Goal: Task Accomplishment & Management: Manage account settings

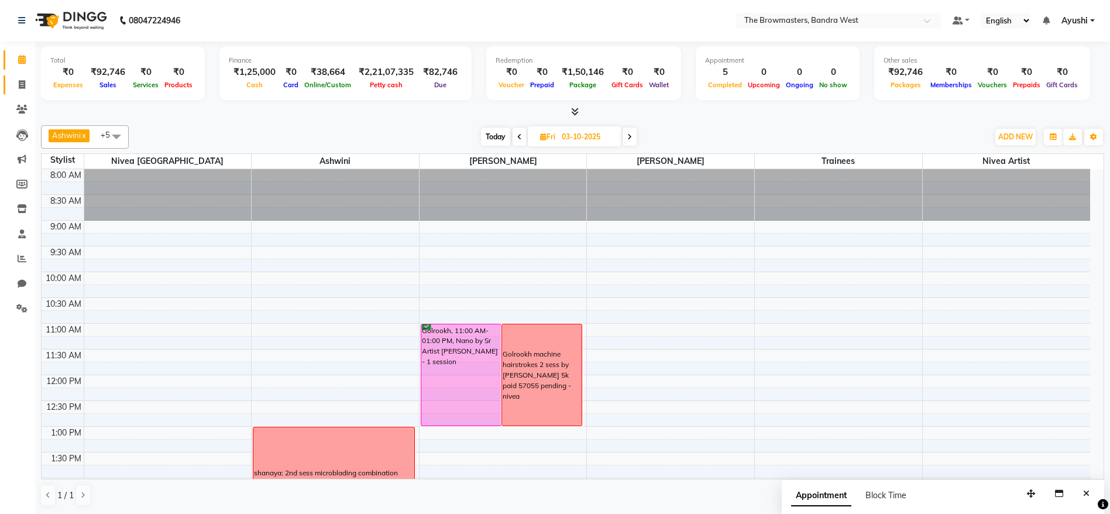
scroll to position [238, 0]
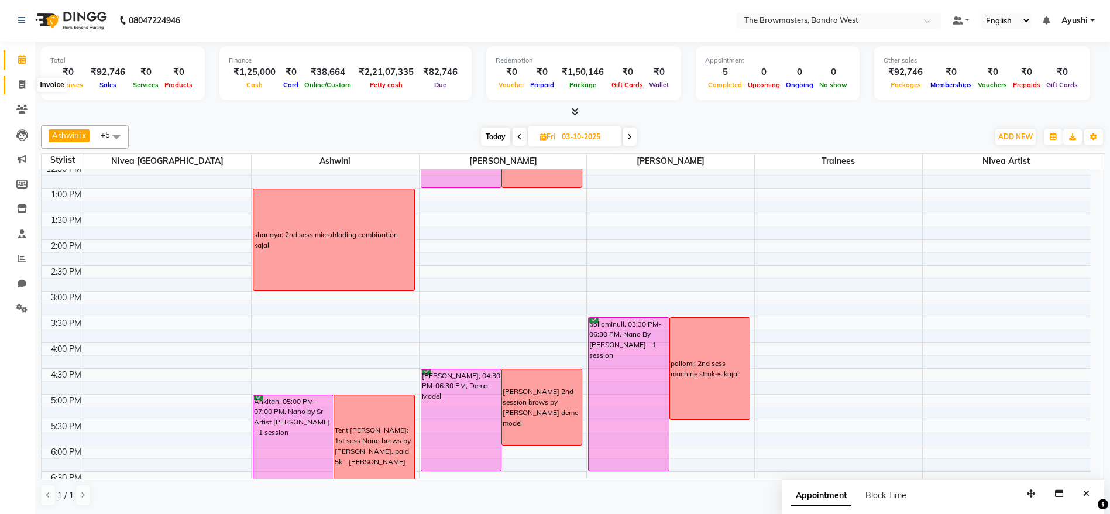
click at [14, 85] on span at bounding box center [22, 84] width 20 height 13
select select "6949"
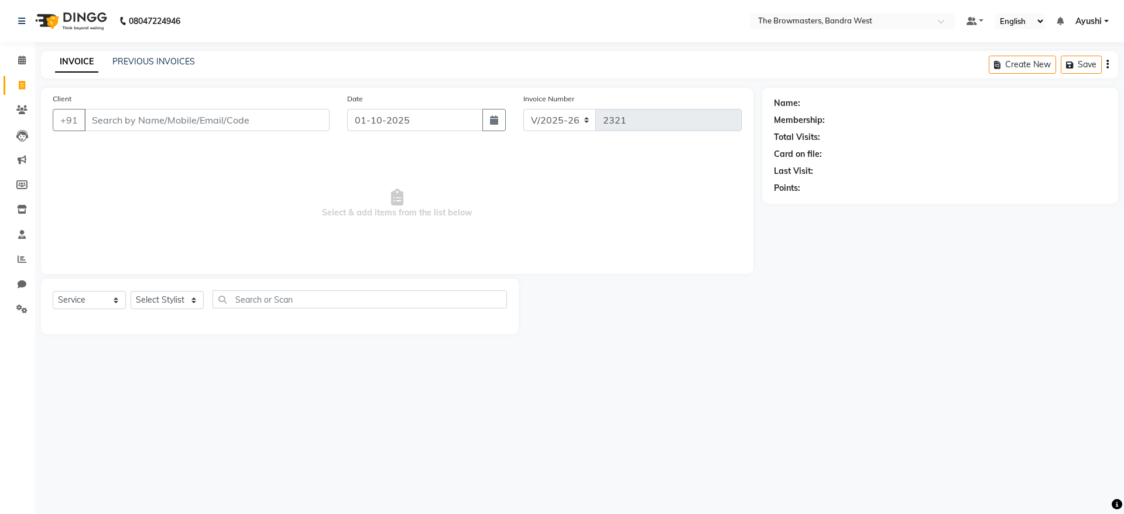
select select "package"
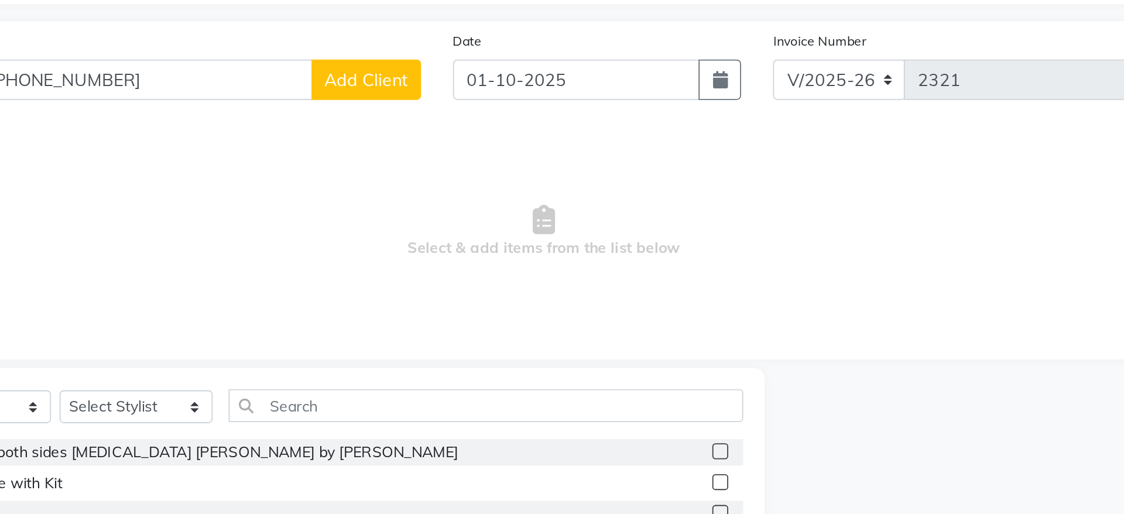
click at [145, 126] on input "[PHONE_NUMBER]" at bounding box center [177, 120] width 186 height 22
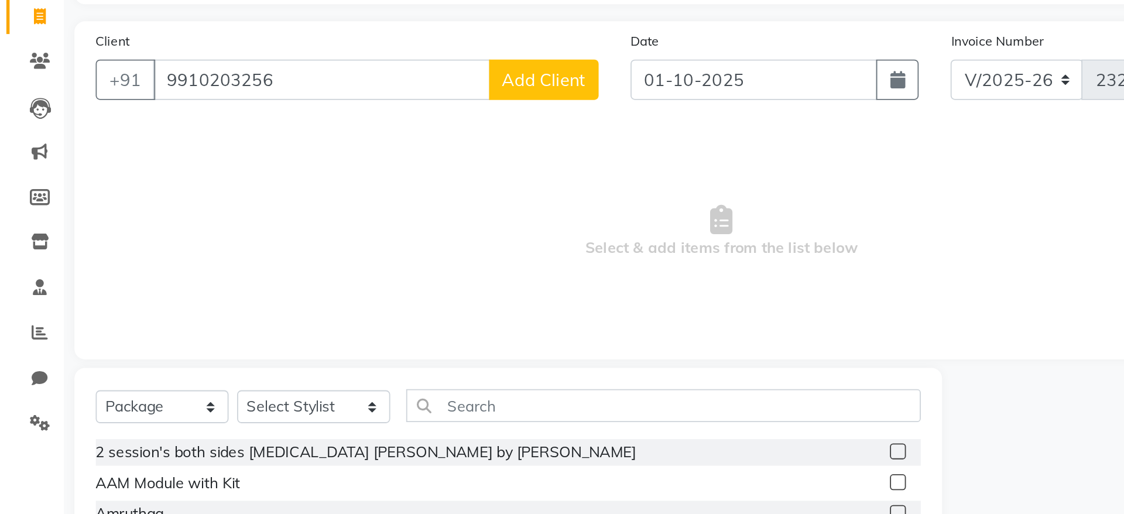
type input "9910203256"
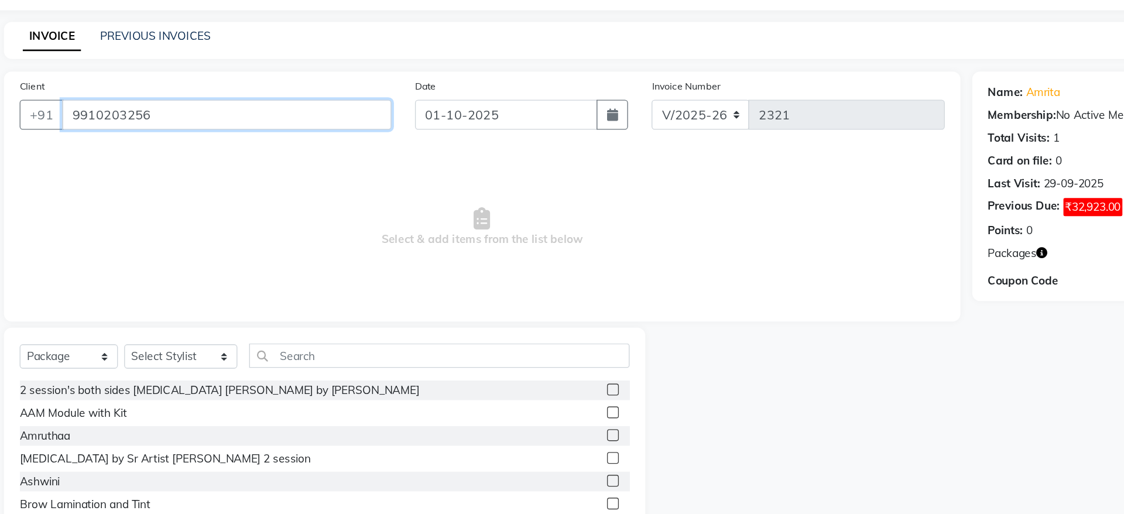
click at [102, 114] on input "9910203256" at bounding box center [206, 120] width 245 height 22
click at [163, 64] on link "PREVIOUS INVOICES" at bounding box center [153, 61] width 83 height 11
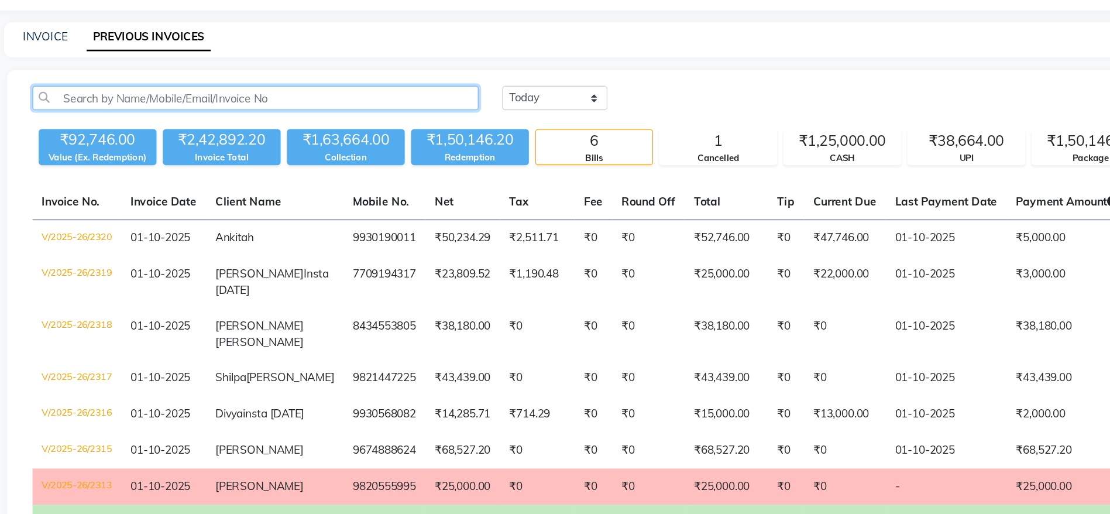
click at [219, 101] on input "text" at bounding box center [228, 107] width 332 height 18
paste input "9910203256"
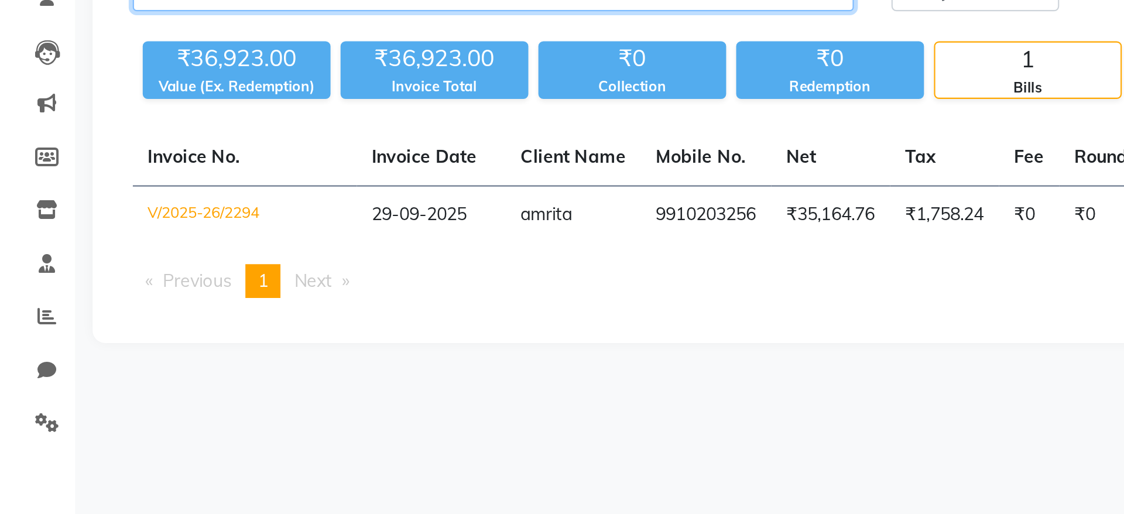
type input "9910203256"
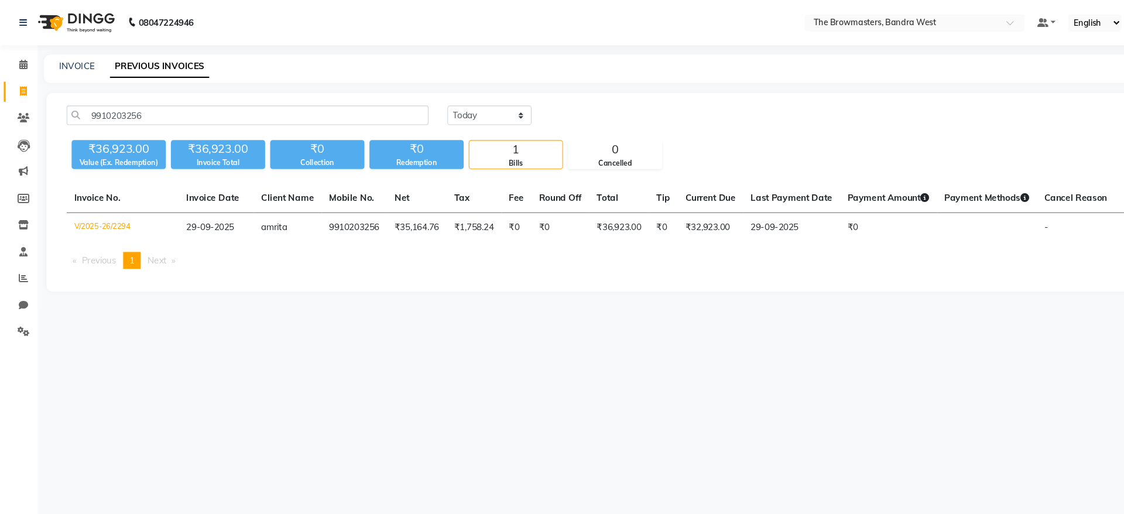
click at [79, 68] on div "INVOICE PREVIOUS INVOICES" at bounding box center [579, 64] width 1077 height 26
click at [70, 60] on link "INVOICE" at bounding box center [71, 61] width 33 height 11
select select "6949"
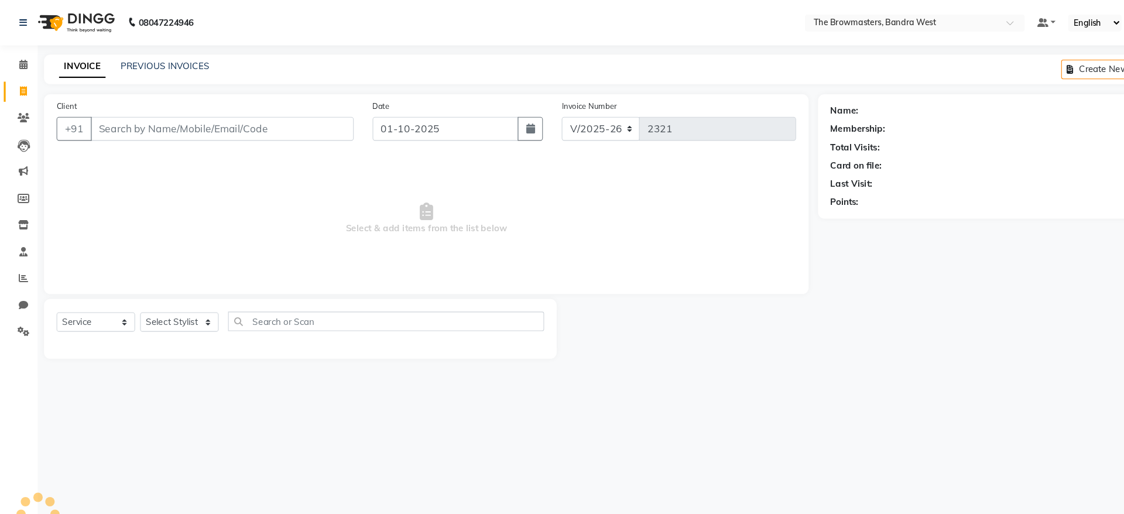
select select "package"
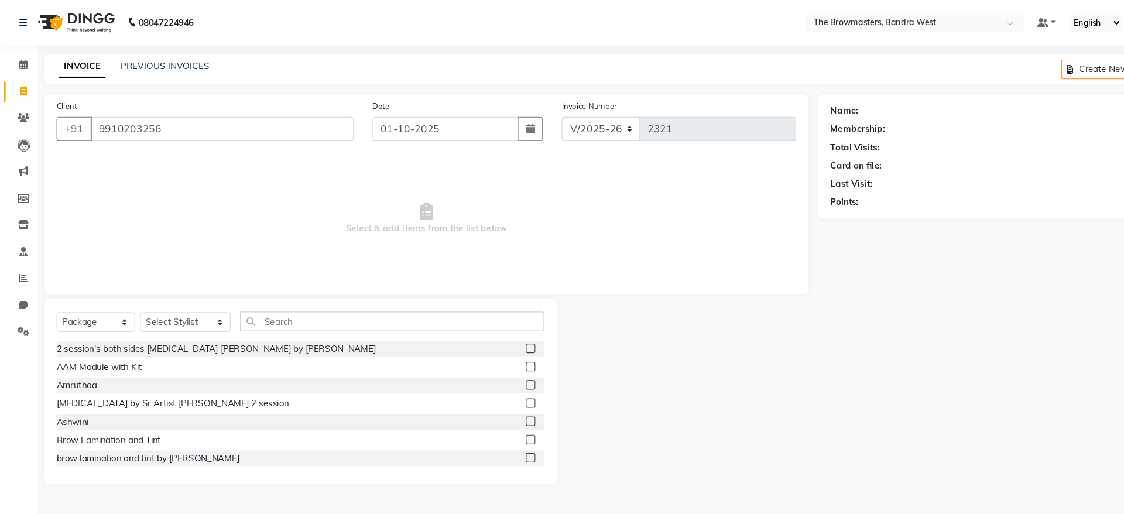
type input "9910203256"
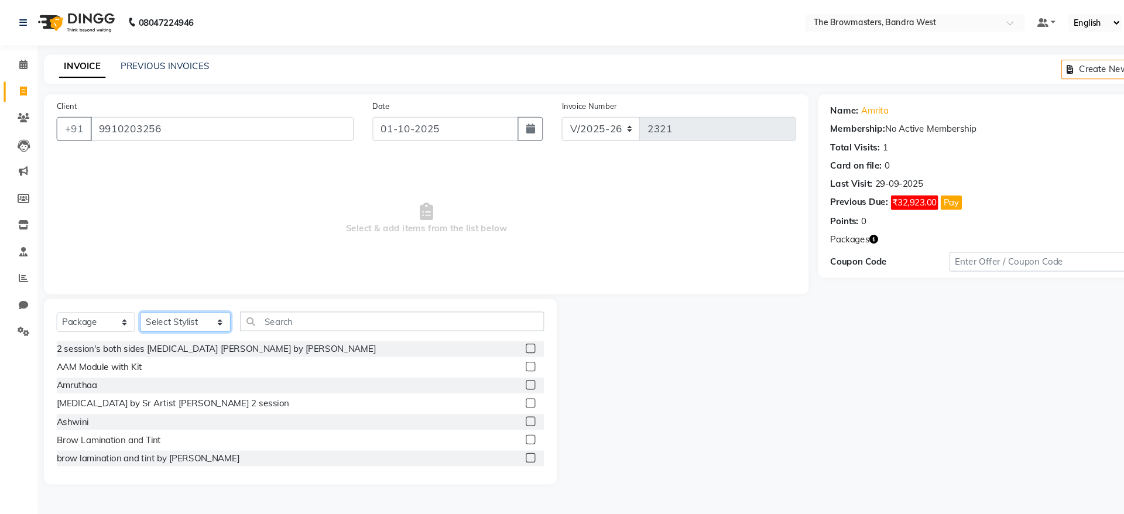
click at [177, 298] on select "Select Stylist [PERSON_NAME] Ashwini [PERSON_NAME] SUPPORT [PERSON_NAME] Jyoti …" at bounding box center [173, 300] width 84 height 18
select select "64301"
click at [131, 291] on select "Select Stylist [PERSON_NAME] Ashwini [PERSON_NAME] SUPPORT [PERSON_NAME] Jyoti …" at bounding box center [173, 300] width 84 height 18
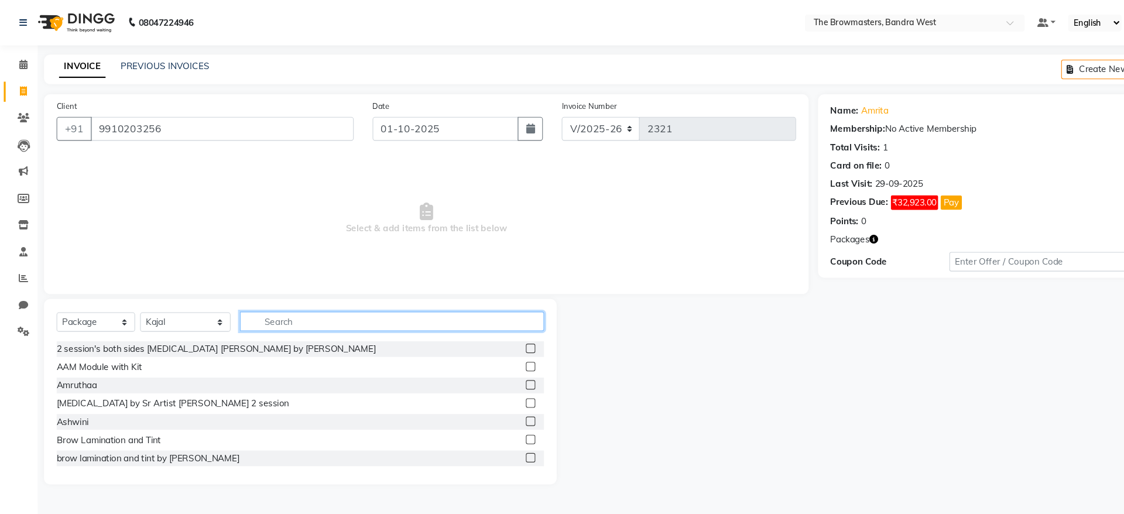
click at [334, 296] on input "text" at bounding box center [365, 299] width 283 height 18
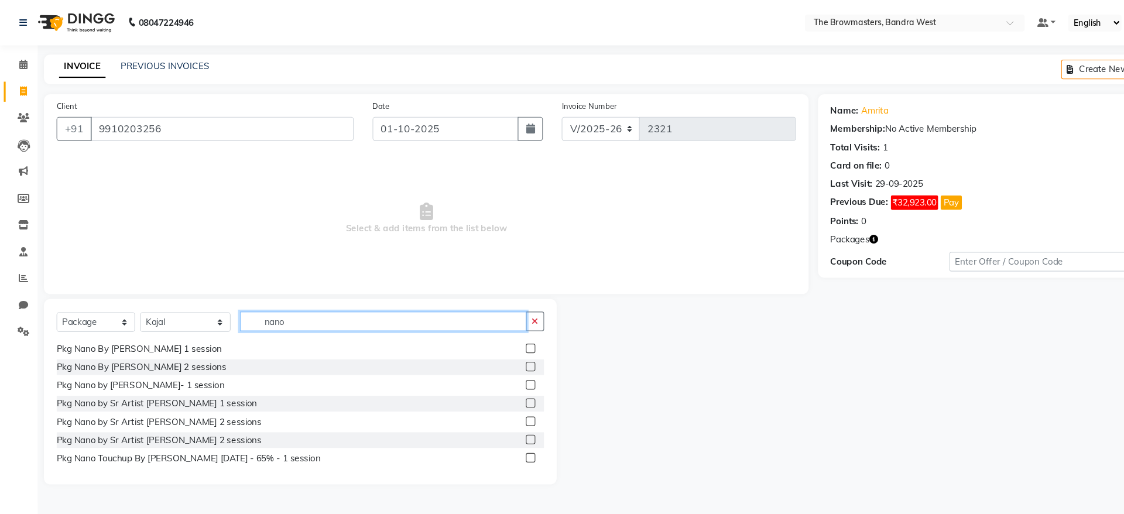
scroll to position [77, 0]
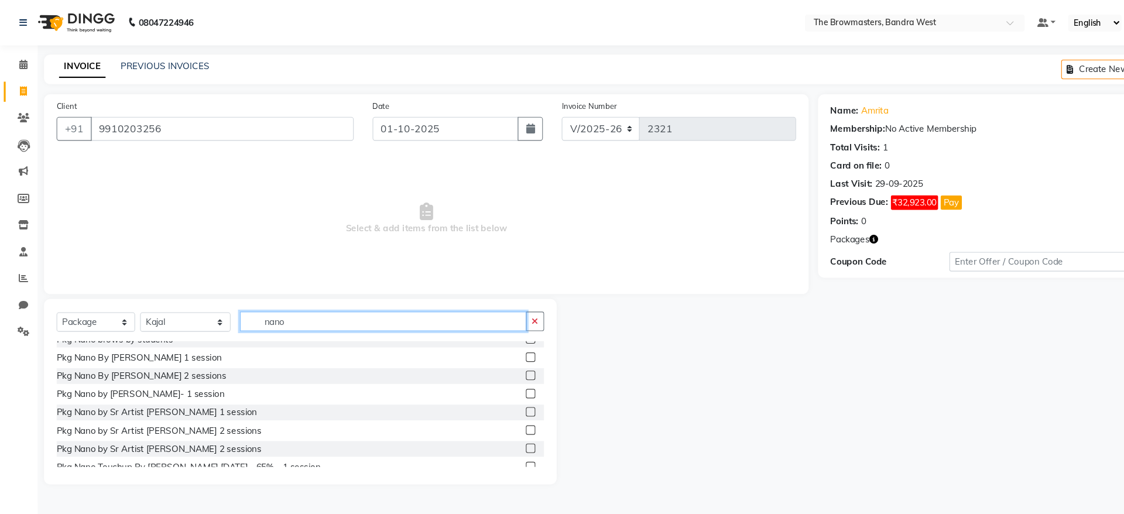
type input "nano"
click at [490, 368] on div at bounding box center [498, 367] width 17 height 15
click at [490, 369] on label at bounding box center [494, 366] width 9 height 9
click at [490, 369] on input "checkbox" at bounding box center [494, 368] width 8 height 8
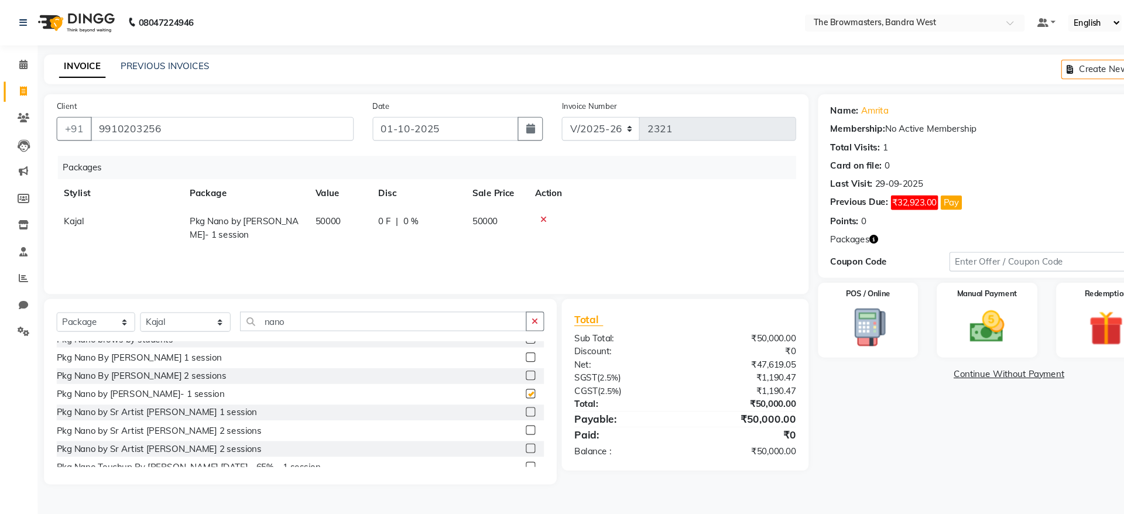
checkbox input "false"
click at [432, 199] on td "0 F | 0 %" at bounding box center [389, 212] width 88 height 39
select select "64301"
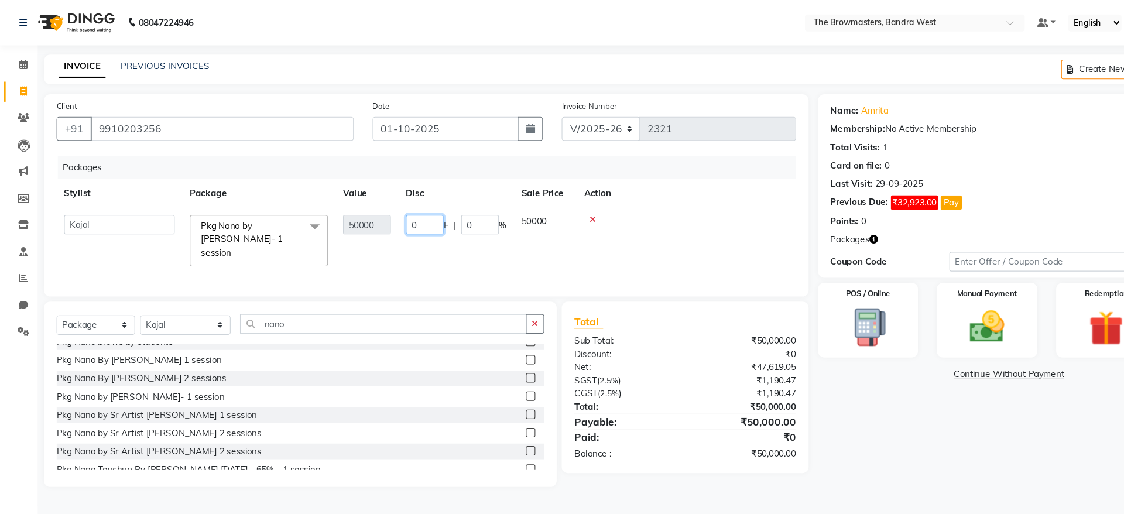
click at [379, 203] on input "0" at bounding box center [395, 209] width 35 height 18
click at [407, 201] on input "0" at bounding box center [395, 209] width 35 height 18
type input "013077"
click at [431, 241] on div "Packages Stylist Package Value Disc Sale Price Action Ashmeey Singghai Ashwini …" at bounding box center [397, 204] width 689 height 119
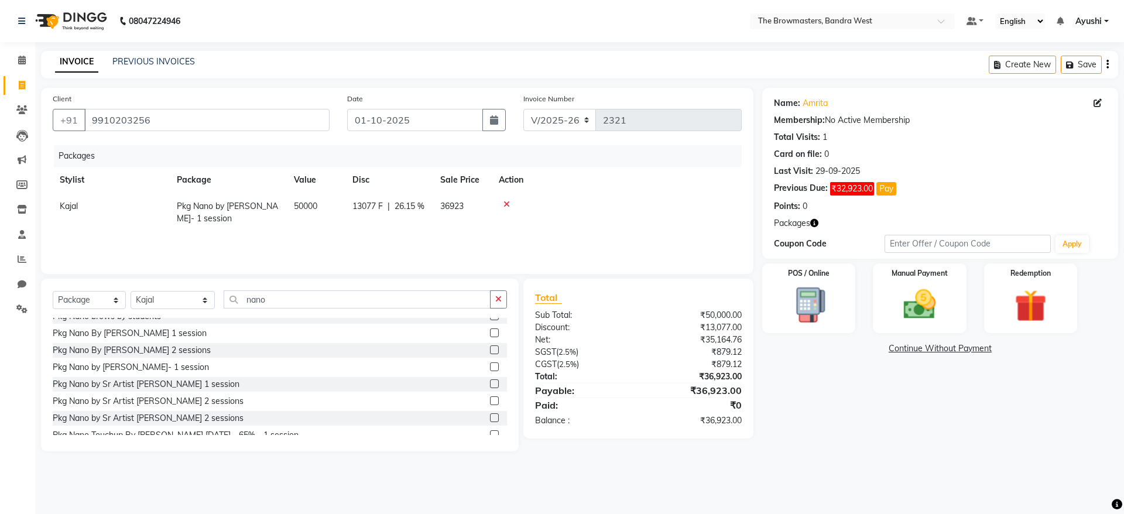
click at [975, 352] on link "Continue Without Payment" at bounding box center [939, 348] width 351 height 12
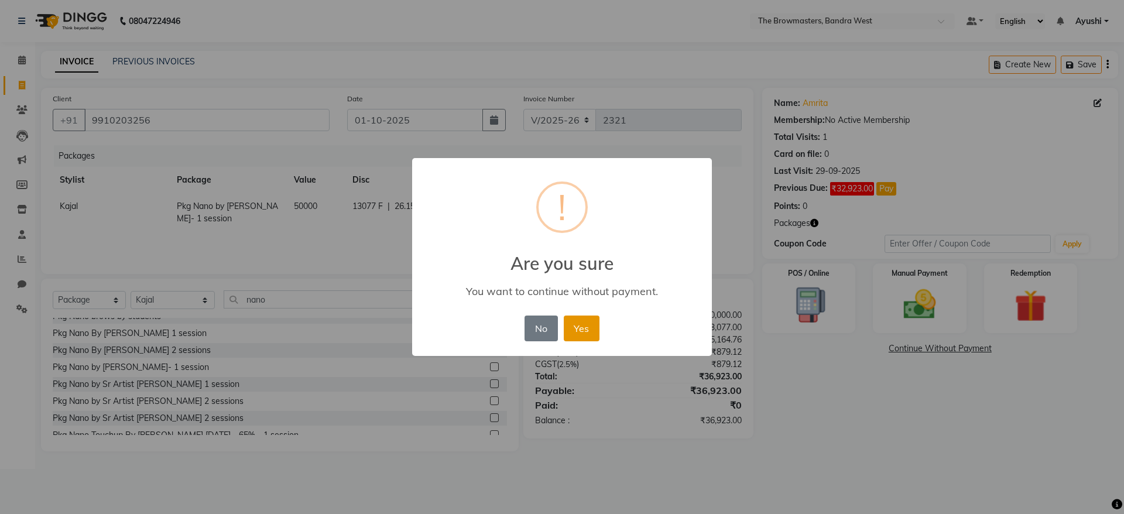
click at [588, 333] on button "Yes" at bounding box center [582, 329] width 36 height 26
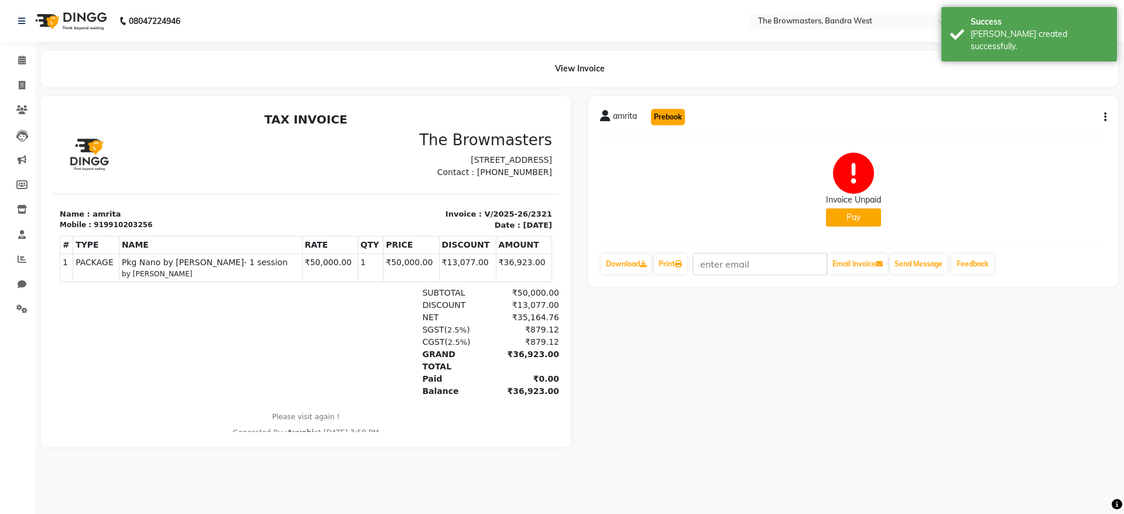
click at [663, 122] on button "Prebook" at bounding box center [668, 117] width 34 height 16
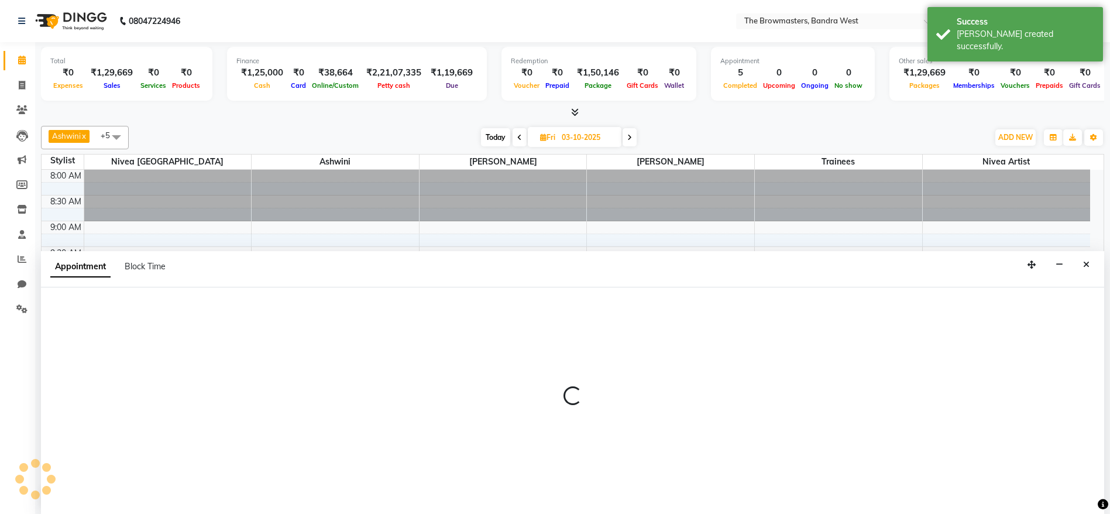
scroll to position [1, 0]
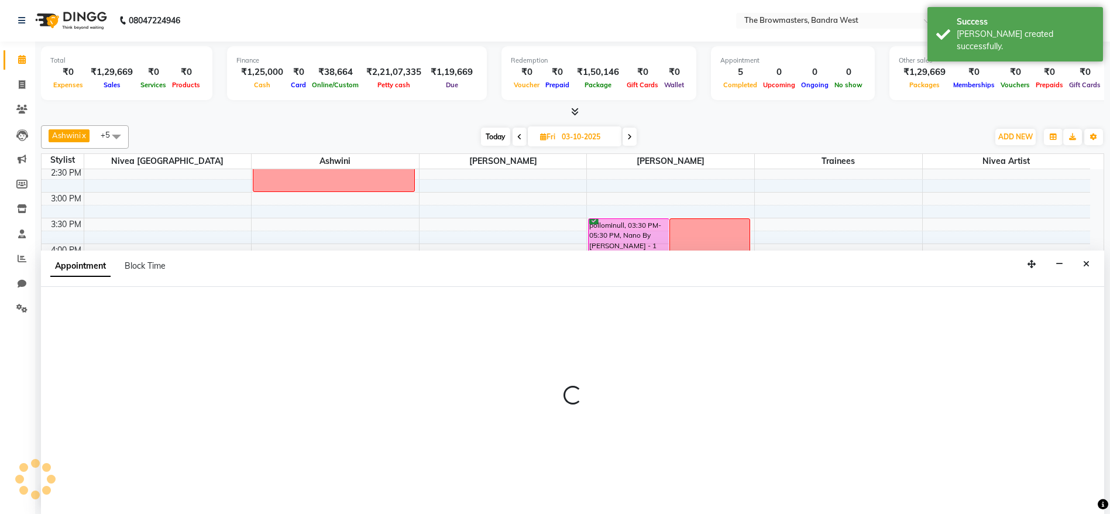
type input "01-10-2025"
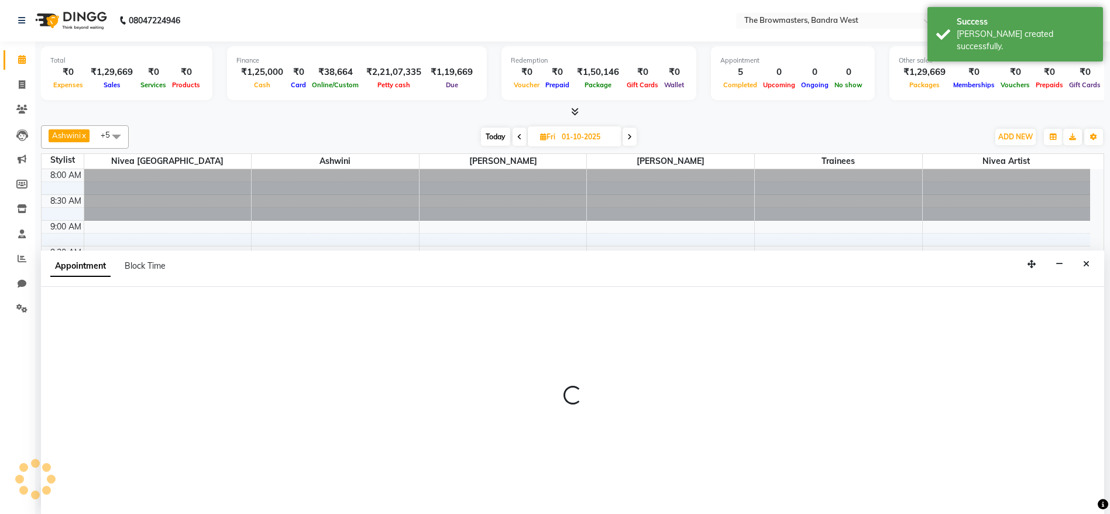
select select "540"
select select "tentative"
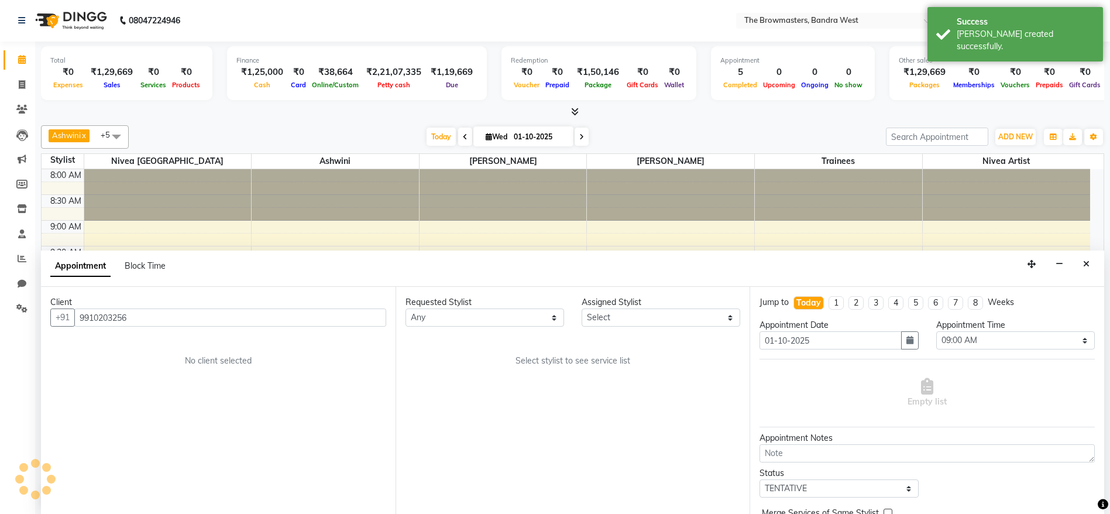
scroll to position [359, 0]
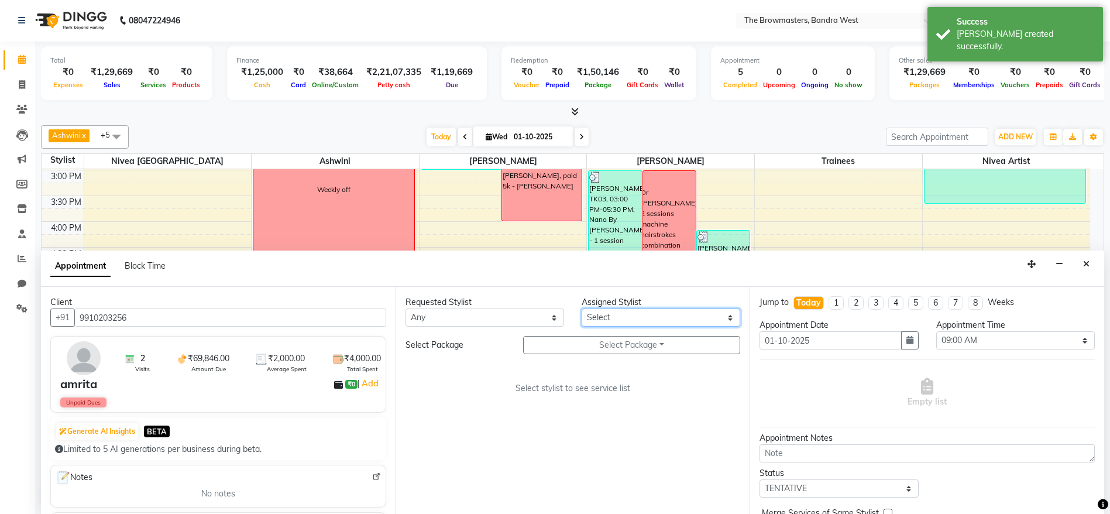
click at [627, 321] on select "Select Ashmeey Singghai Ashwini [PERSON_NAME] Jyoti Kajal [PERSON_NAME] [PERSON…" at bounding box center [661, 317] width 159 height 18
click at [615, 313] on select "Select Ashmeey Singghai Ashwini [PERSON_NAME] Jyoti Kajal [PERSON_NAME] [PERSON…" at bounding box center [661, 317] width 159 height 18
select select "64307"
click at [582, 308] on select "Select Ashmeey Singghai Ashwini [PERSON_NAME] Jyoti Kajal [PERSON_NAME] [PERSON…" at bounding box center [661, 317] width 159 height 18
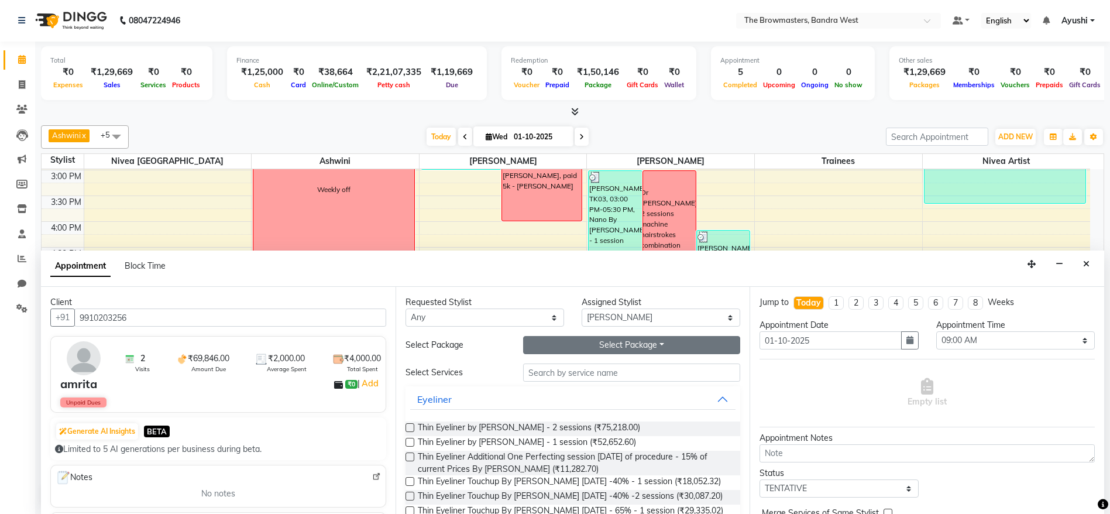
click at [624, 345] on button "Select Package Toggle Dropdown" at bounding box center [632, 345] width 218 height 18
click at [591, 372] on li "Pkg Nano by [PERSON_NAME]- 1 session" at bounding box center [640, 369] width 233 height 17
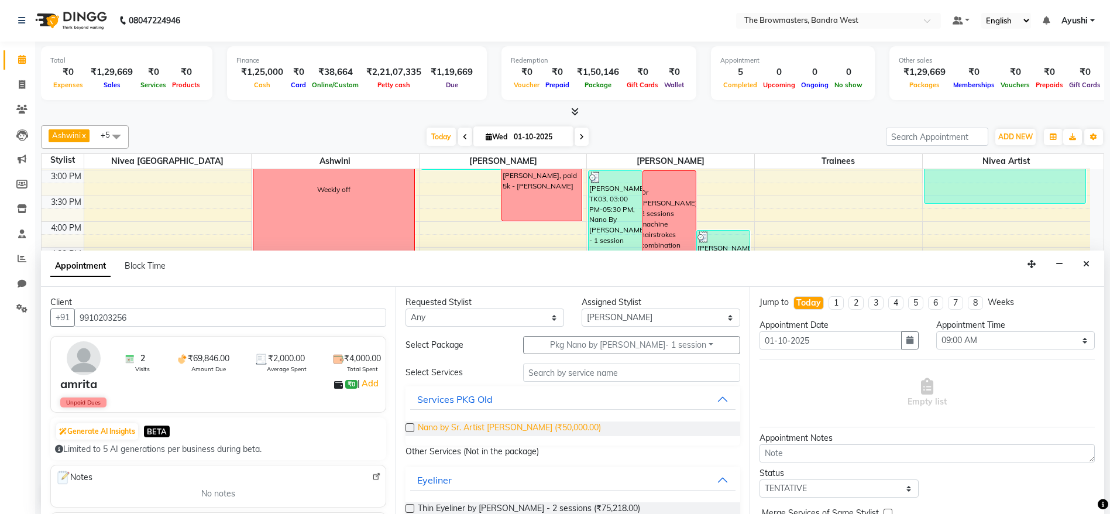
click at [507, 430] on span "Nano by Sr. Artist [PERSON_NAME] (₹50,000.00)" at bounding box center [509, 428] width 183 height 15
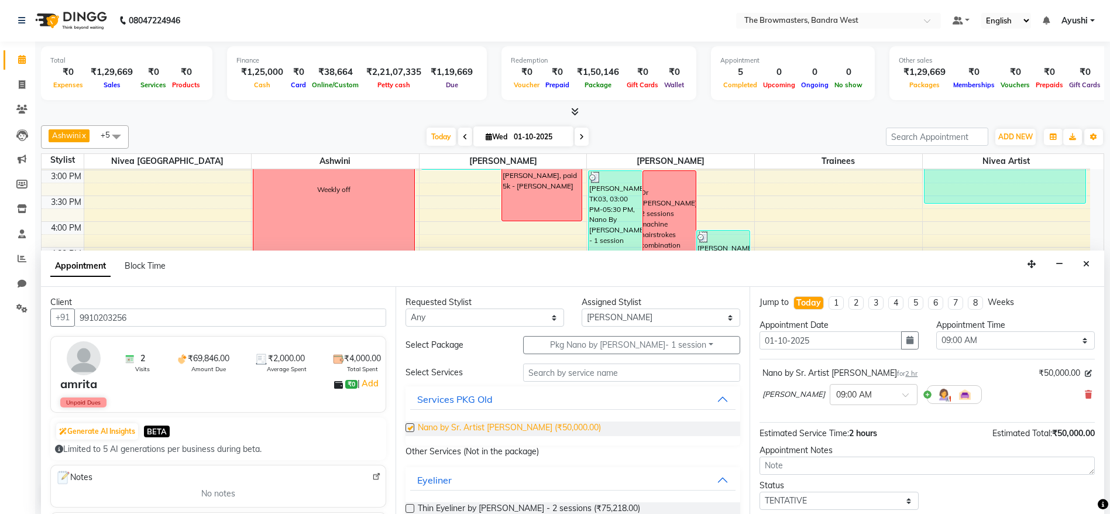
checkbox input "false"
click at [907, 342] on icon "button" at bounding box center [910, 340] width 7 height 8
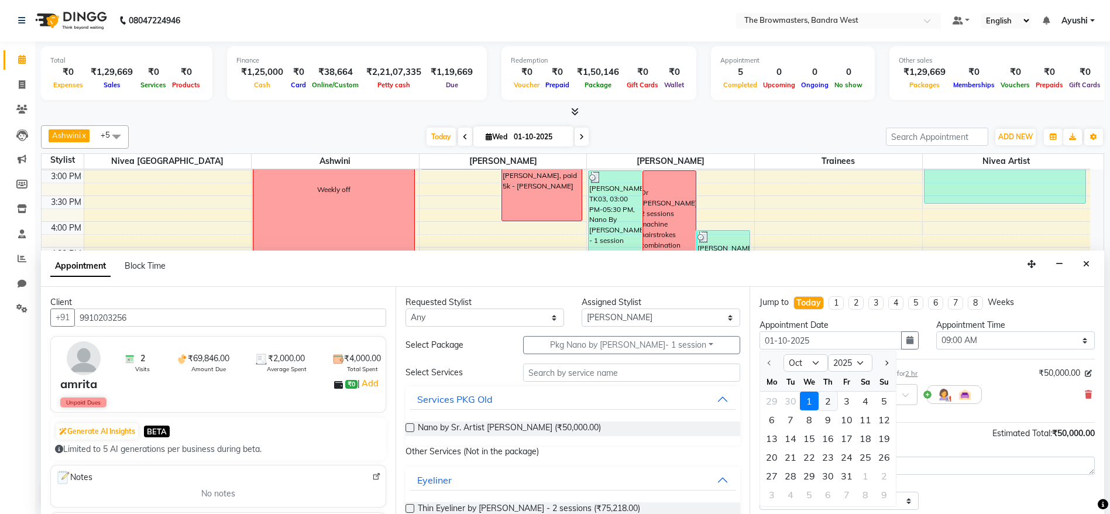
click at [831, 403] on div "2" at bounding box center [828, 401] width 19 height 19
type input "02-10-2025"
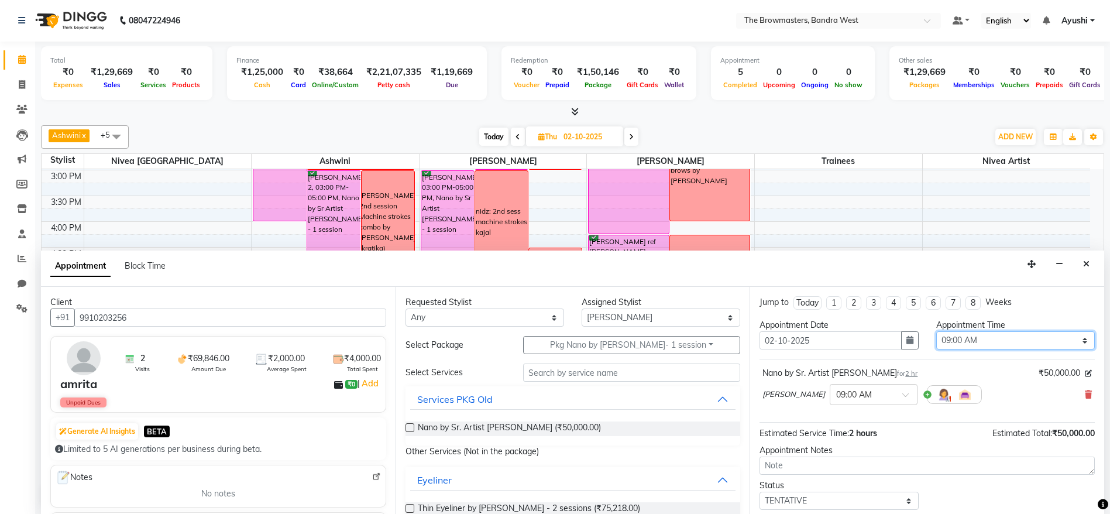
click at [978, 343] on select "Select 09:00 AM 09:15 AM 09:30 AM 09:45 AM 10:00 AM 10:15 AM 10:30 AM 10:45 AM …" at bounding box center [1016, 340] width 159 height 18
select select "990"
click at [937, 331] on select "Select 09:00 AM 09:15 AM 09:30 AM 09:45 AM 10:00 AM 10:15 AM 10:30 AM 10:45 AM …" at bounding box center [1016, 340] width 159 height 18
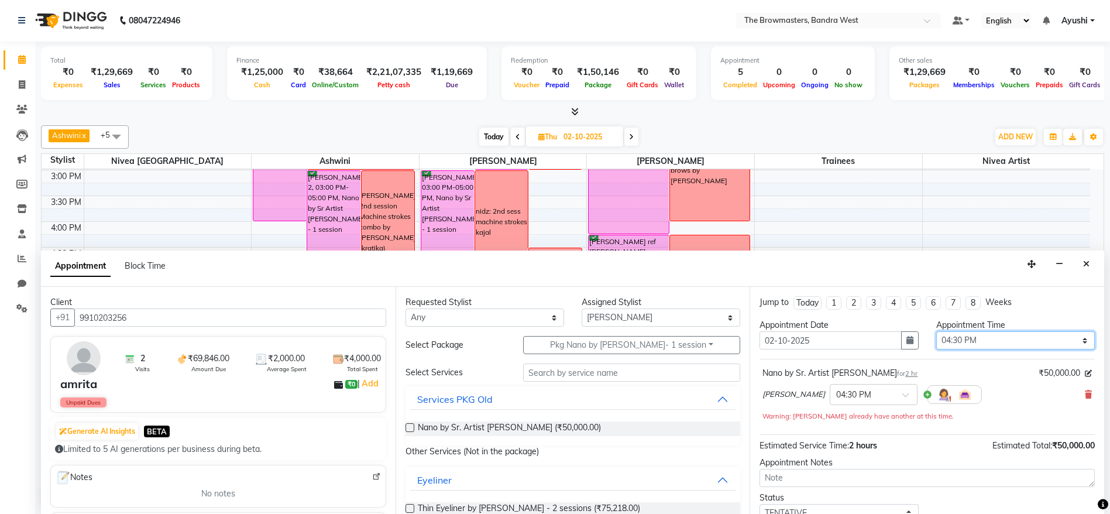
scroll to position [82, 0]
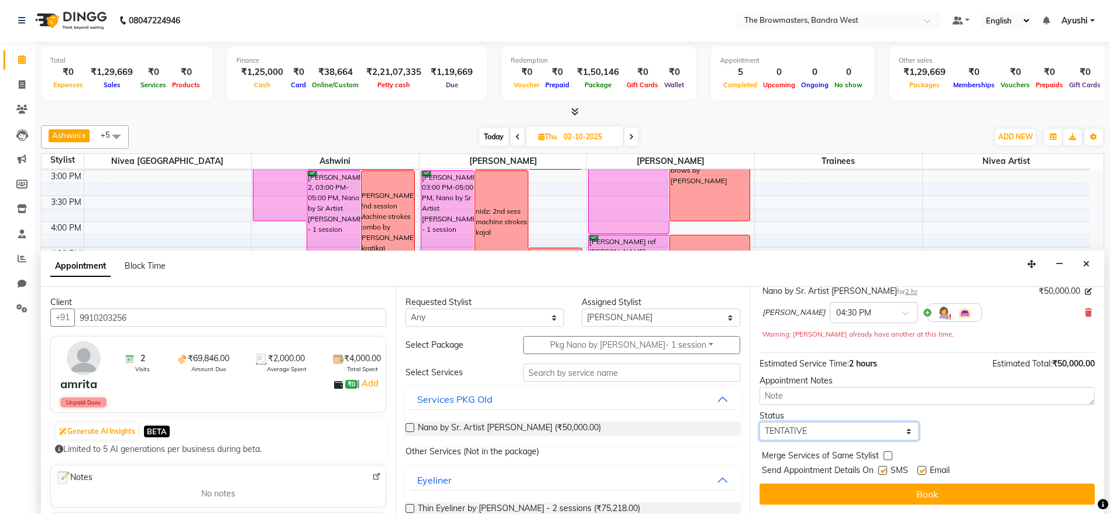
click at [815, 430] on select "Select TENTATIVE CONFIRM UPCOMING" at bounding box center [839, 431] width 159 height 18
select select "confirm booking"
click at [760, 422] on select "Select TENTATIVE CONFIRM UPCOMING" at bounding box center [839, 431] width 159 height 18
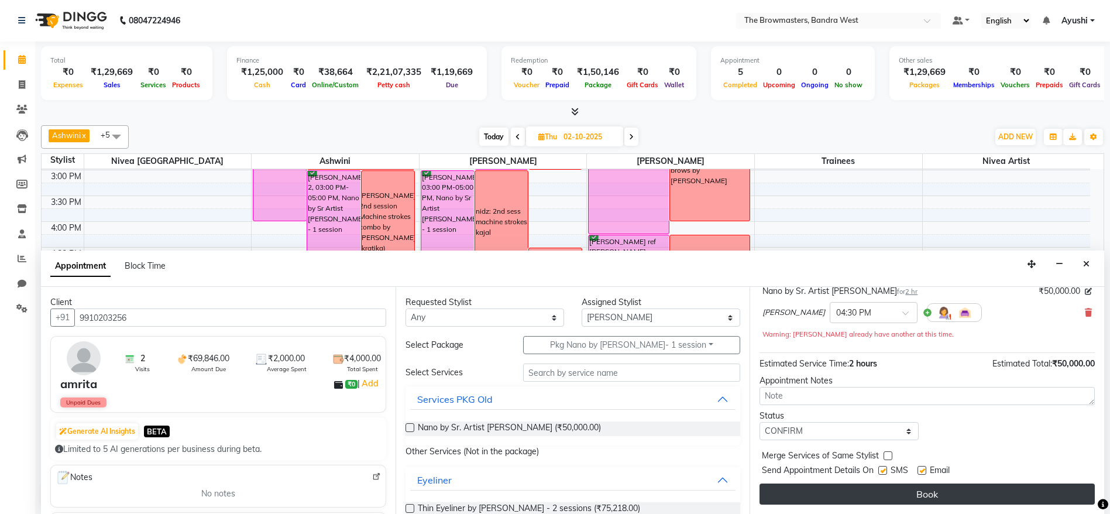
click at [879, 499] on button "Book" at bounding box center [927, 494] width 335 height 21
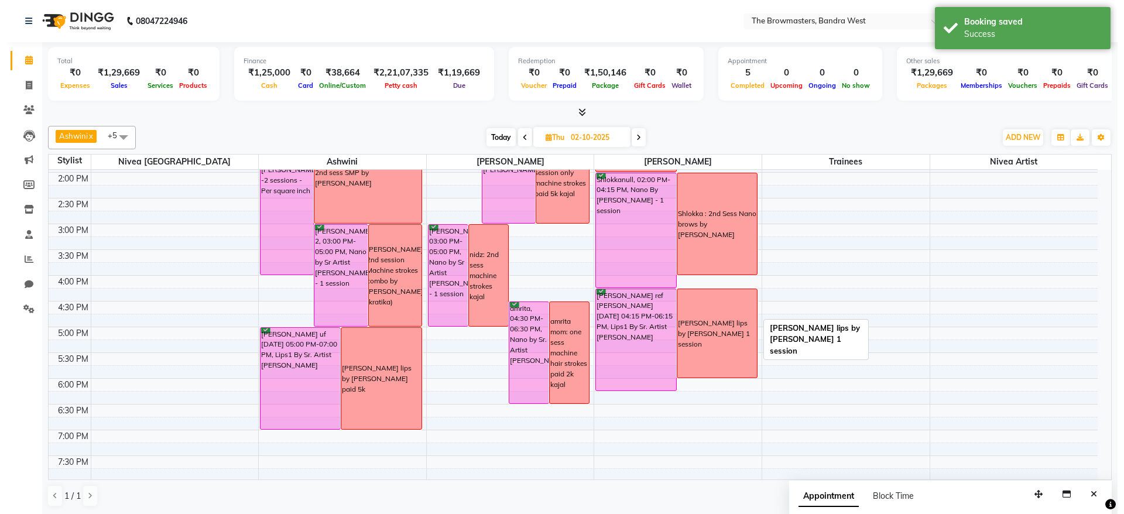
scroll to position [297, 0]
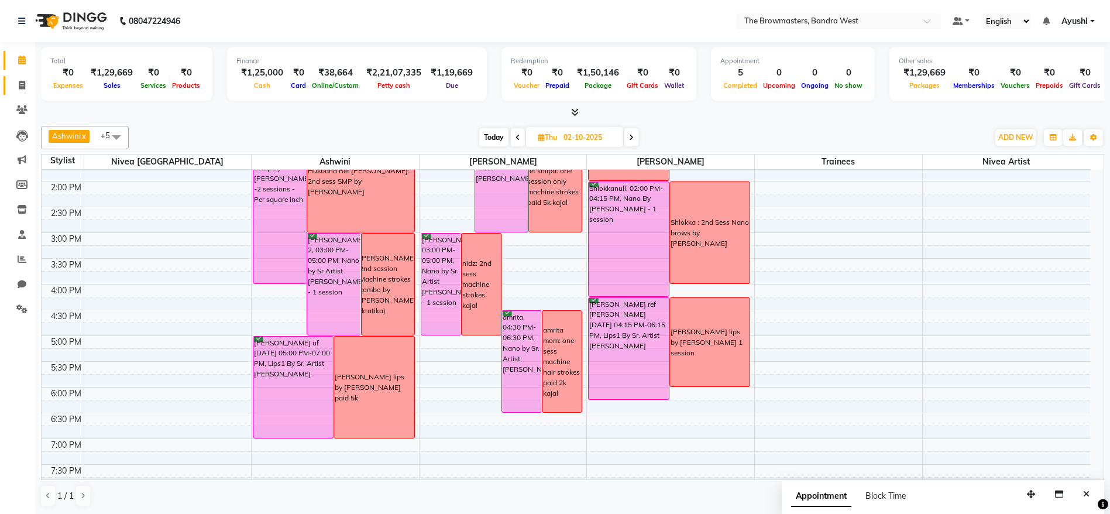
click at [18, 77] on link "Invoice" at bounding box center [18, 85] width 28 height 19
select select "service"
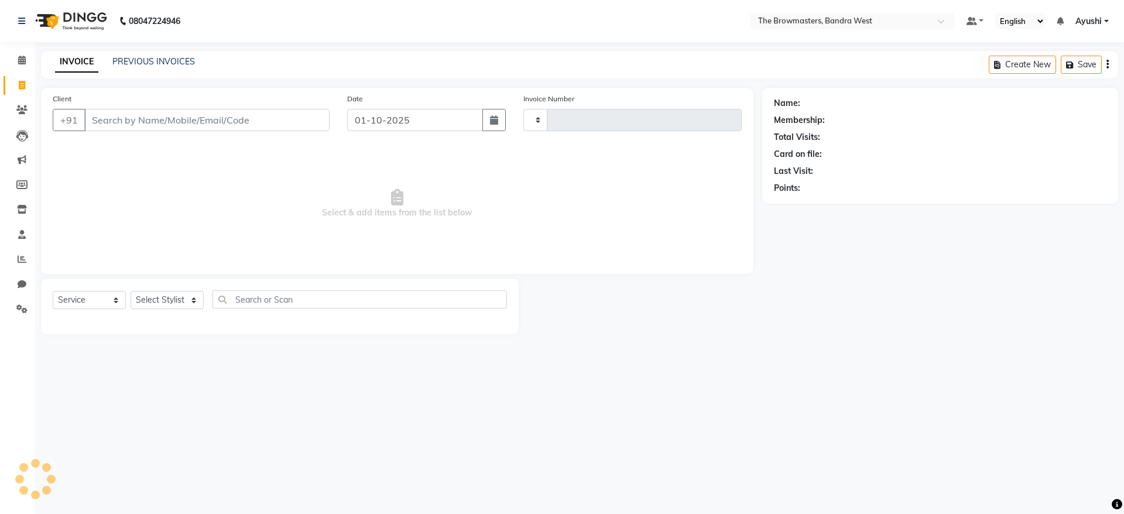
type input "2322"
click at [148, 56] on link "PREVIOUS INVOICES" at bounding box center [153, 61] width 83 height 11
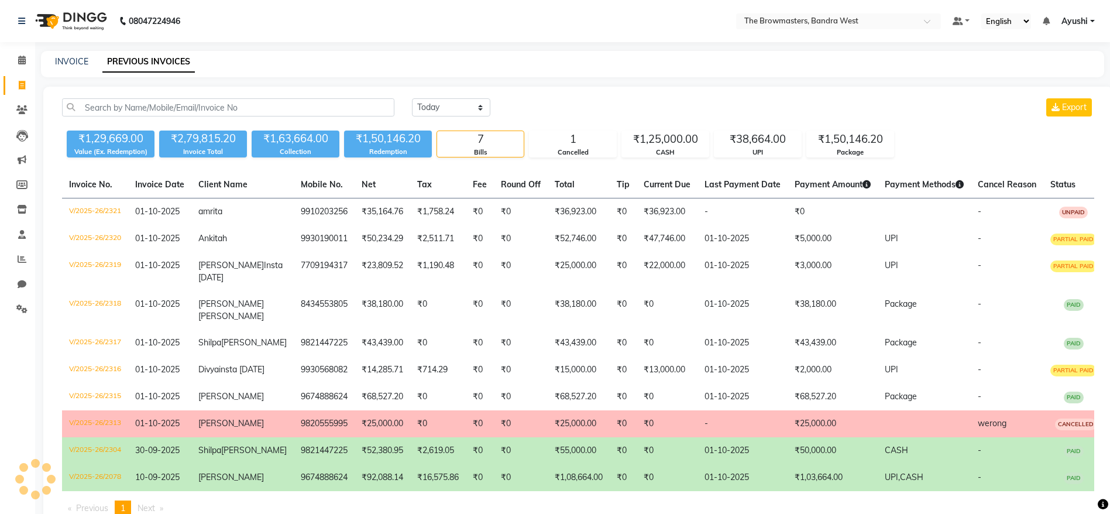
click at [176, 95] on div "[DATE] [DATE] Custom Range Export ₹1,29,669.00 Value (Ex. Redemption) ₹2,79,815…" at bounding box center [578, 312] width 1070 height 451
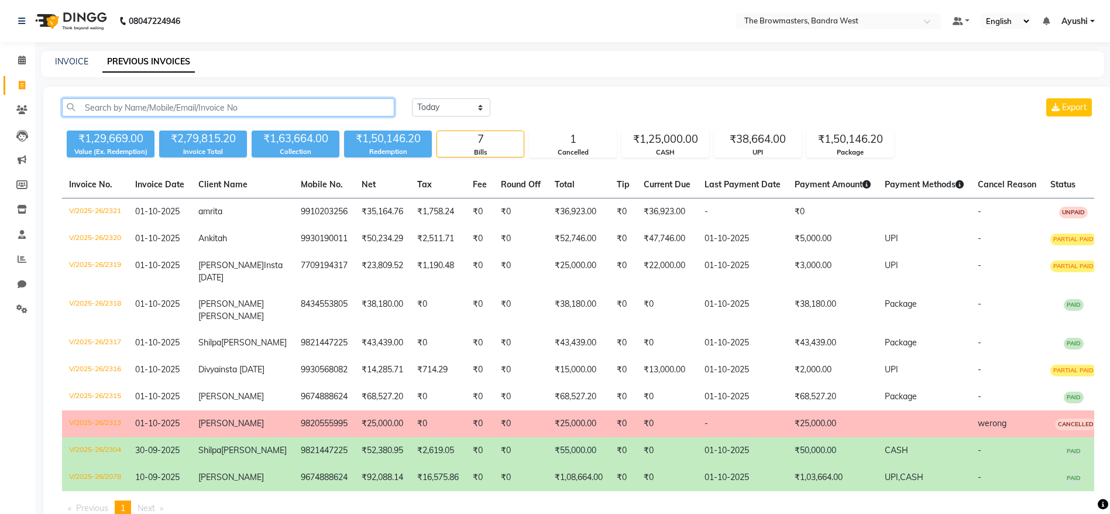
click at [200, 110] on input "text" at bounding box center [228, 107] width 332 height 18
paste input "9544561200"
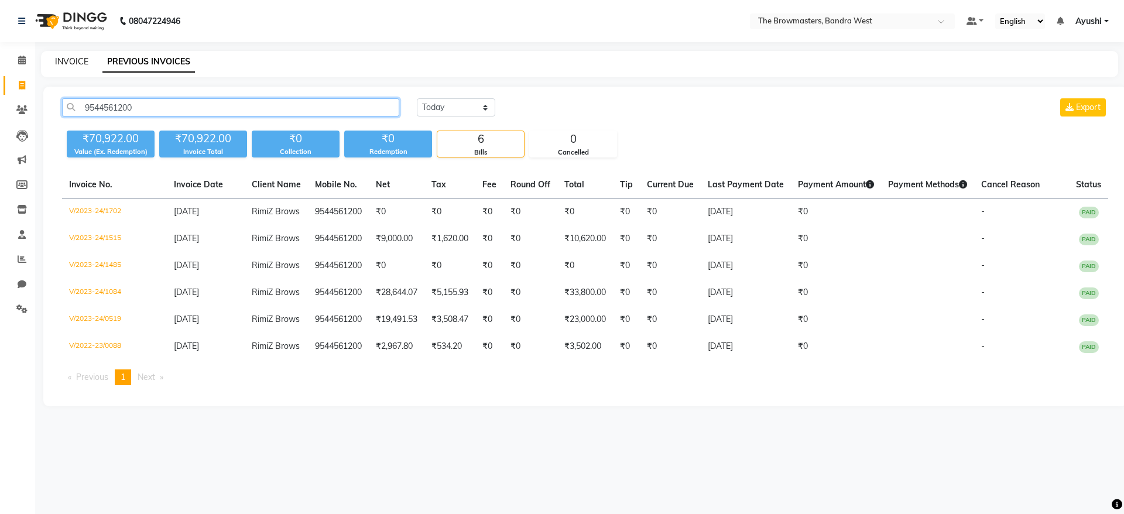
type input "9544561200"
click at [57, 62] on link "INVOICE" at bounding box center [71, 61] width 33 height 11
select select "6949"
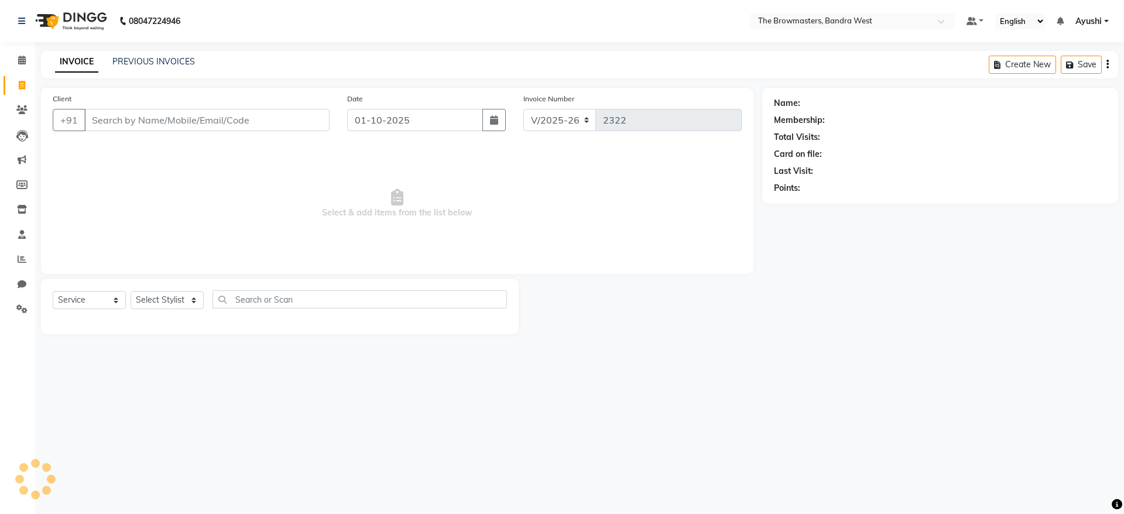
select select "package"
type input "9544561200"
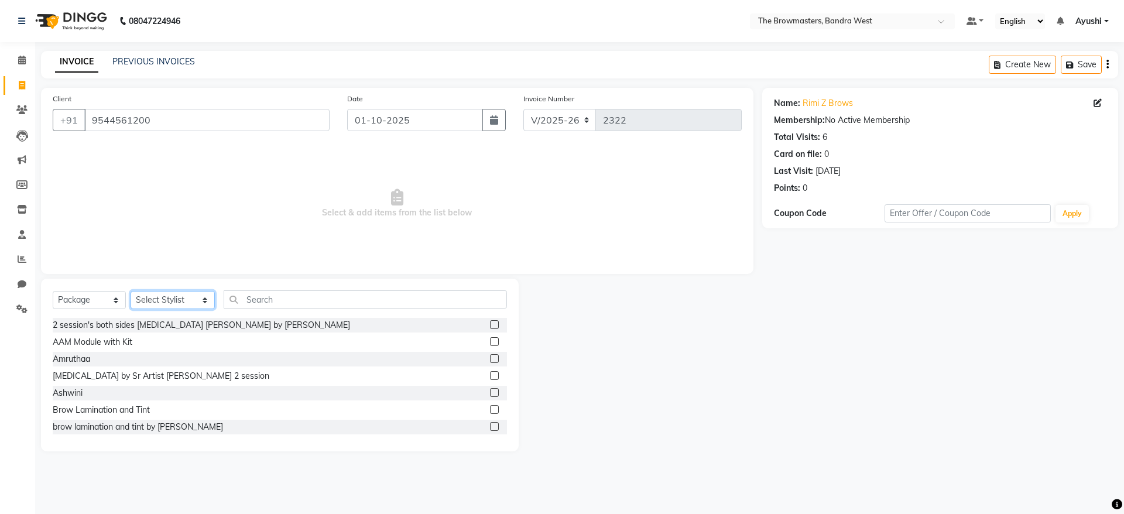
click at [157, 304] on select "Select Stylist [PERSON_NAME] Ashwini [PERSON_NAME] SUPPORT [PERSON_NAME] Jyoti …" at bounding box center [173, 300] width 84 height 18
select select "64302"
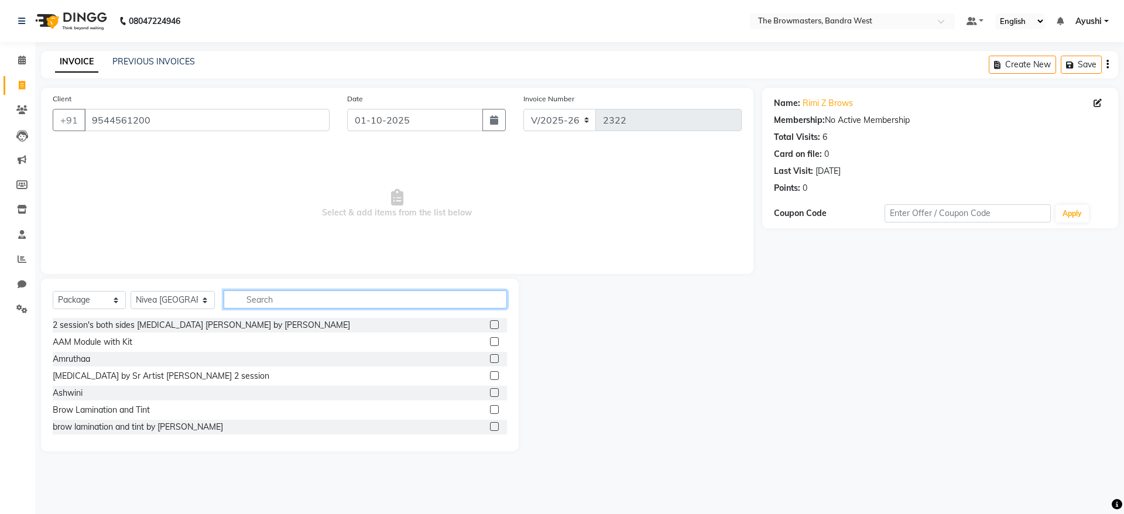
click at [279, 306] on input "text" at bounding box center [365, 299] width 283 height 18
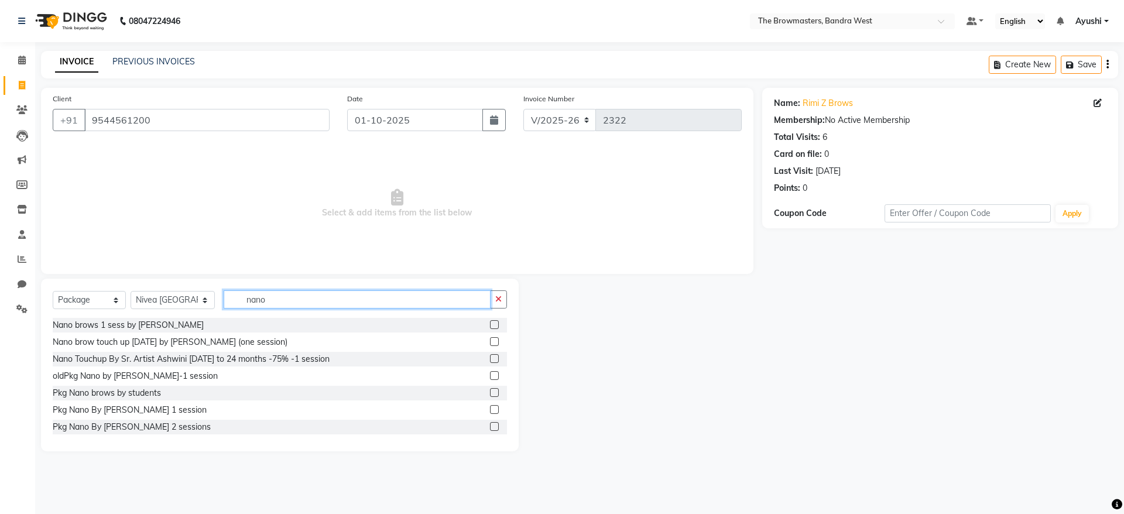
scroll to position [37, 0]
type input "nano"
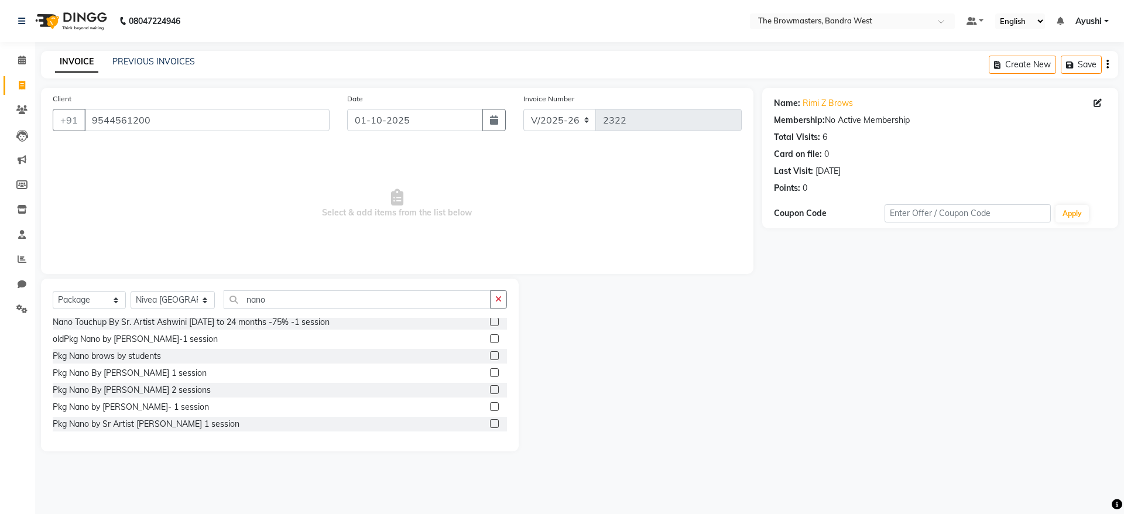
click at [490, 394] on div at bounding box center [494, 391] width 8 height 12
click at [490, 389] on label at bounding box center [494, 389] width 9 height 9
click at [490, 389] on input "checkbox" at bounding box center [494, 390] width 8 height 8
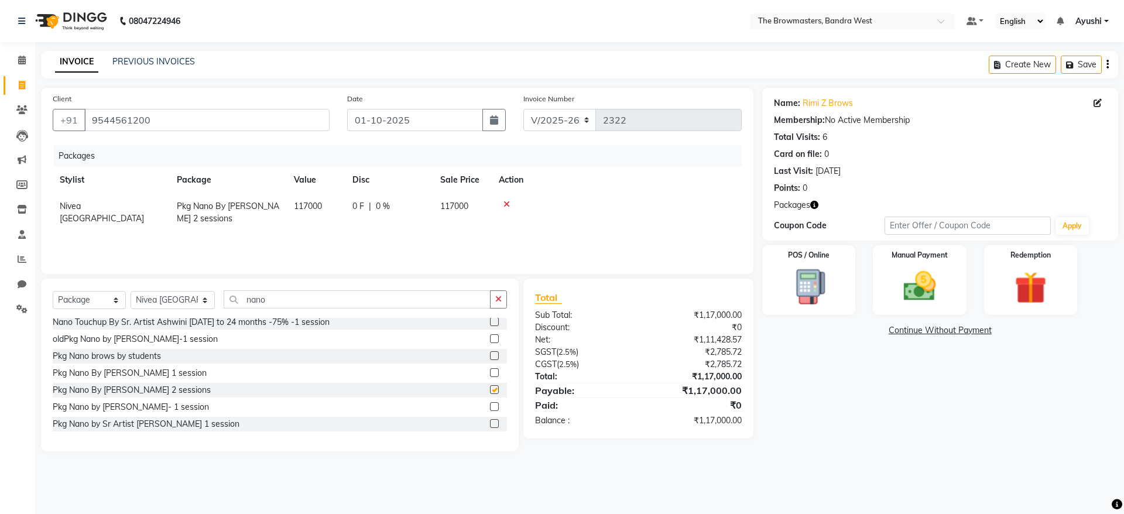
checkbox input "false"
click at [369, 208] on span "|" at bounding box center [370, 206] width 2 height 12
select select "64302"
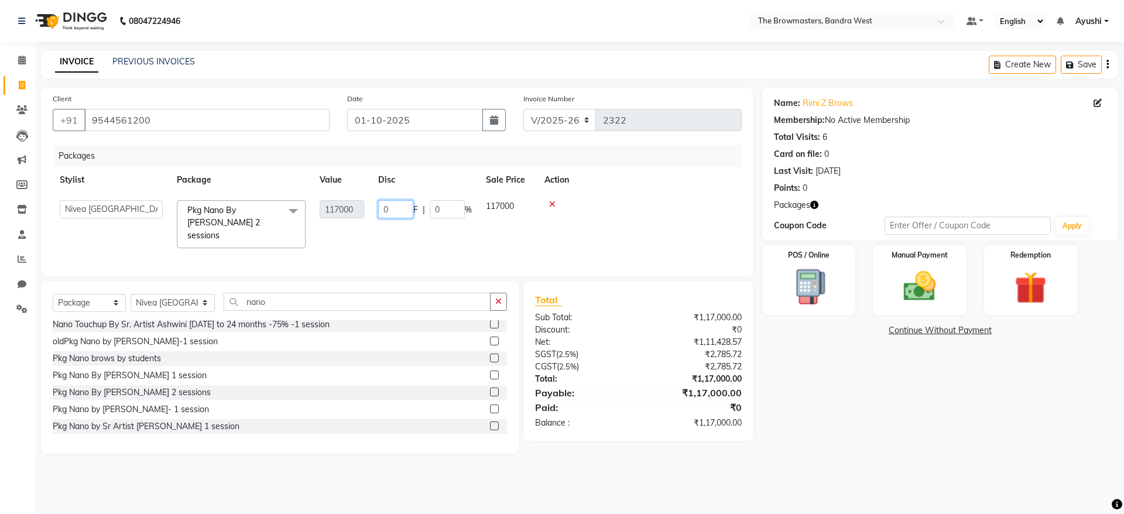
click at [390, 210] on input "0" at bounding box center [395, 209] width 35 height 18
type input "013336"
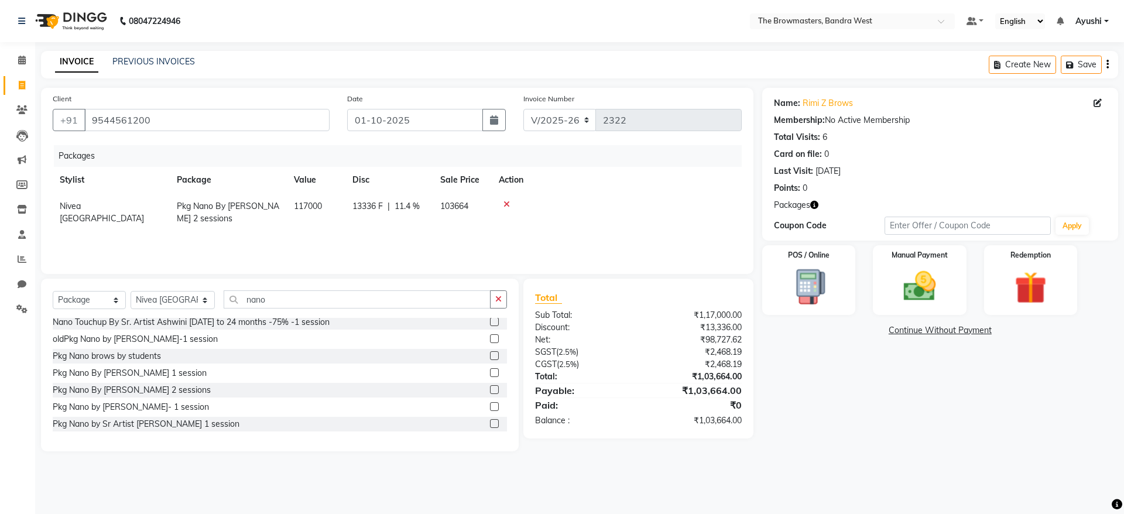
click at [411, 251] on div "Packages Stylist Package Value Disc Sale Price Action Nivea [GEOGRAPHIC_DATA] P…" at bounding box center [397, 203] width 689 height 117
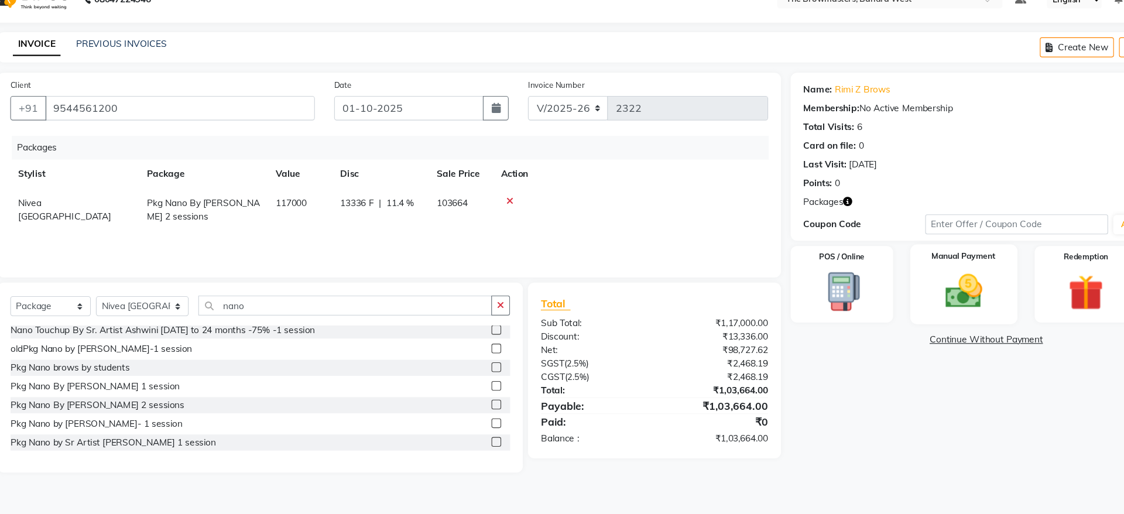
click at [941, 284] on img at bounding box center [919, 286] width 54 height 39
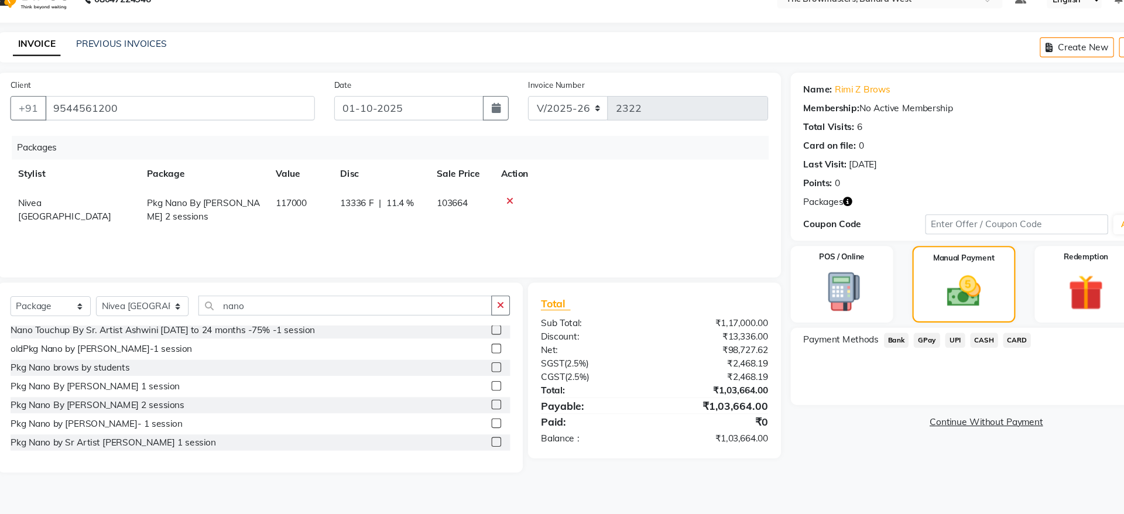
click at [919, 327] on span "UPI" at bounding box center [912, 330] width 18 height 13
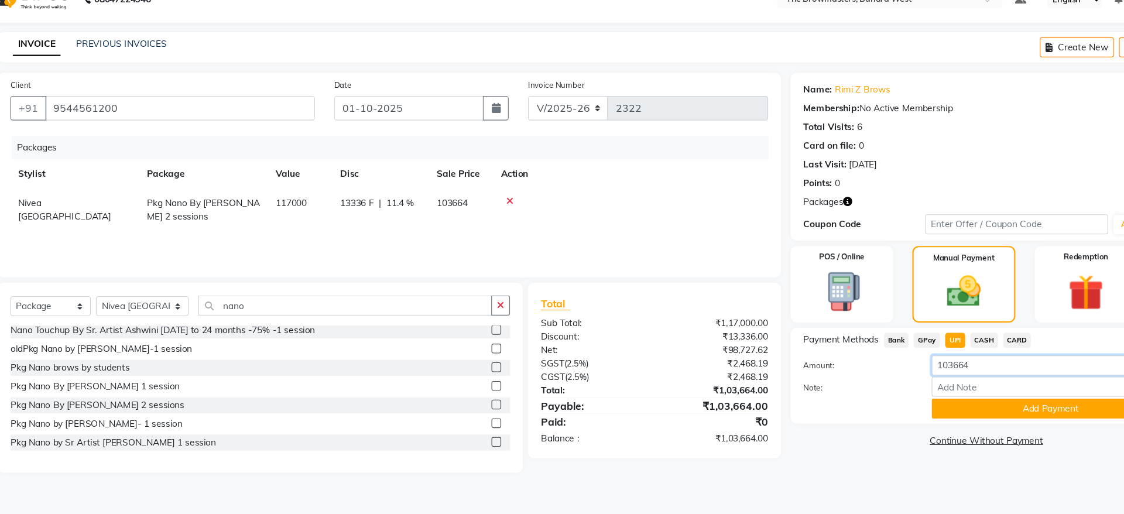
drag, startPoint x: 952, startPoint y: 355, endPoint x: 737, endPoint y: 432, distance: 228.3
click at [737, 432] on div "Client [PHONE_NUMBER] Date [DATE] Invoice Number V/2025 V/[PHONE_NUMBER] Packag…" at bounding box center [579, 270] width 1095 height 364
type input "5000"
click at [941, 393] on button "Add Payment" at bounding box center [998, 393] width 216 height 18
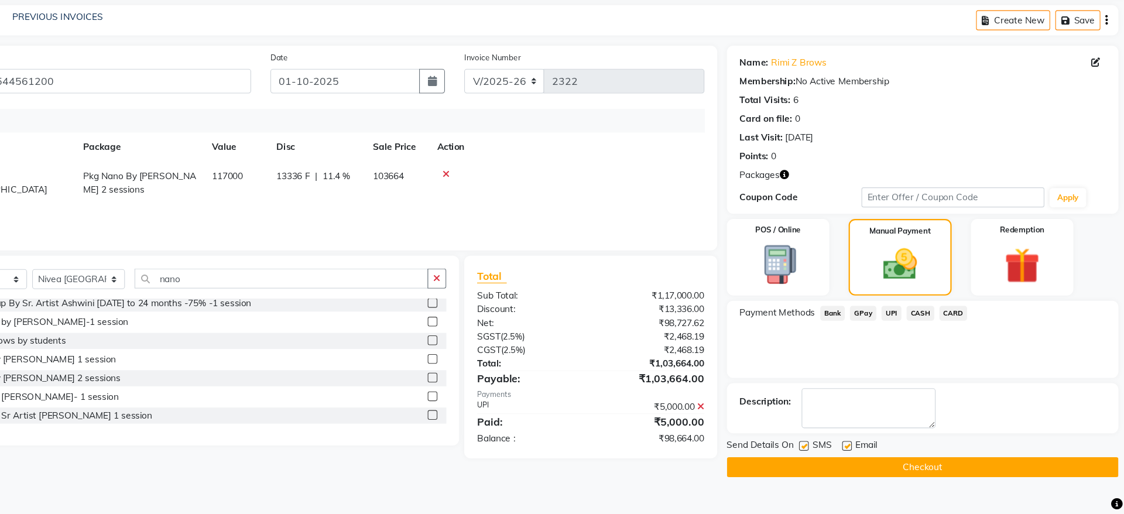
click at [827, 454] on div "Send Details On SMS Email" at bounding box center [940, 452] width 356 height 15
click at [831, 452] on label at bounding box center [832, 451] width 9 height 9
click at [831, 452] on input "checkbox" at bounding box center [832, 452] width 8 height 8
checkbox input "false"
click at [872, 451] on label at bounding box center [871, 451] width 9 height 9
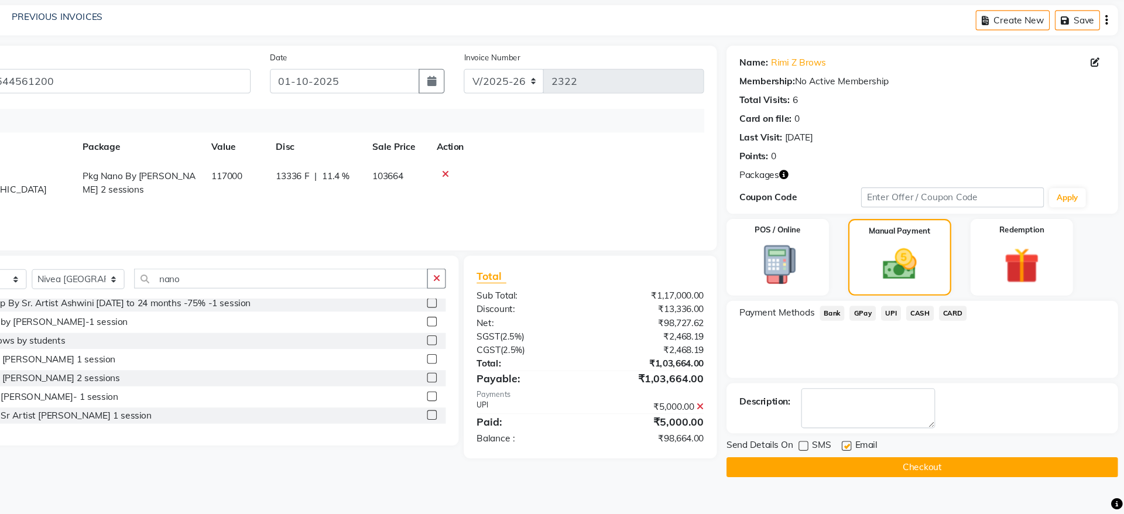
click at [872, 451] on input "checkbox" at bounding box center [871, 452] width 8 height 8
checkbox input "false"
click at [894, 468] on button "Checkout" at bounding box center [940, 471] width 356 height 18
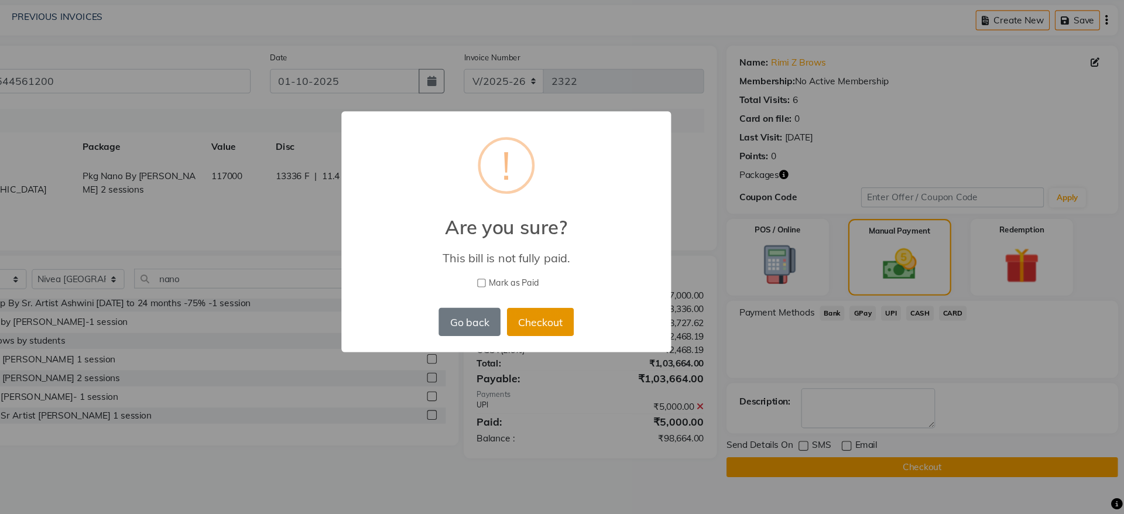
click at [588, 330] on button "Checkout" at bounding box center [593, 339] width 61 height 26
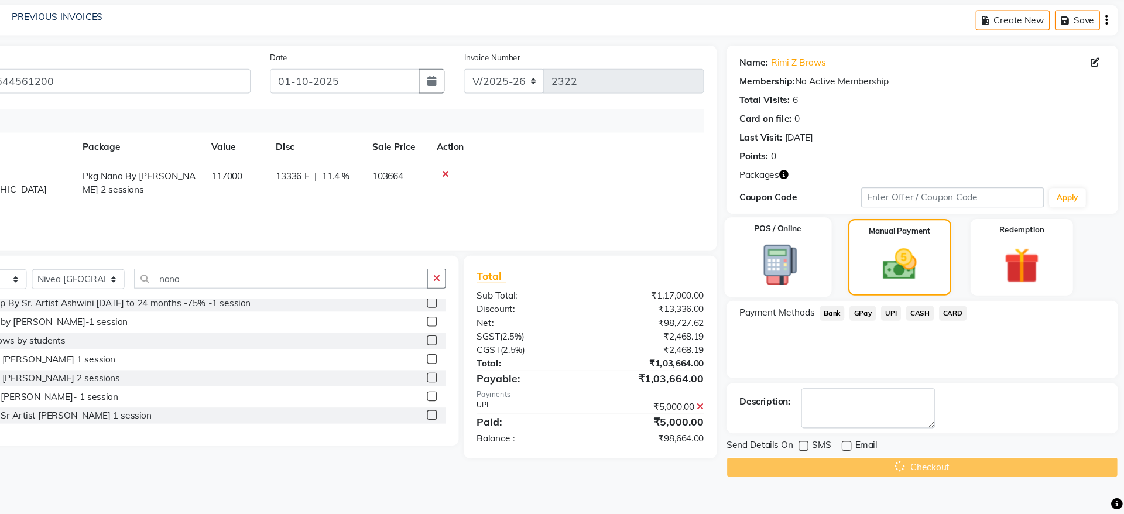
scroll to position [0, 0]
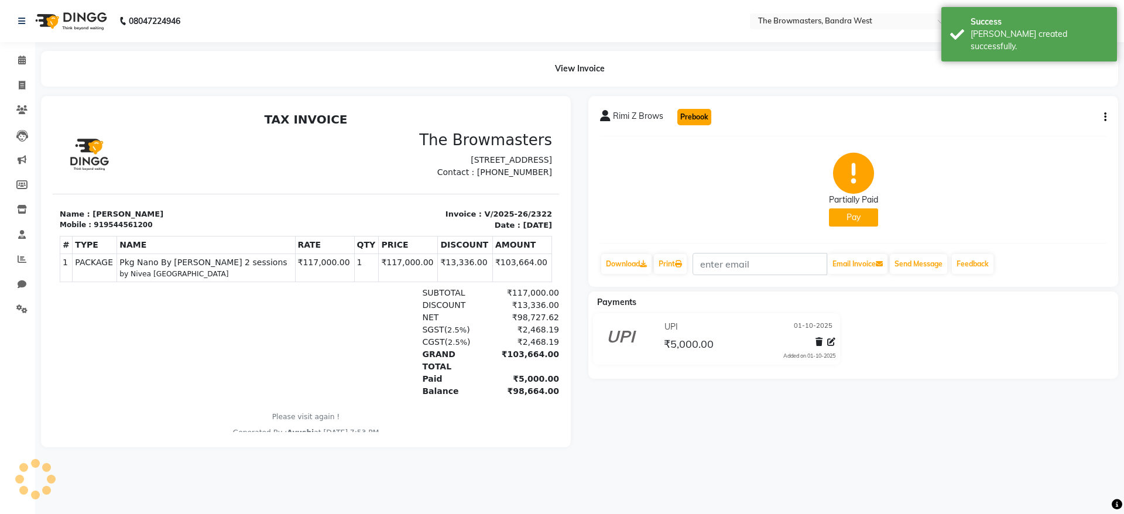
click at [690, 109] on button "Prebook" at bounding box center [694, 117] width 34 height 16
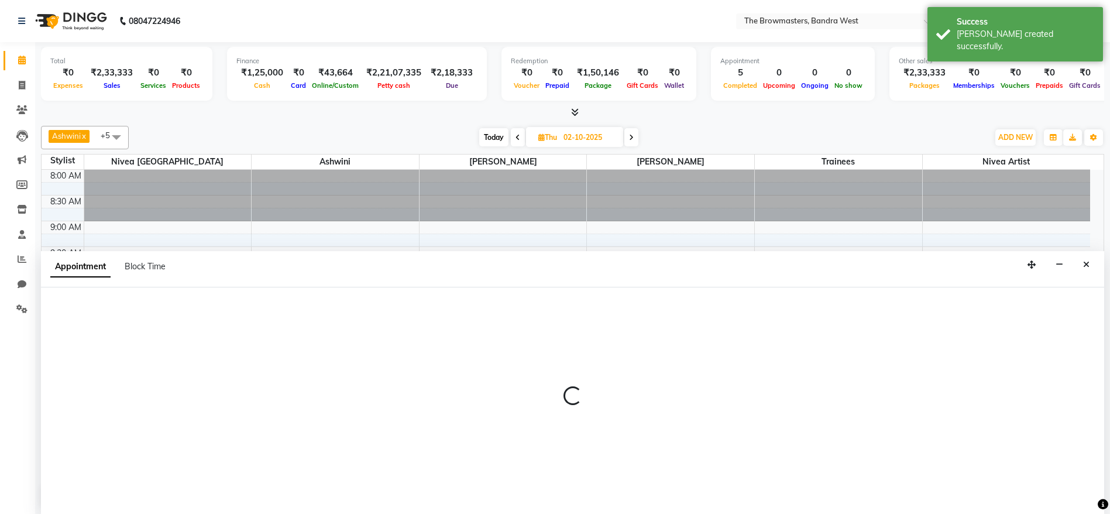
type input "01-10-2025"
select select "540"
select select "tentative"
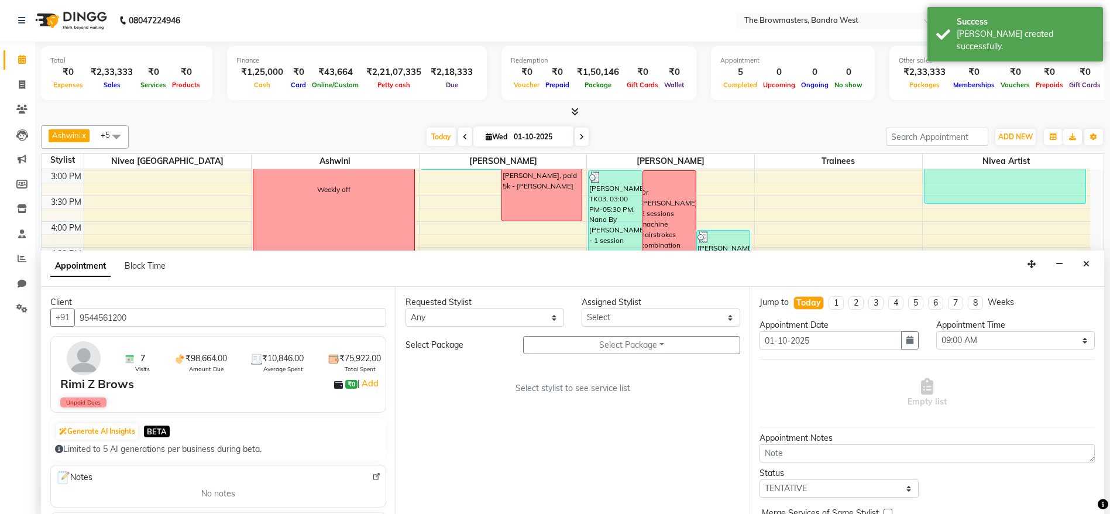
scroll to position [59, 0]
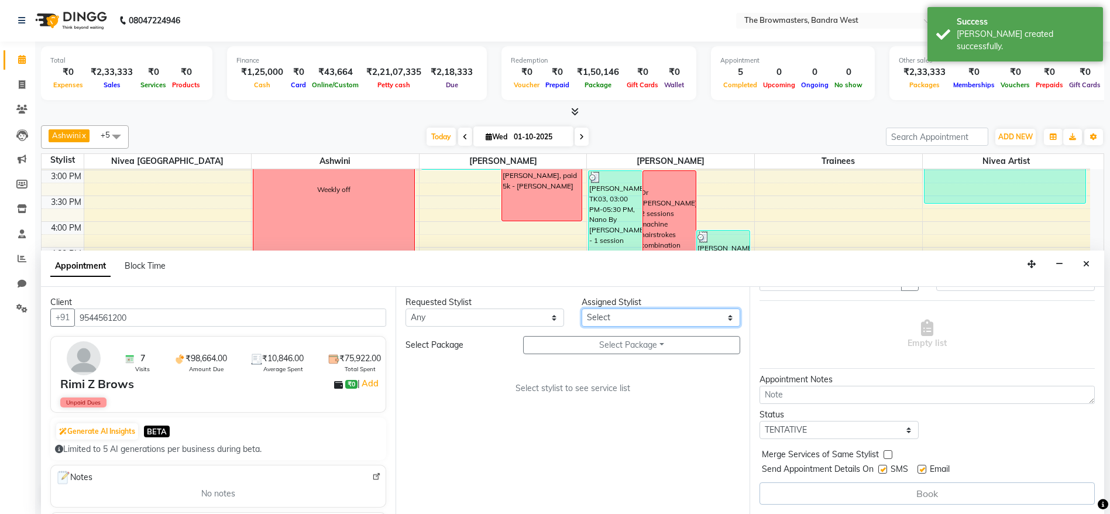
click at [707, 314] on select "Select Ashmeey Singghai Ashwini [PERSON_NAME] Jyoti Kajal [PERSON_NAME] [PERSON…" at bounding box center [661, 317] width 159 height 18
click at [510, 373] on div "Requested Stylist Any [PERSON_NAME] Ashwini [PERSON_NAME] Jyoti Kajal Kratika K…" at bounding box center [573, 400] width 355 height 227
click at [590, 333] on div "Requested Stylist Any [PERSON_NAME] Ashwini [PERSON_NAME] Jyoti Kajal Kratika K…" at bounding box center [573, 400] width 355 height 227
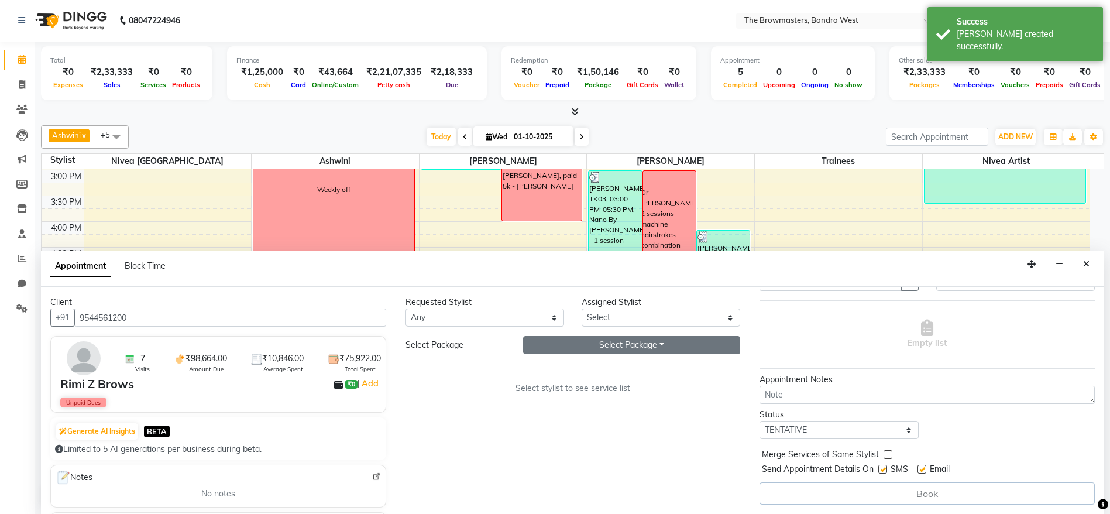
click at [564, 344] on button "Select Package Toggle Dropdown" at bounding box center [632, 345] width 218 height 18
click at [498, 385] on div "Select stylist to see service list" at bounding box center [573, 388] width 335 height 12
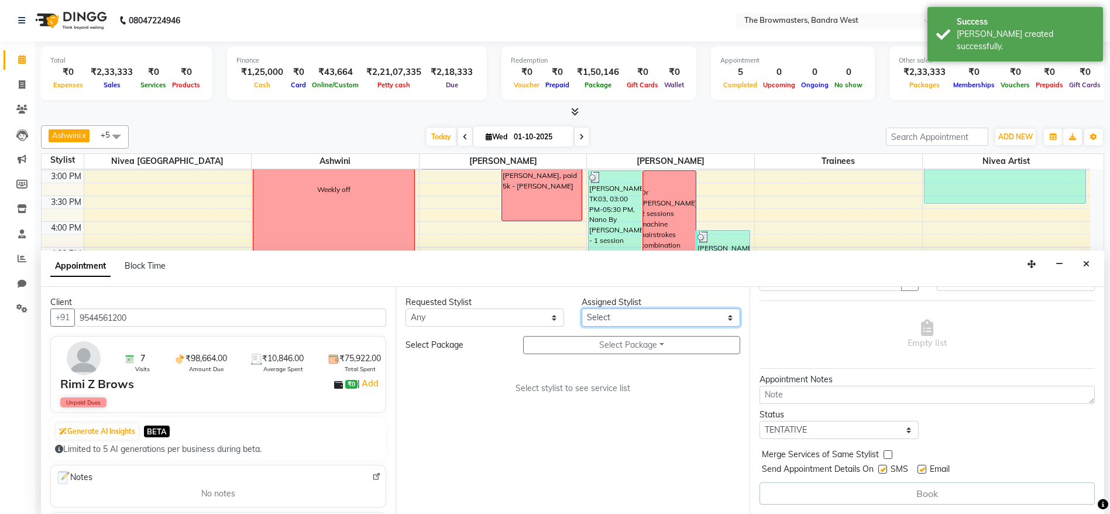
click at [610, 322] on select "Select Ashmeey Singghai Ashwini [PERSON_NAME] Jyoti Kajal [PERSON_NAME] [PERSON…" at bounding box center [661, 317] width 159 height 18
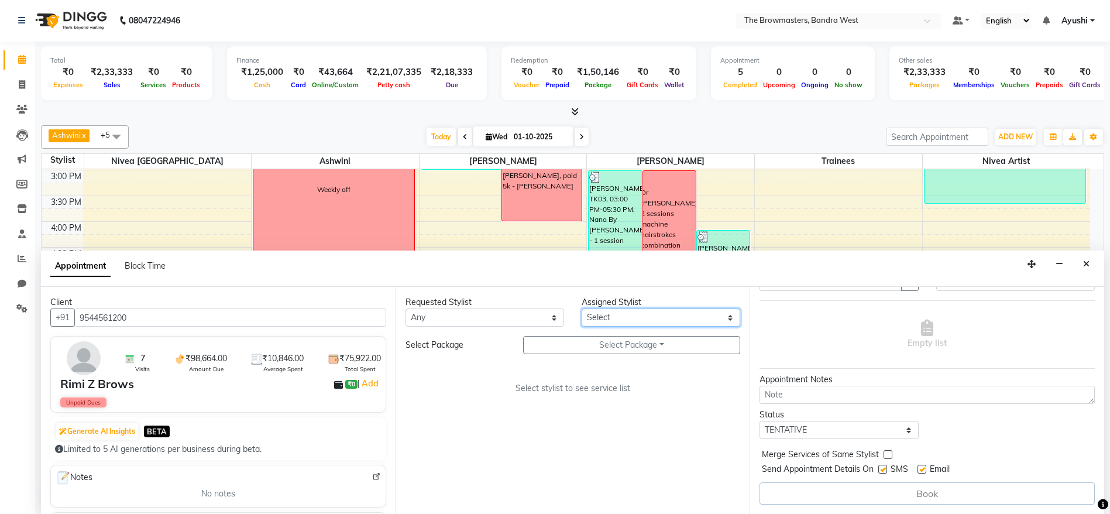
select select "64308"
click at [582, 308] on select "Select Ashmeey Singghai Ashwini [PERSON_NAME] Jyoti Kajal [PERSON_NAME] [PERSON…" at bounding box center [661, 317] width 159 height 18
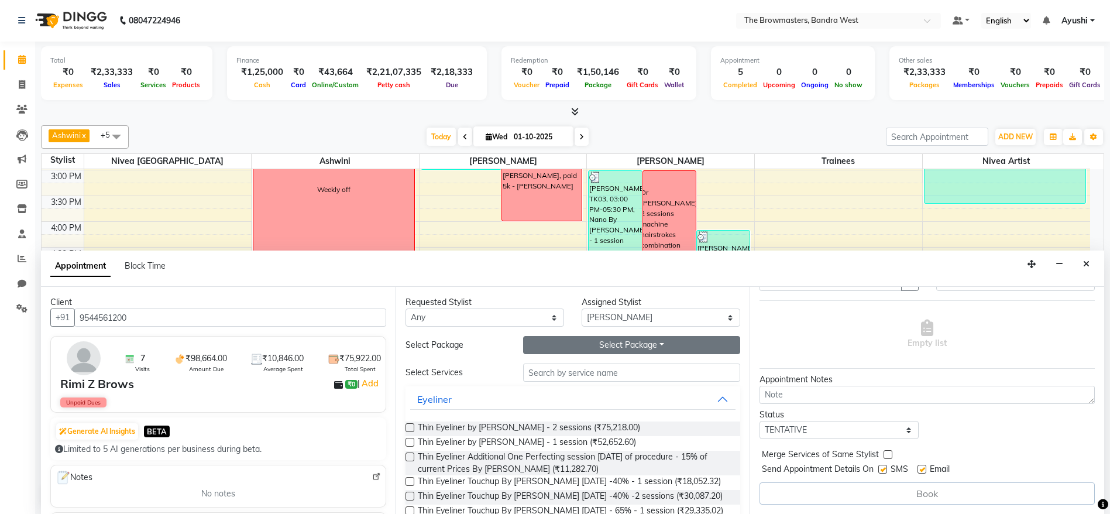
click at [583, 348] on button "Select Package Toggle Dropdown" at bounding box center [632, 345] width 218 height 18
click at [539, 375] on li "Pkg Nano By [PERSON_NAME] 2 sessions" at bounding box center [623, 369] width 199 height 17
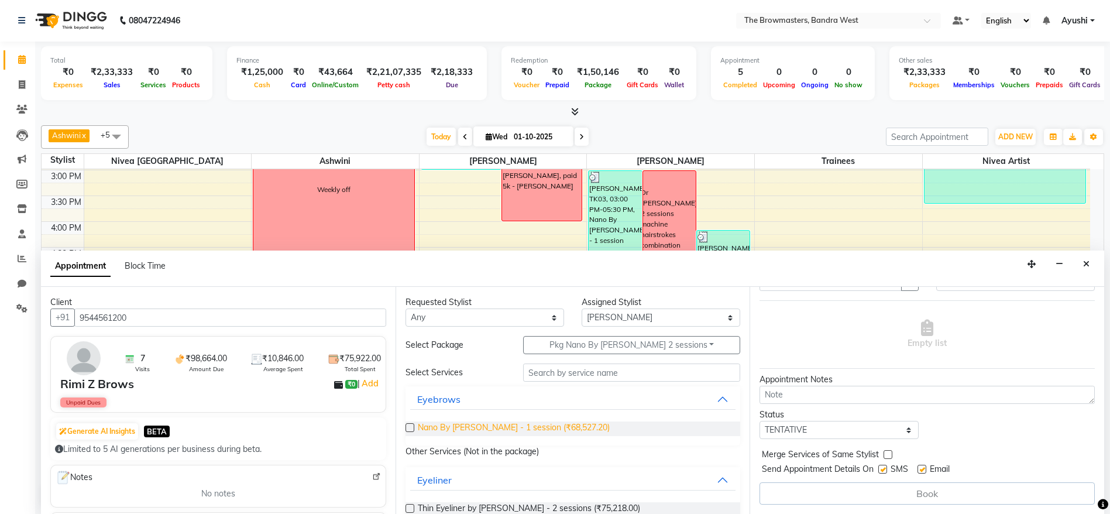
click at [475, 431] on span "Nano By [PERSON_NAME] - 1 session (₹68,527.20)" at bounding box center [514, 428] width 192 height 15
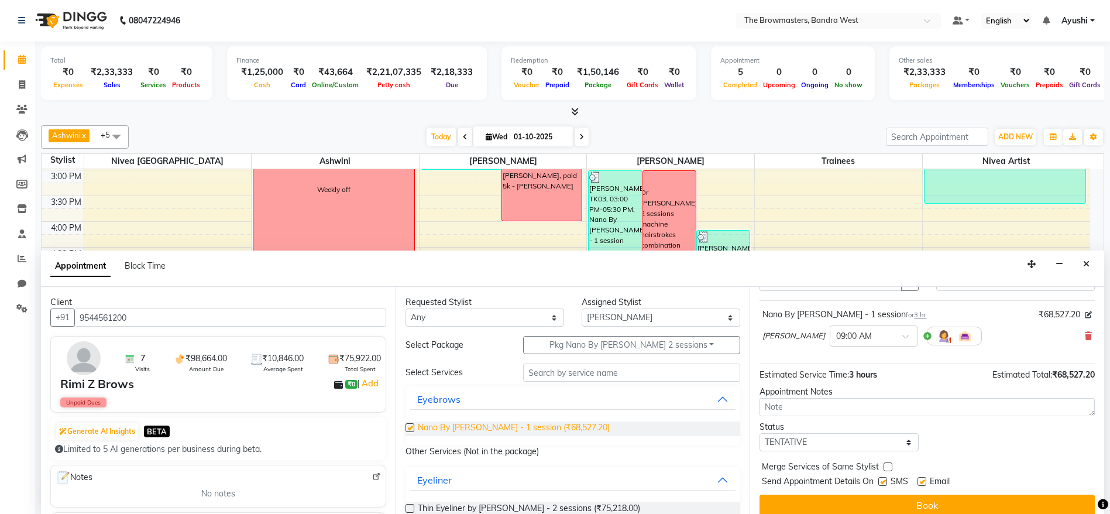
checkbox input "false"
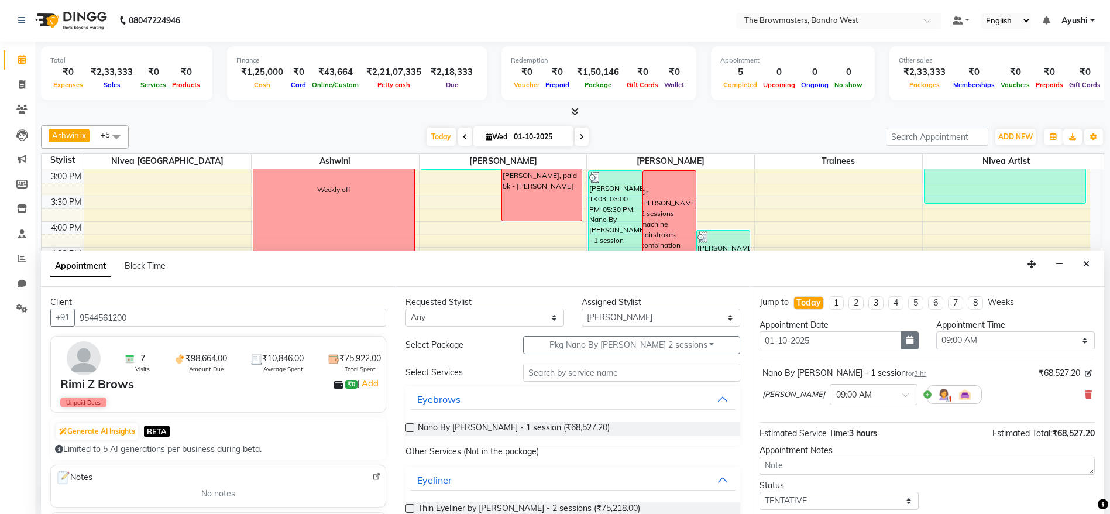
click at [912, 337] on button "button" at bounding box center [910, 340] width 18 height 18
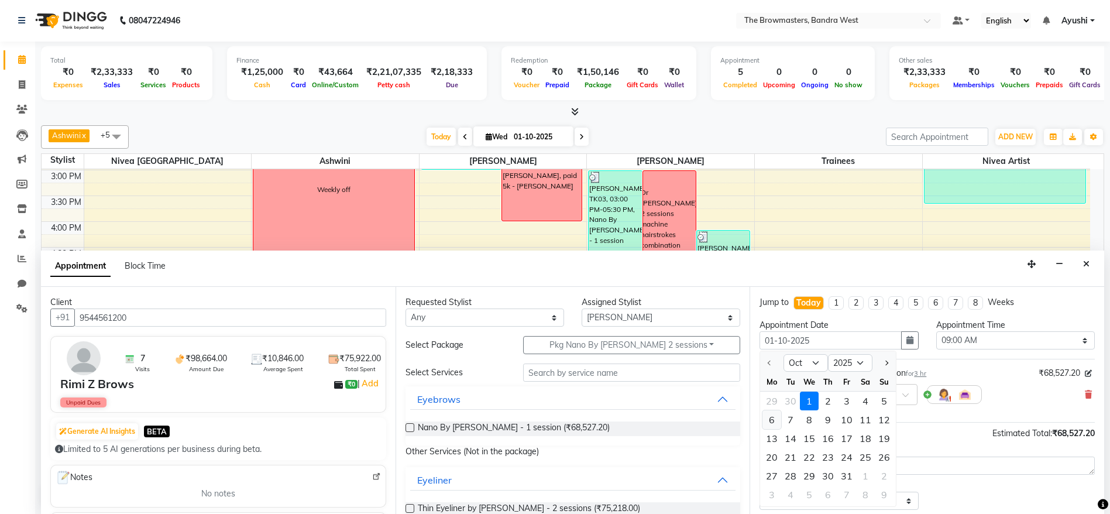
click at [769, 414] on div "6" at bounding box center [772, 419] width 19 height 19
type input "[DATE]"
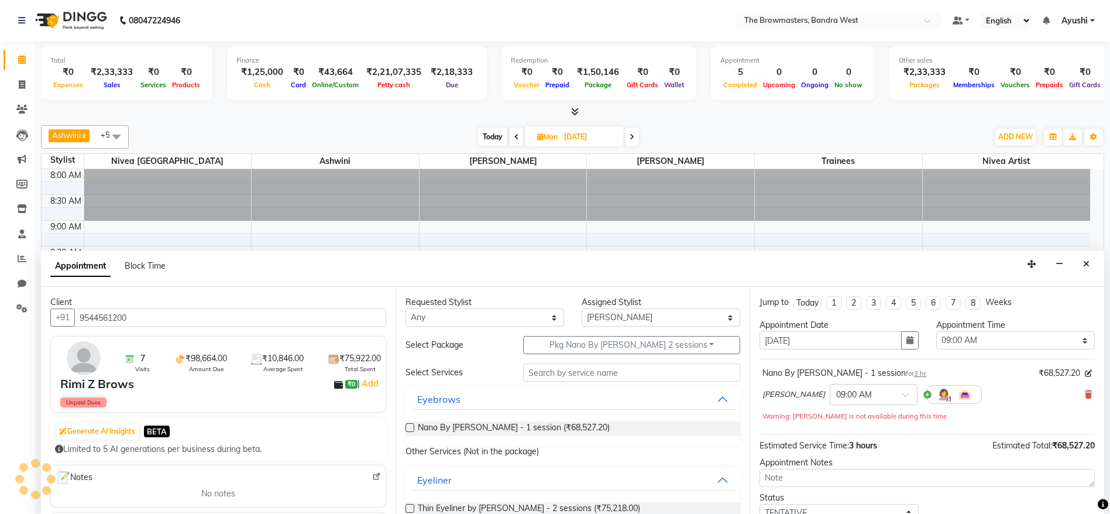
scroll to position [359, 0]
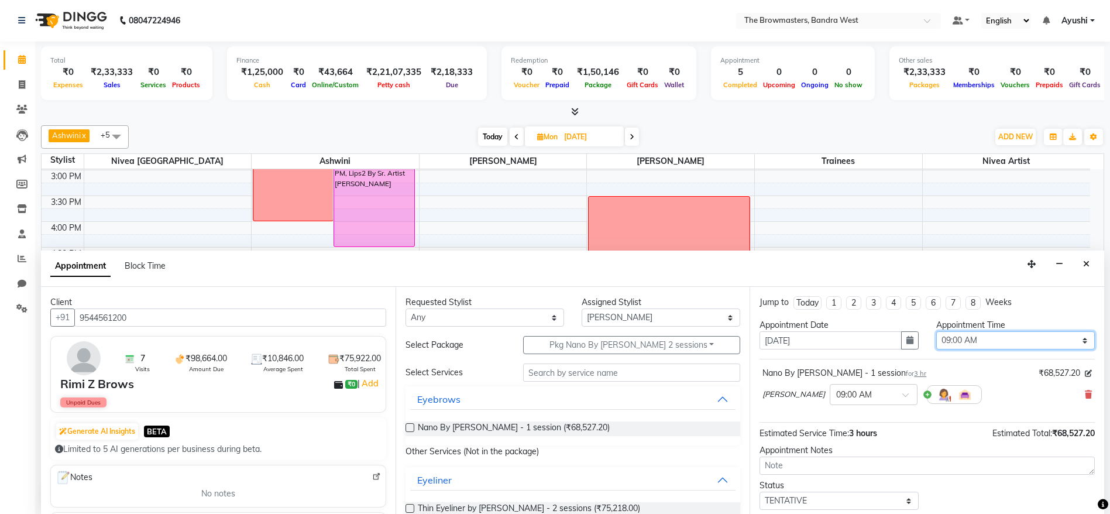
click at [995, 344] on select "Select 09:00 AM 09:15 AM 09:30 AM 09:45 AM 10:00 AM 10:15 AM 10:30 AM 10:45 AM …" at bounding box center [1016, 340] width 159 height 18
select select "930"
click at [937, 331] on select "Select 09:00 AM 09:15 AM 09:30 AM 09:45 AM 10:00 AM 10:15 AM 10:30 AM 10:45 AM …" at bounding box center [1016, 340] width 159 height 18
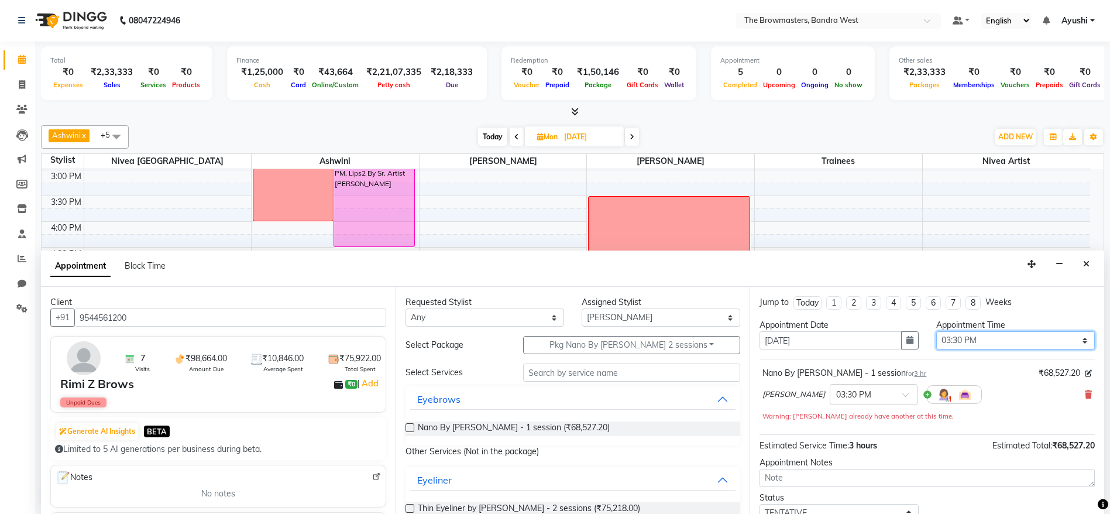
scroll to position [82, 0]
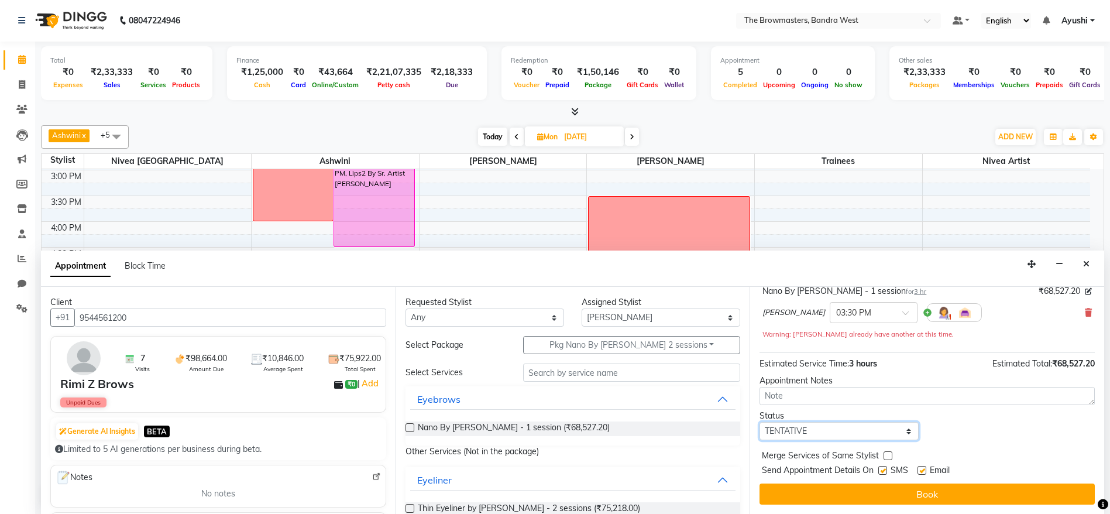
click at [837, 427] on select "Select TENTATIVE CONFIRM UPCOMING" at bounding box center [839, 431] width 159 height 18
select select "confirm booking"
click at [760, 422] on select "Select TENTATIVE CONFIRM UPCOMING" at bounding box center [839, 431] width 159 height 18
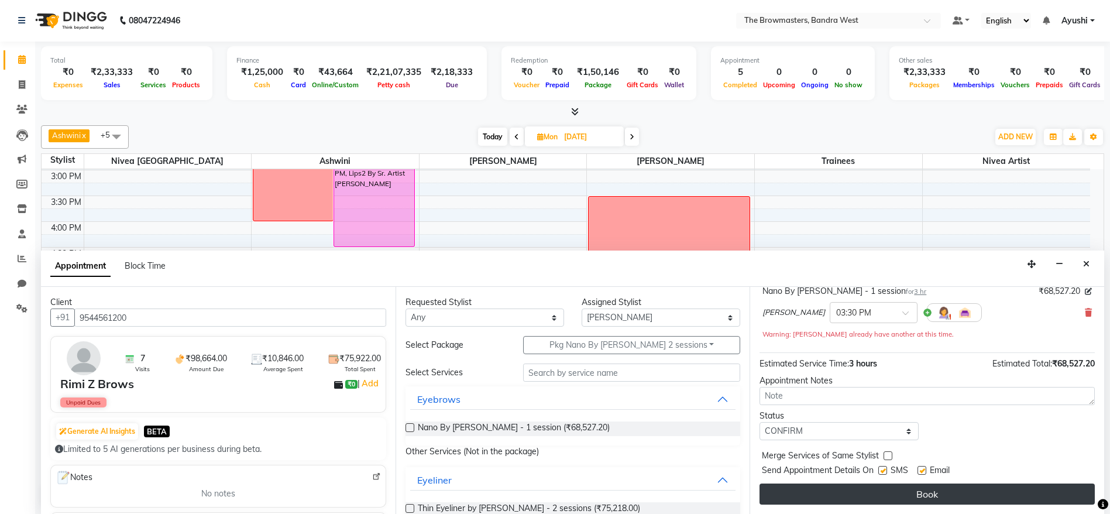
click at [888, 494] on button "Book" at bounding box center [927, 494] width 335 height 21
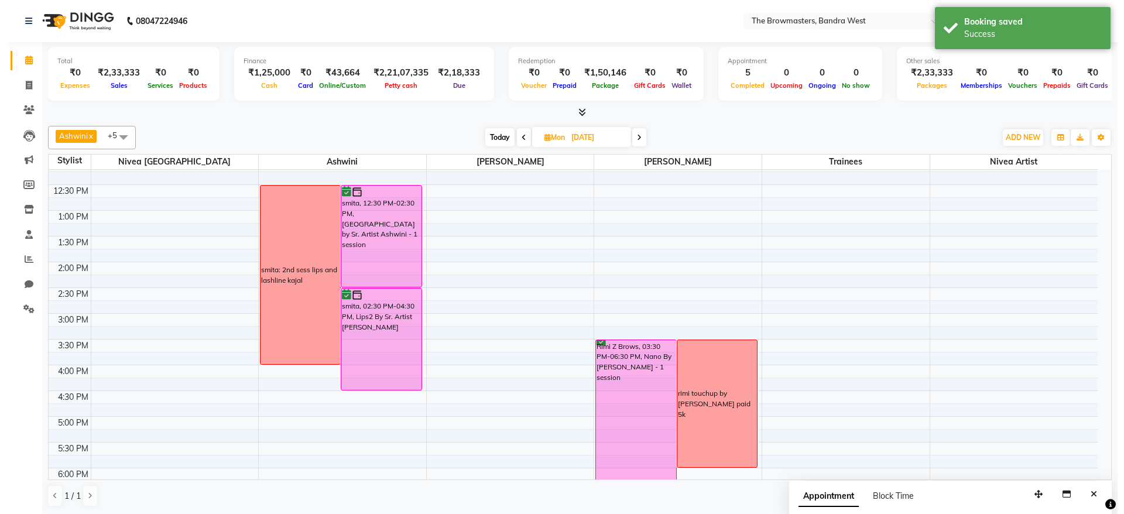
scroll to position [215, 0]
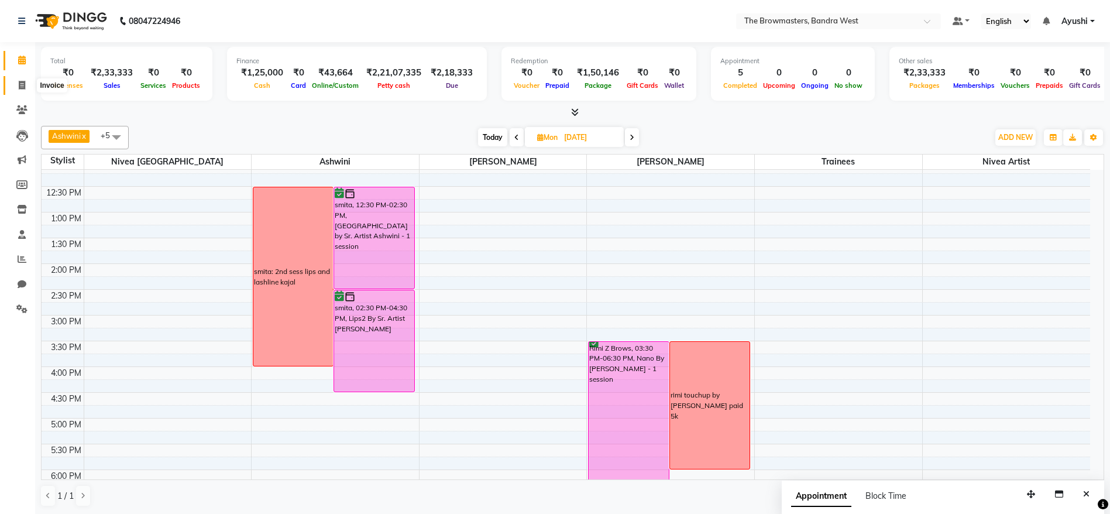
click at [18, 84] on span at bounding box center [22, 85] width 20 height 13
select select "6949"
select select "service"
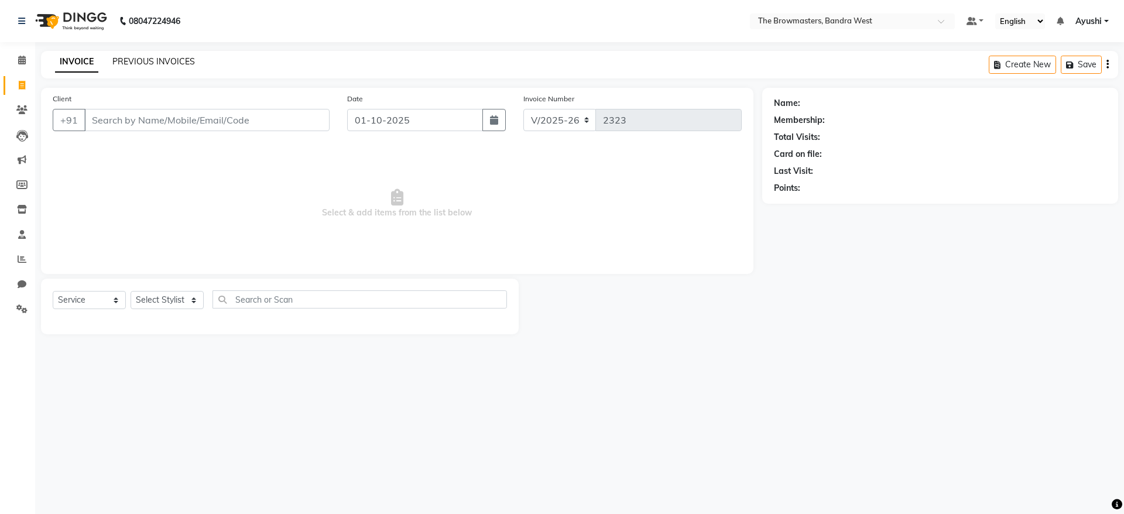
click at [151, 61] on link "PREVIOUS INVOICES" at bounding box center [153, 61] width 83 height 11
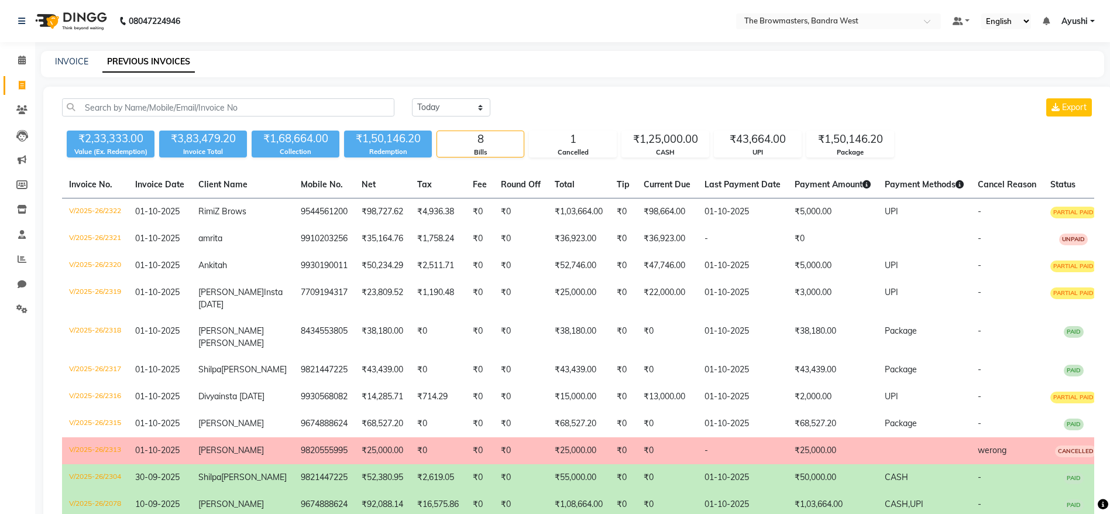
click at [171, 97] on div "[DATE] [DATE] Custom Range Export ₹2,33,333.00 Value (Ex. Redemption) ₹3,83,479…" at bounding box center [578, 326] width 1070 height 478
click at [181, 107] on input "text" at bounding box center [228, 107] width 332 height 18
paste input "6230157735"
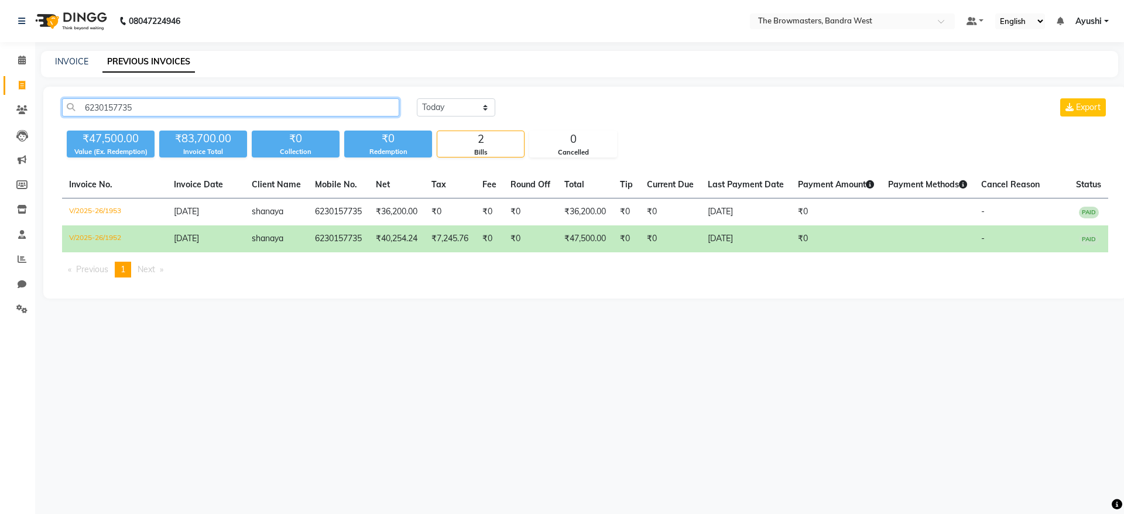
type input "6230157735"
click at [639, 244] on td "₹0" at bounding box center [626, 238] width 27 height 27
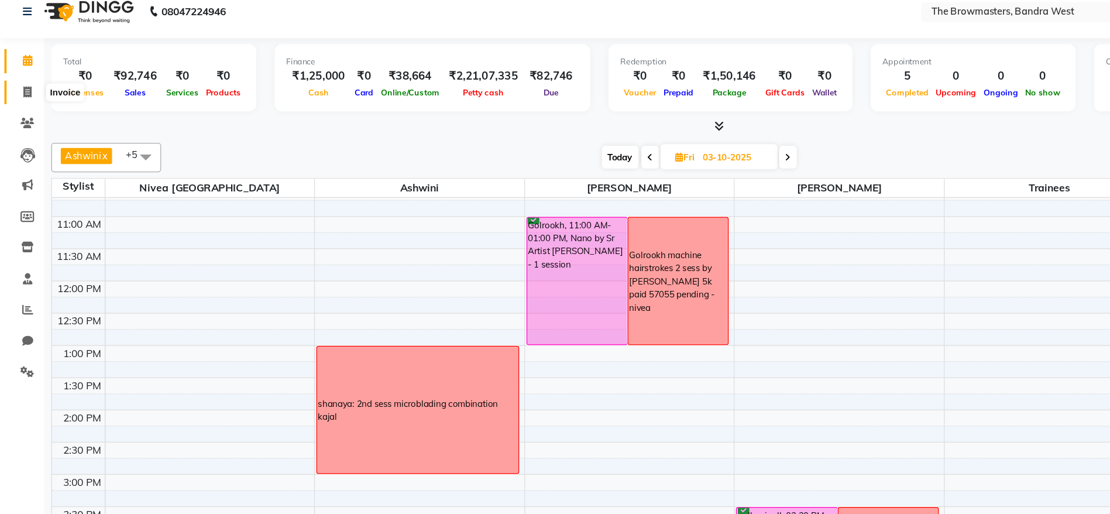
click at [23, 83] on icon at bounding box center [22, 85] width 6 height 9
select select "service"
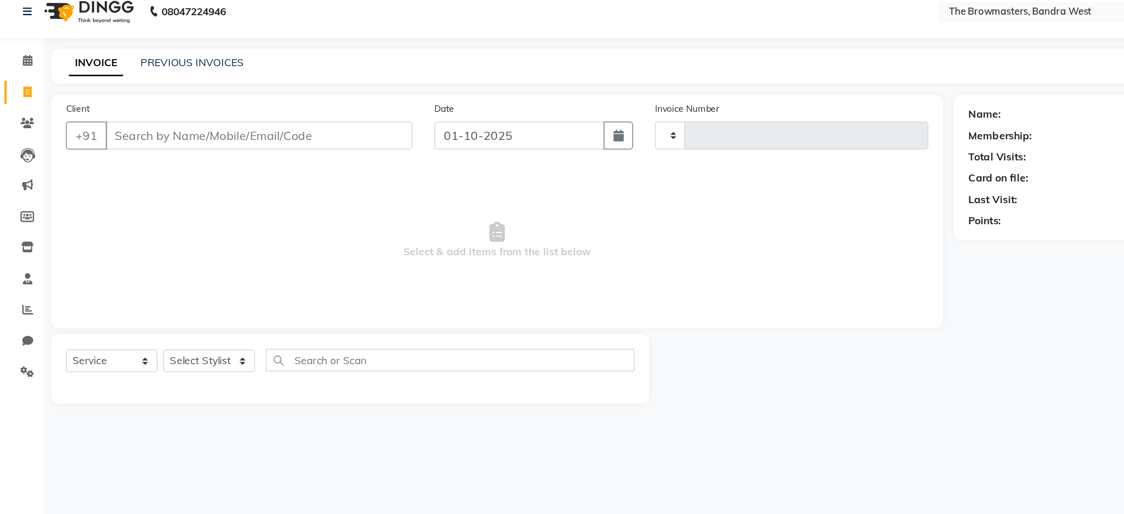
type input "2321"
select select "6949"
click at [174, 61] on link "PREVIOUS INVOICES" at bounding box center [153, 61] width 83 height 11
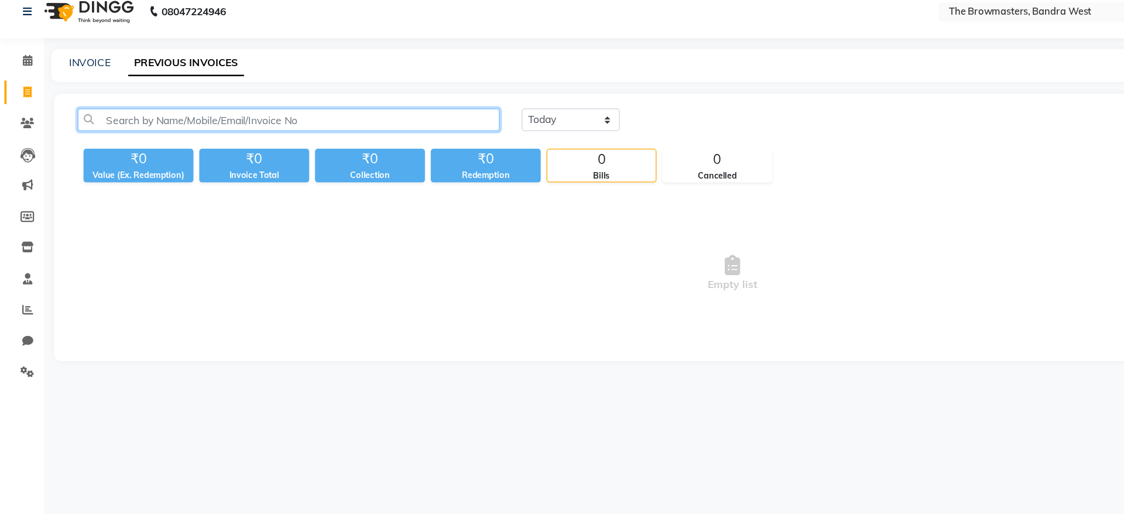
click at [197, 109] on input "text" at bounding box center [230, 107] width 337 height 18
paste input "9910203256"
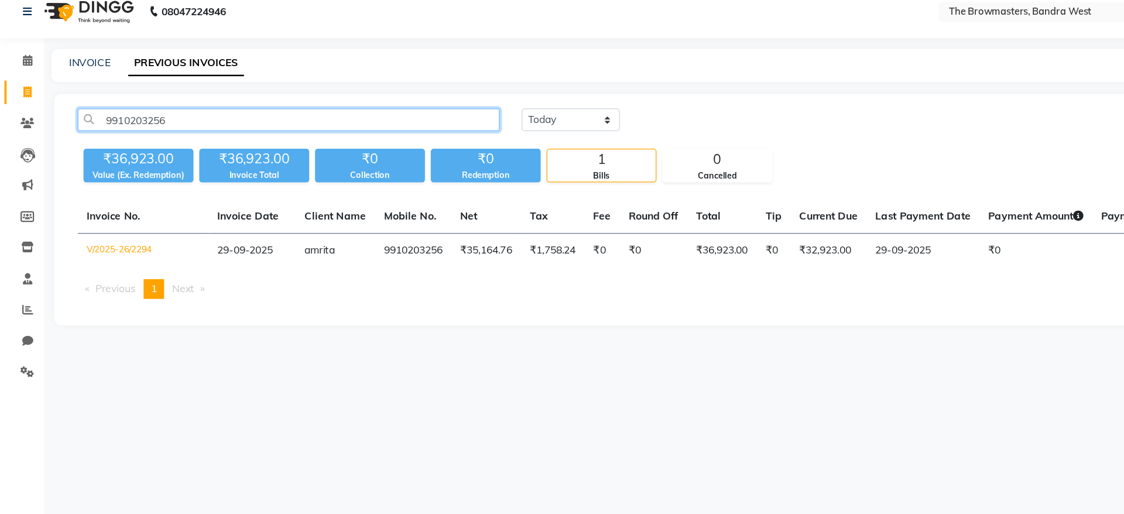
type input "9910203256"
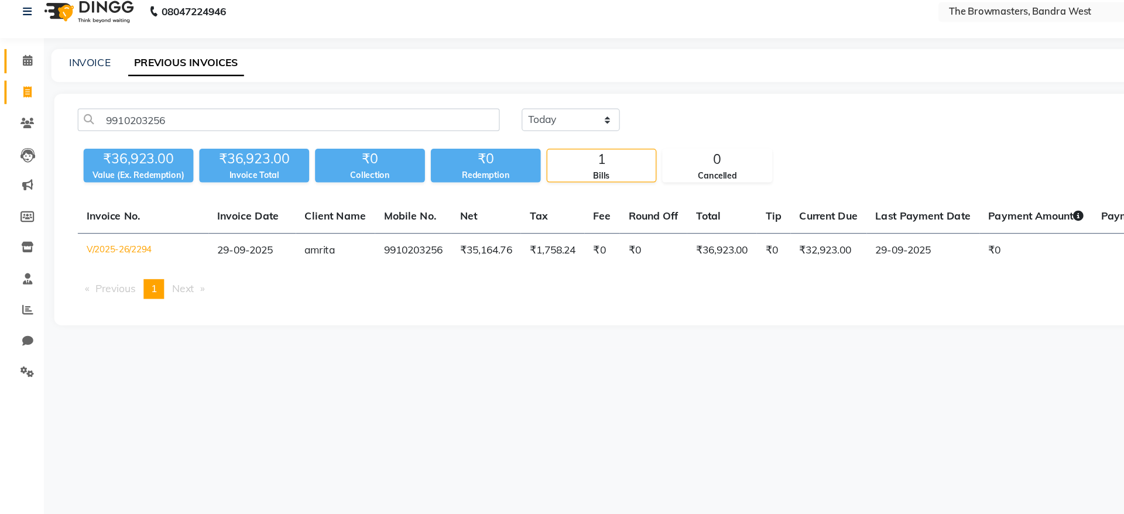
click at [24, 58] on icon at bounding box center [22, 60] width 8 height 9
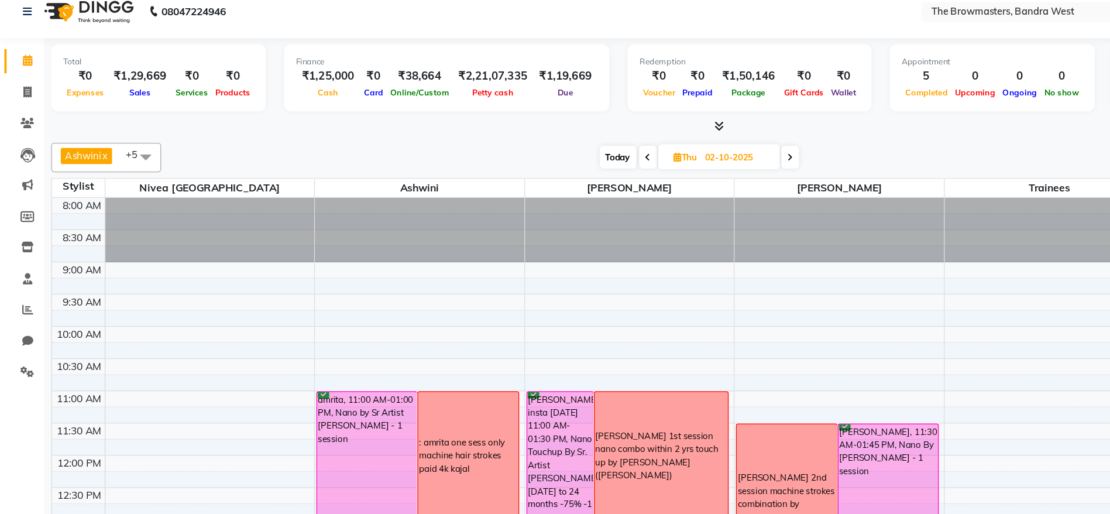
click at [580, 144] on input "02-10-2025" at bounding box center [589, 138] width 59 height 18
select select "10"
select select "2025"
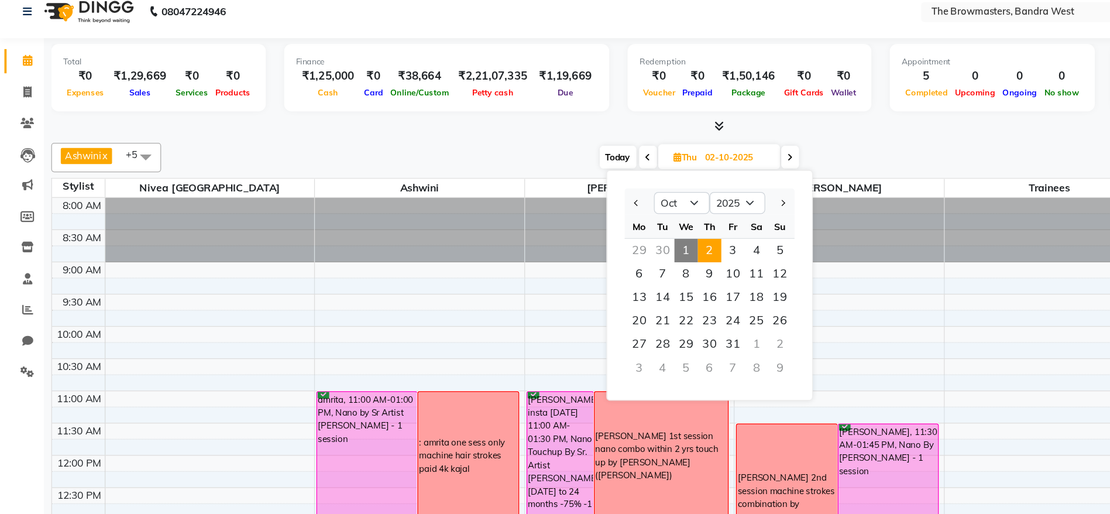
click at [727, 122] on div "Ashwini x Ashmeey Singghai x Roshani x Nivea Mumbai x Nivea Artist x trainees x…" at bounding box center [573, 316] width 1064 height 390
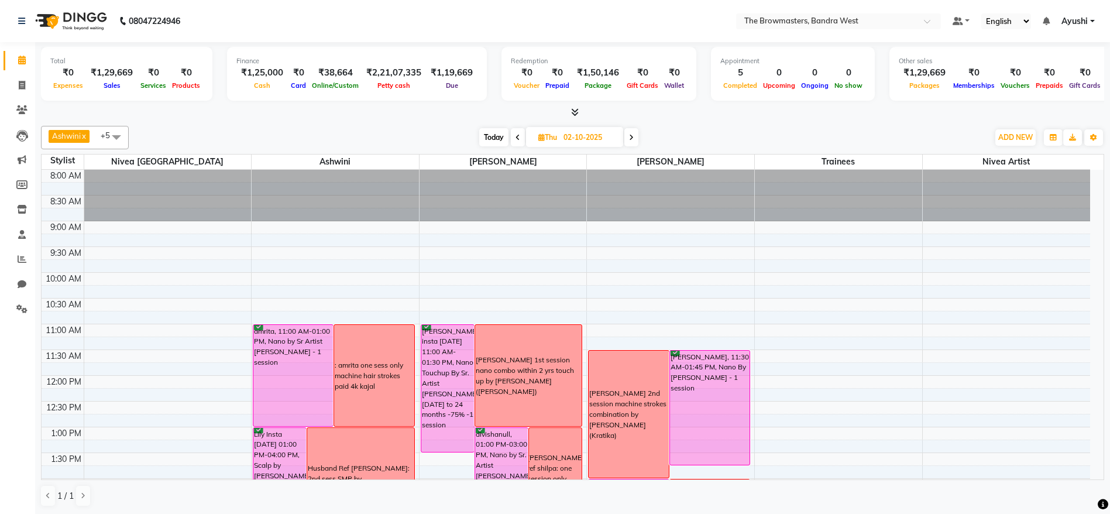
click at [493, 138] on span "Today" at bounding box center [493, 137] width 29 height 18
type input "01-10-2025"
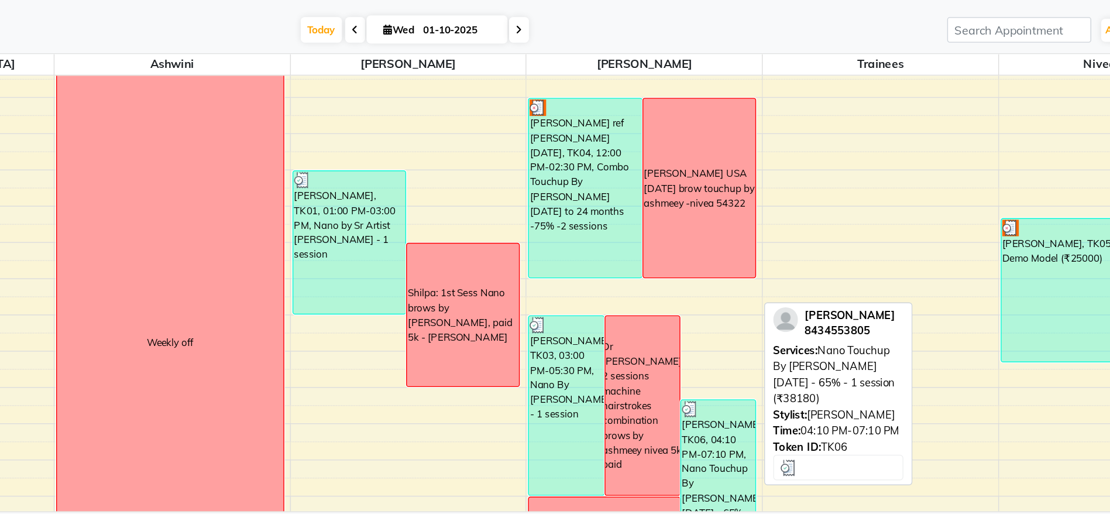
scroll to position [216, 0]
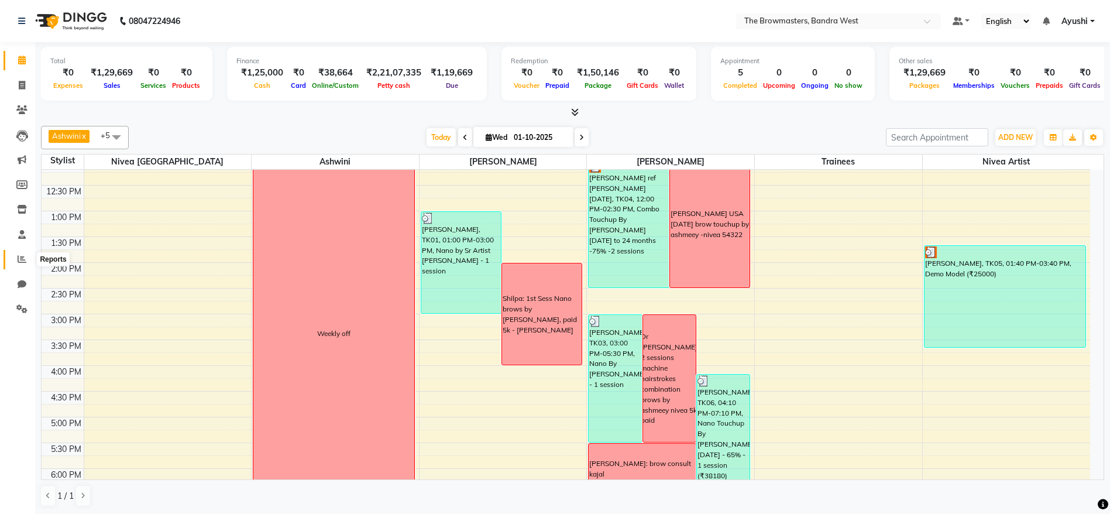
click at [15, 265] on span at bounding box center [22, 259] width 20 height 13
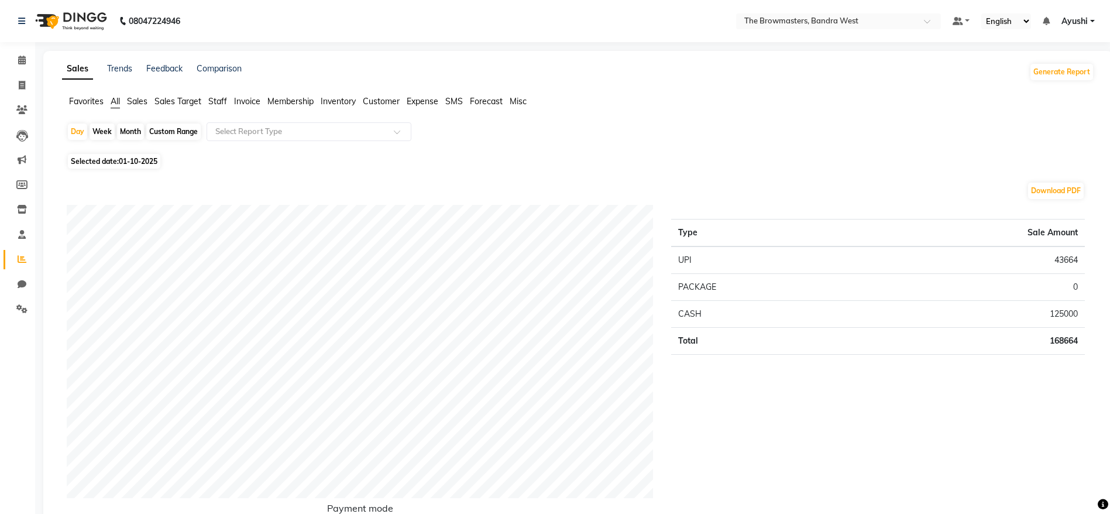
click at [215, 96] on span "Staff" at bounding box center [217, 101] width 19 height 11
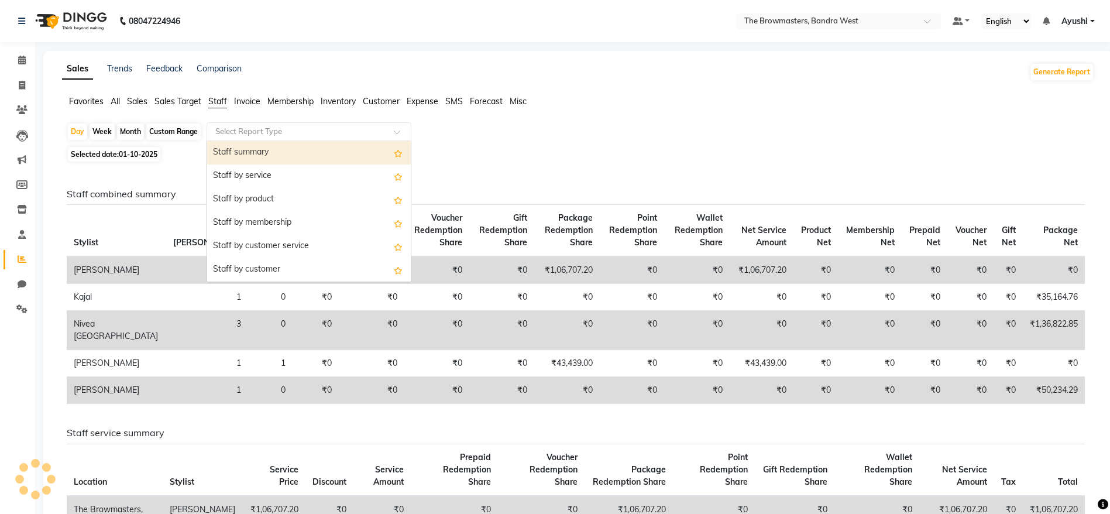
click at [260, 126] on input "text" at bounding box center [297, 132] width 169 height 12
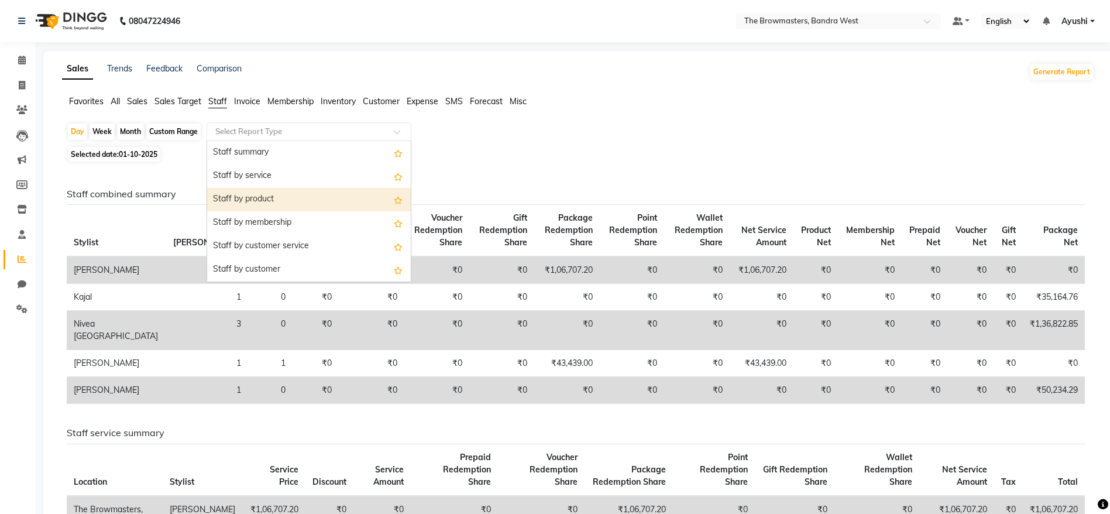
scroll to position [421, 0]
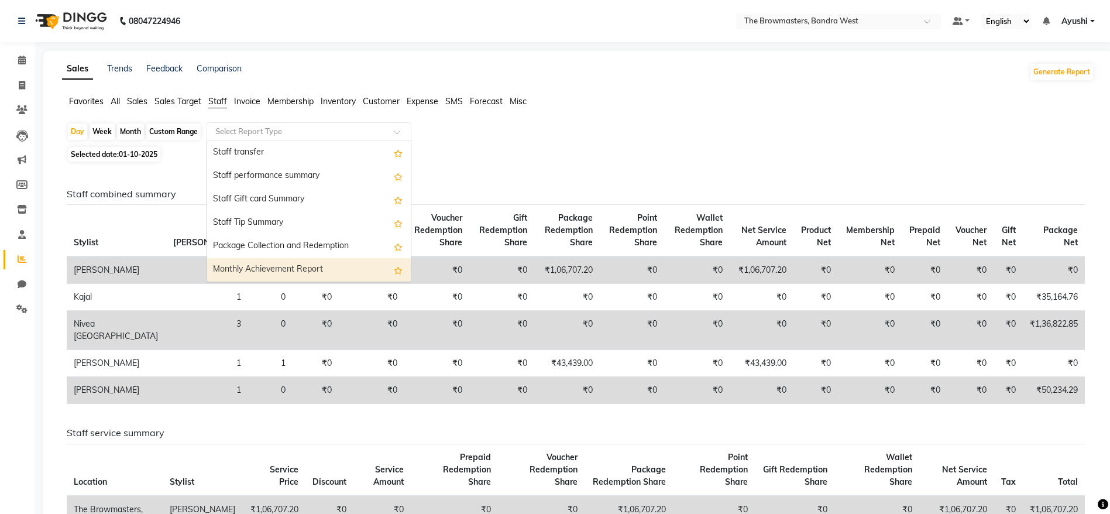
click at [277, 270] on div "Monthly Achievement Report" at bounding box center [309, 269] width 204 height 23
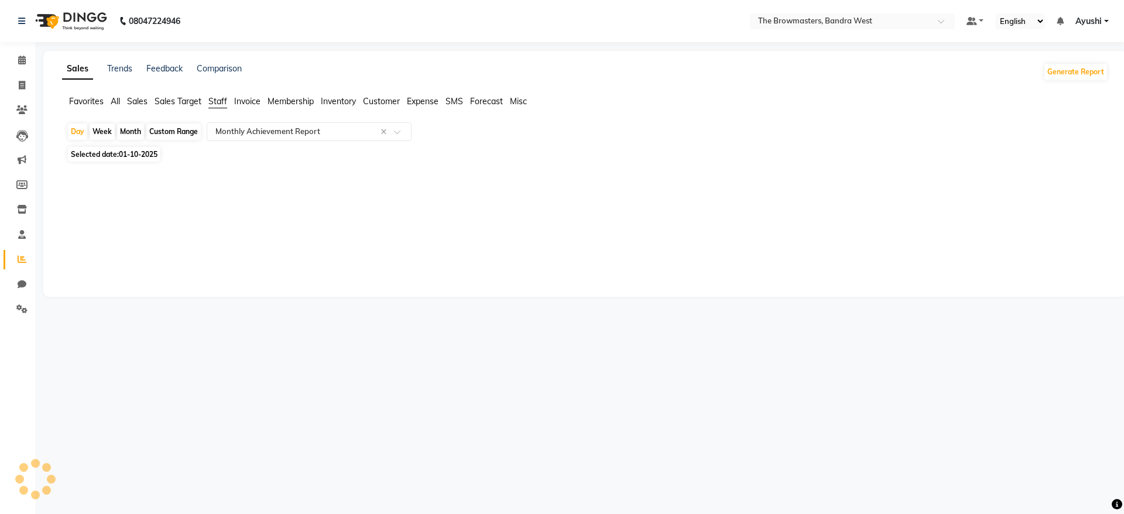
click at [132, 131] on div "Month" at bounding box center [130, 132] width 27 height 16
select select "10"
select select "2025"
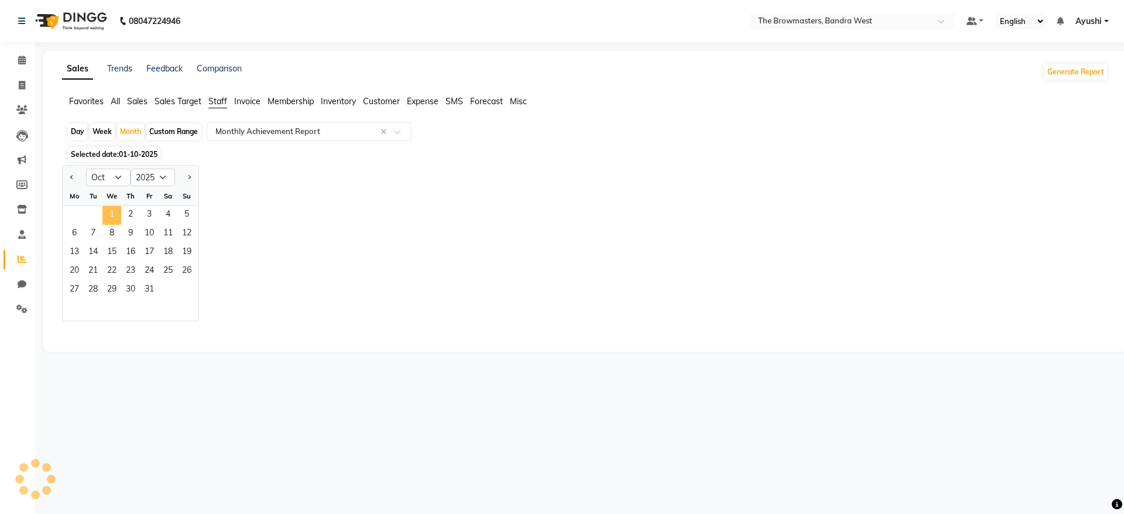
click at [111, 206] on span "1" at bounding box center [111, 215] width 19 height 19
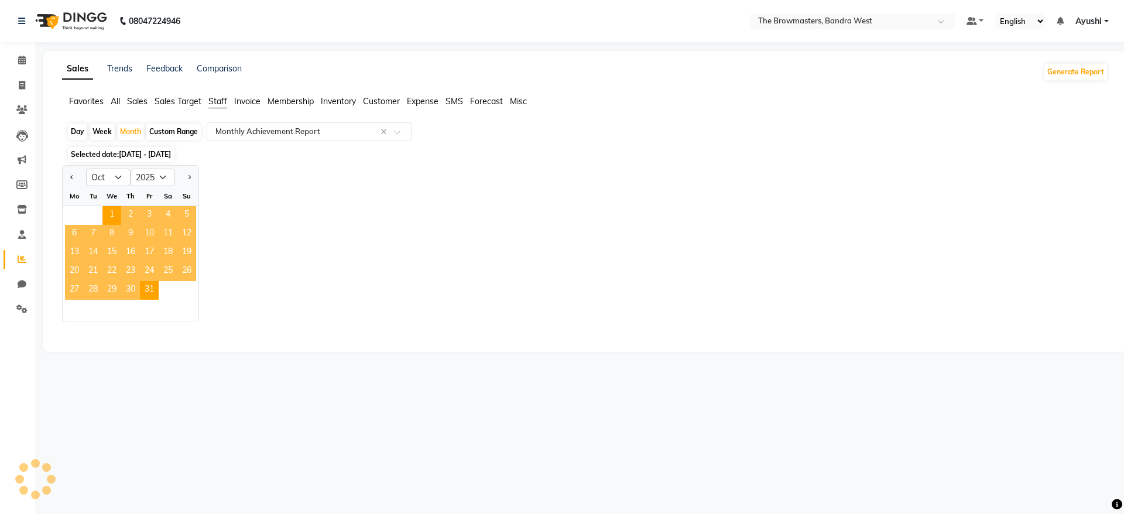
select select "full_report"
select select "csv"
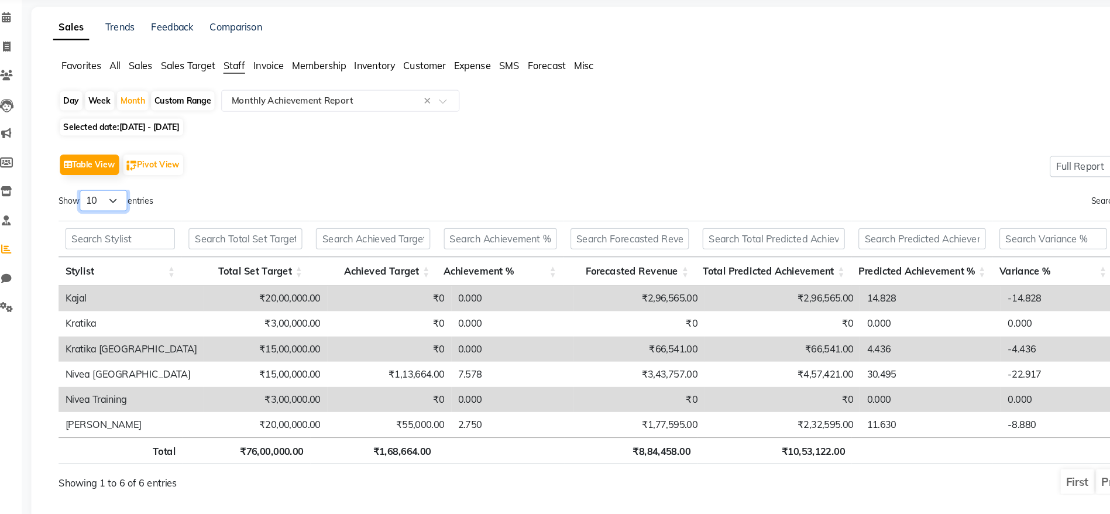
click at [105, 217] on select "10 25 50 100" at bounding box center [105, 217] width 41 height 18
select select "100"
click at [87, 208] on select "10 25 50 100" at bounding box center [105, 217] width 41 height 18
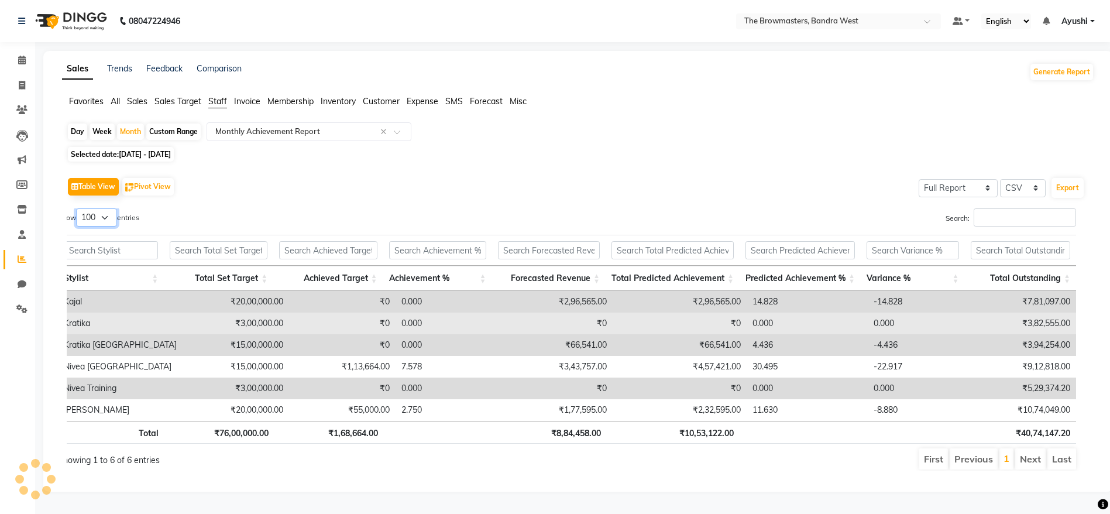
scroll to position [0, 0]
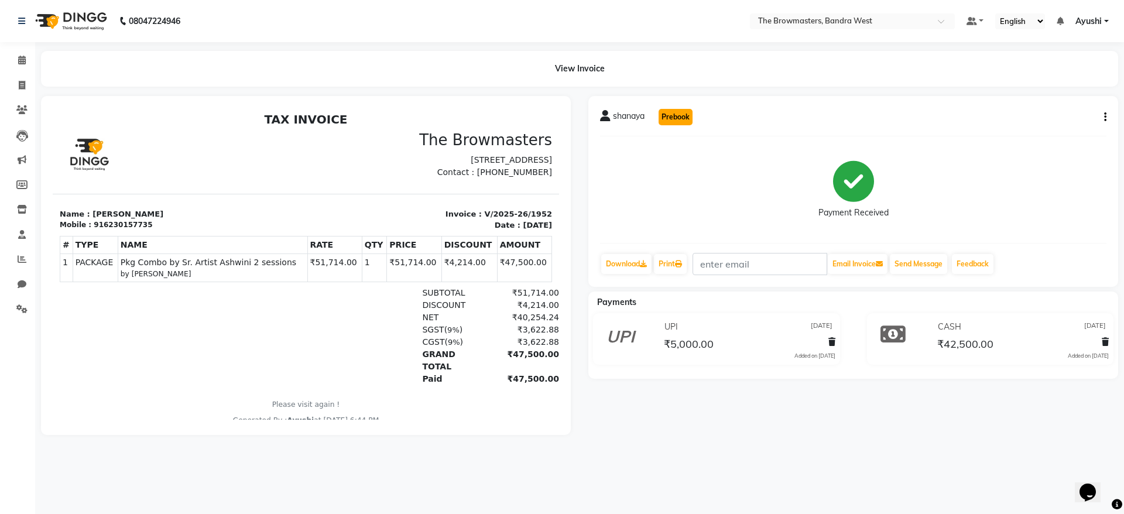
click at [665, 119] on button "Prebook" at bounding box center [676, 117] width 34 height 16
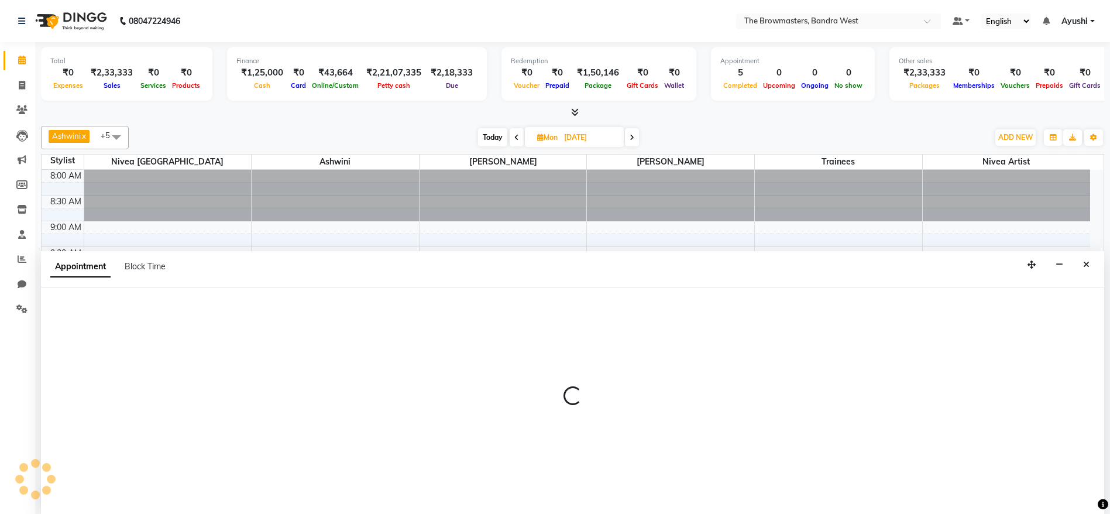
scroll to position [1, 0]
type input "01-10-2025"
select select "540"
select select "tentative"
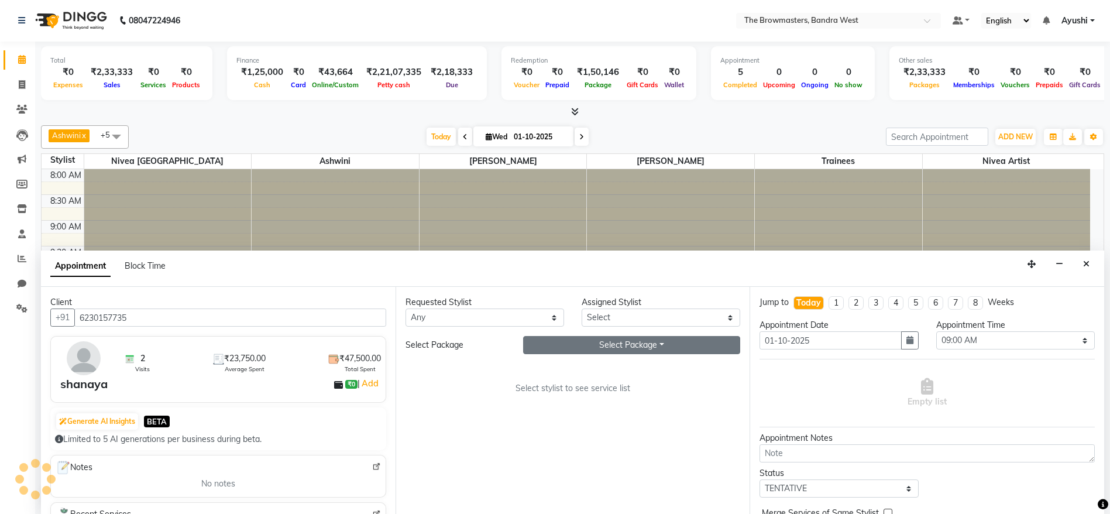
click at [630, 343] on button "Select Package Toggle Dropdown" at bounding box center [632, 345] width 218 height 18
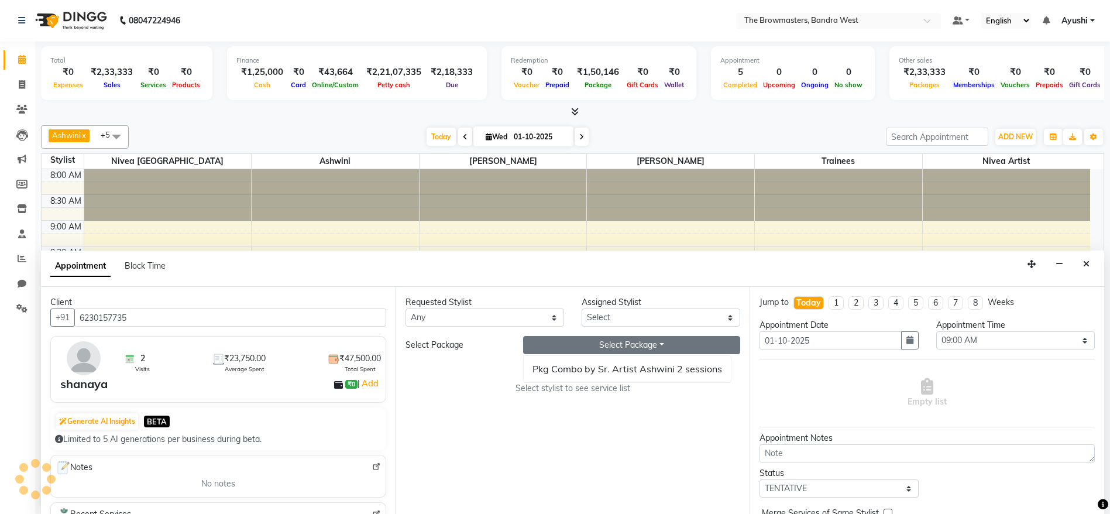
scroll to position [359, 0]
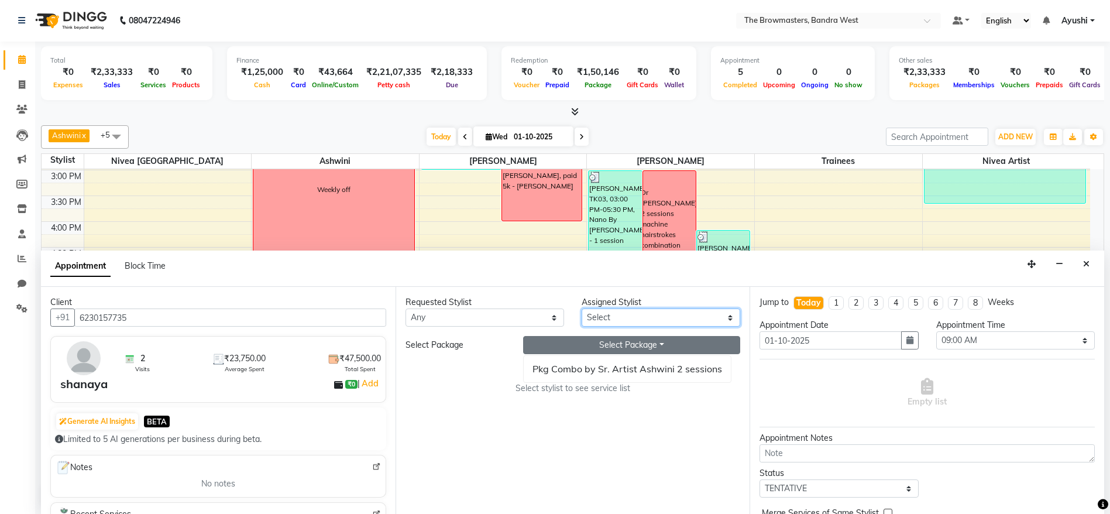
click at [614, 324] on select "Select Ashmeey Singghai Ashwini [PERSON_NAME] Jyoti Kajal [PERSON_NAME] [PERSON…" at bounding box center [661, 317] width 159 height 18
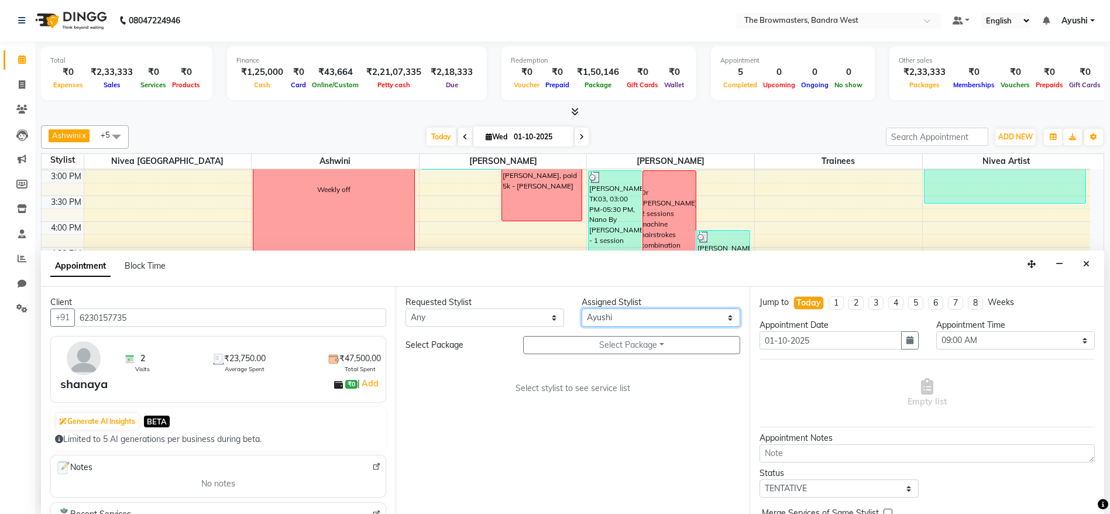
click at [582, 308] on select "Select Ashmeey Singghai Ashwini [PERSON_NAME] Jyoti Kajal [PERSON_NAME] [PERSON…" at bounding box center [661, 317] width 159 height 18
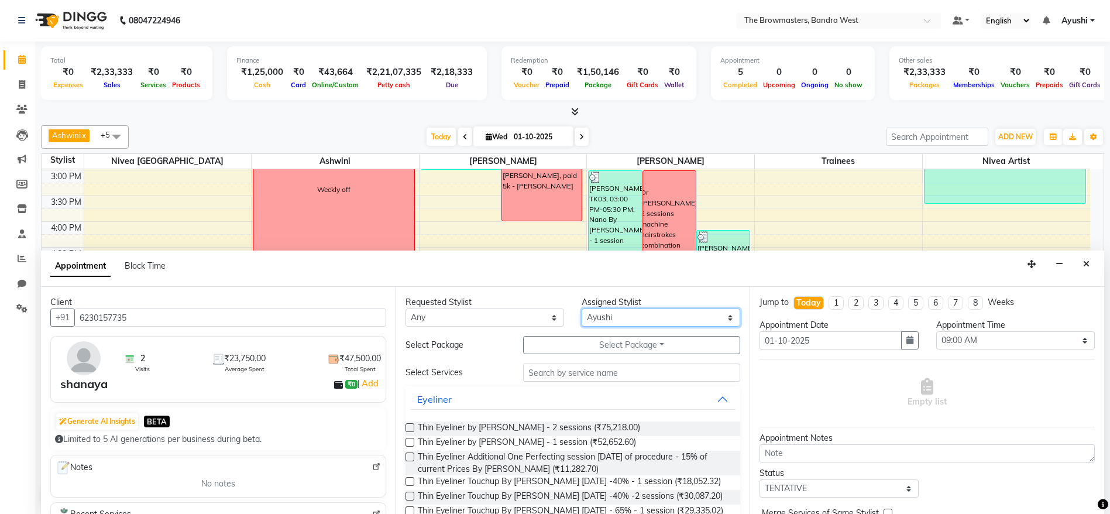
click at [635, 318] on select "Select Ashmeey Singghai Ashwini [PERSON_NAME] Jyoti Kajal [PERSON_NAME] [PERSON…" at bounding box center [661, 317] width 159 height 18
select select "64306"
click at [582, 308] on select "Select Ashmeey Singghai Ashwini [PERSON_NAME] Jyoti Kajal [PERSON_NAME] [PERSON…" at bounding box center [661, 317] width 159 height 18
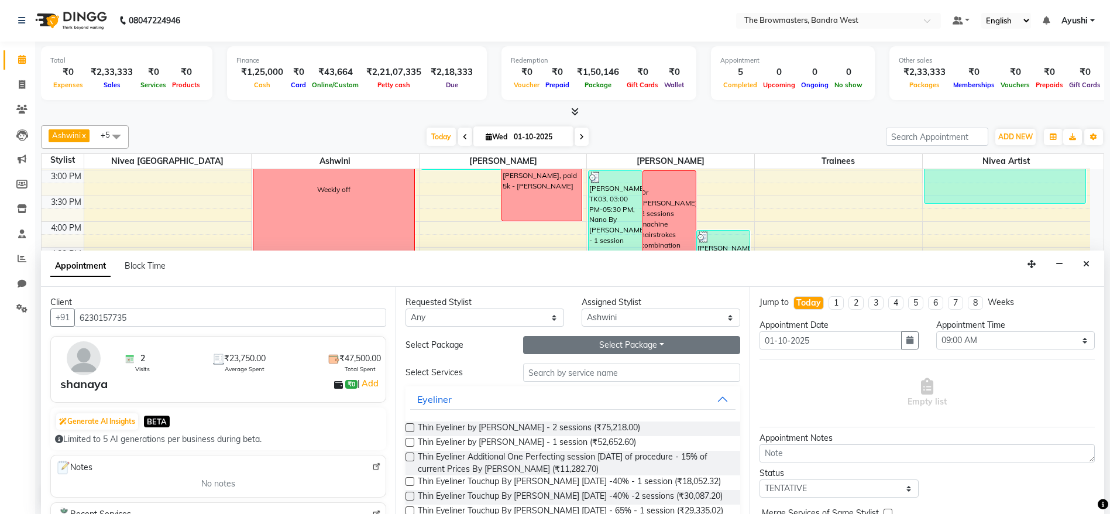
click at [570, 346] on button "Select Package Toggle Dropdown" at bounding box center [632, 345] width 218 height 18
click at [563, 368] on li "Pkg Combo by Sr. Artist Ashwini 2 sessions" at bounding box center [627, 369] width 207 height 17
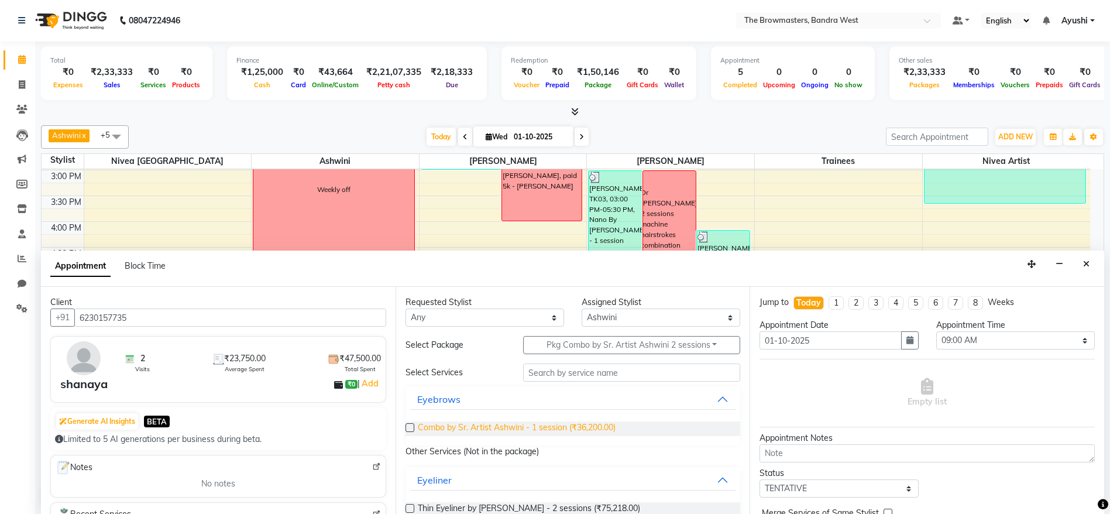
click at [481, 431] on span "Combo by Sr. Artist Ashwini - 1 session (₹36,200.00)" at bounding box center [517, 428] width 198 height 15
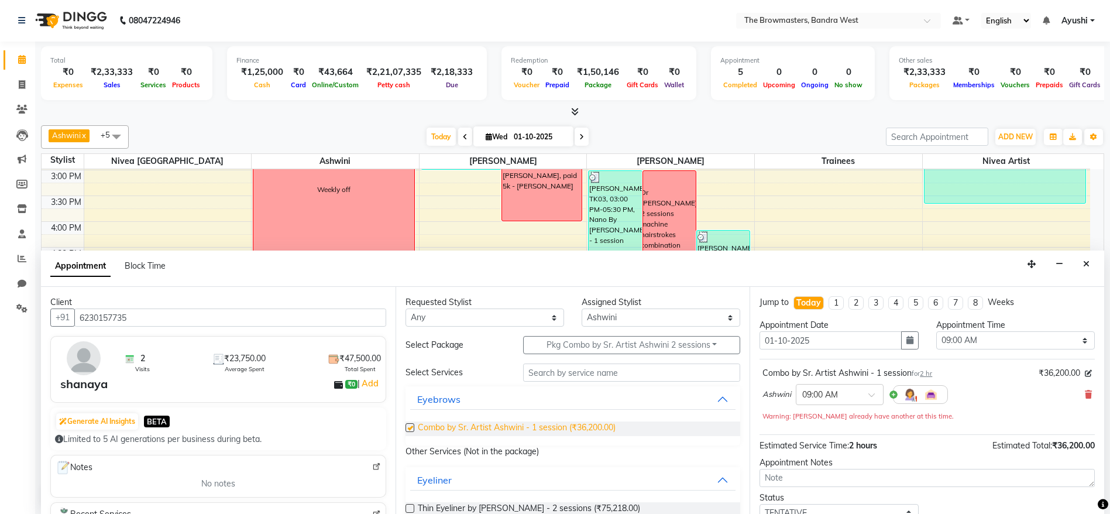
checkbox input "false"
click at [910, 337] on button "button" at bounding box center [910, 340] width 18 height 18
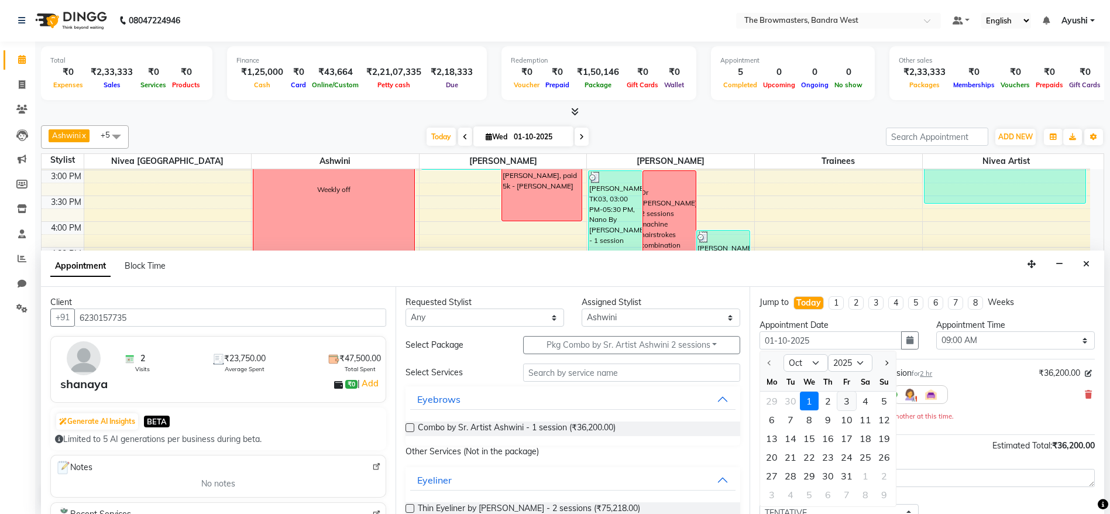
click at [850, 406] on div "3" at bounding box center [847, 401] width 19 height 19
type input "03-10-2025"
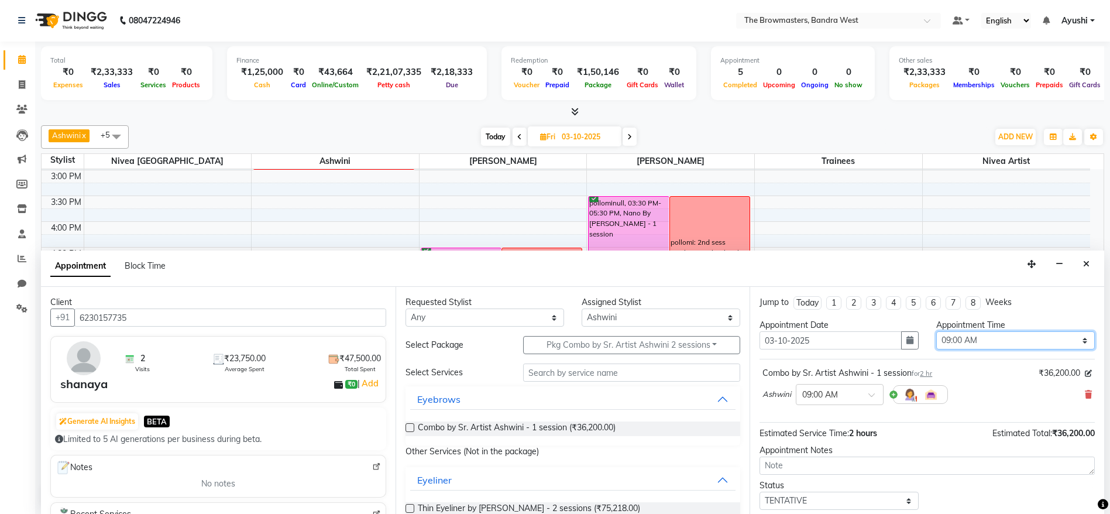
click at [1003, 340] on select "Select 09:00 AM 09:15 AM 09:30 AM 09:45 AM 10:00 AM 10:15 AM 10:30 AM 10:45 AM …" at bounding box center [1016, 340] width 159 height 18
select select "780"
click at [937, 331] on select "Select 09:00 AM 09:15 AM 09:30 AM 09:45 AM 10:00 AM 10:15 AM 10:30 AM 10:45 AM …" at bounding box center [1016, 340] width 159 height 18
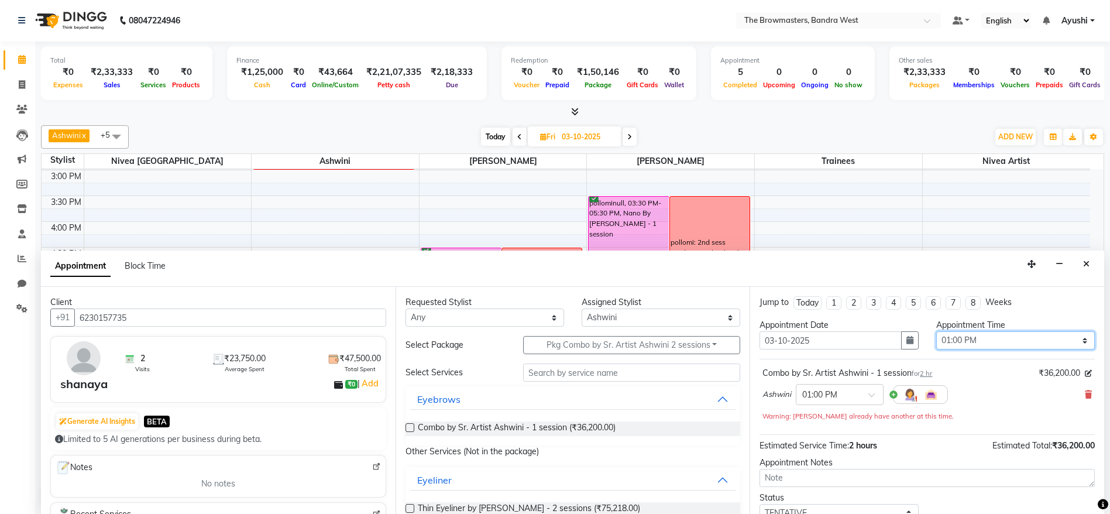
scroll to position [82, 0]
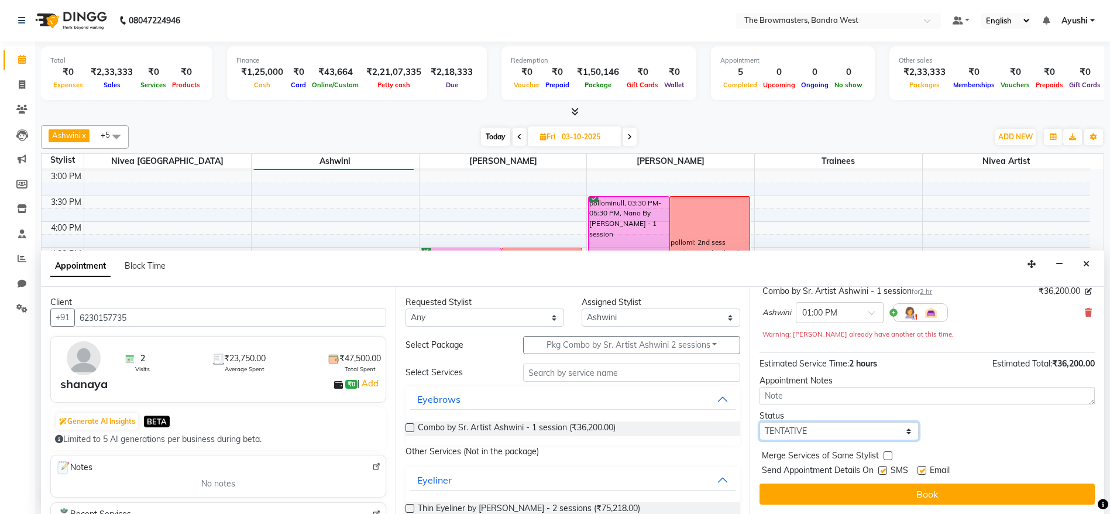
click at [818, 430] on select "Select TENTATIVE CONFIRM UPCOMING" at bounding box center [839, 431] width 159 height 18
select select "confirm booking"
click at [760, 422] on select "Select TENTATIVE CONFIRM UPCOMING" at bounding box center [839, 431] width 159 height 18
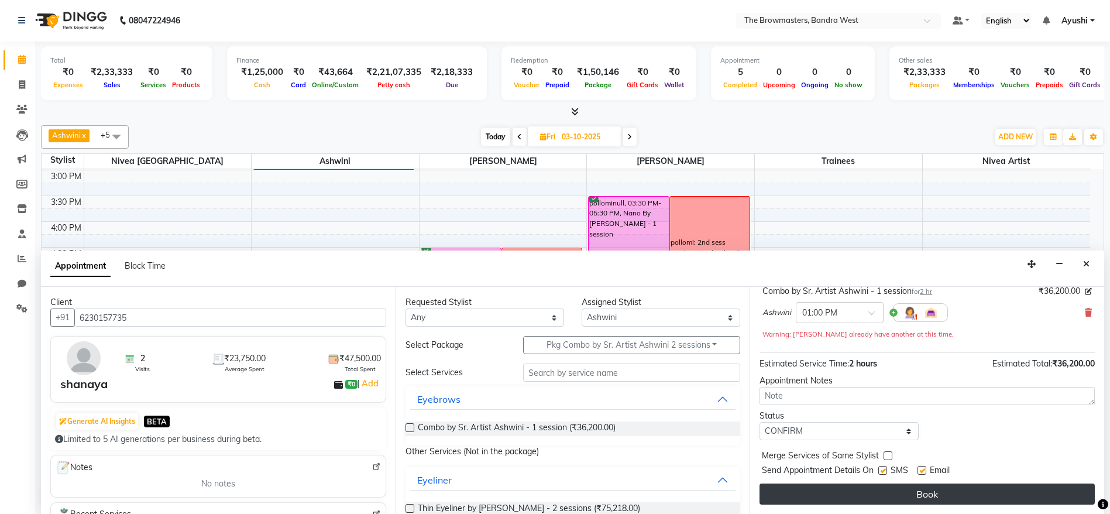
click at [882, 493] on button "Book" at bounding box center [927, 494] width 335 height 21
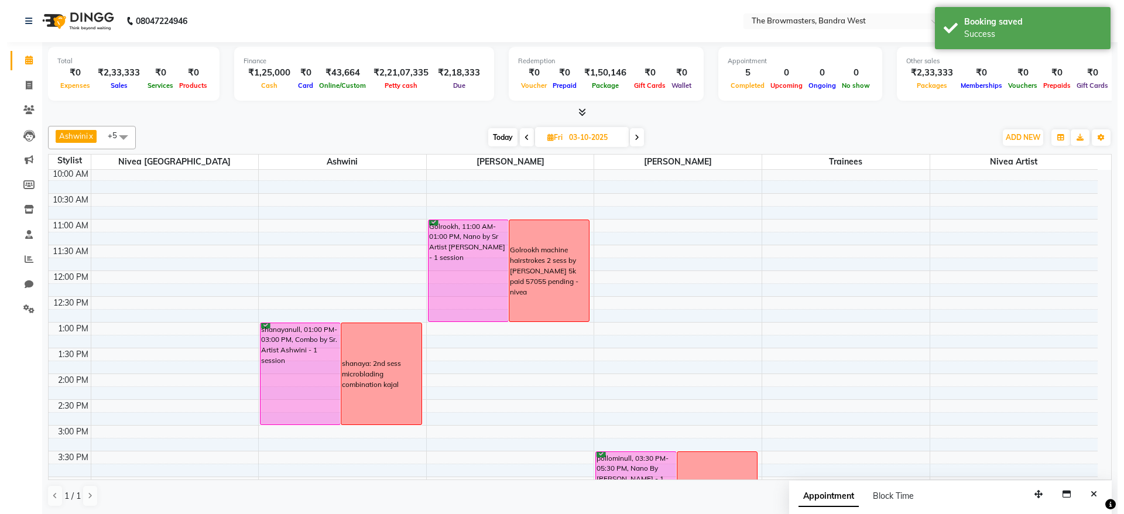
scroll to position [104, 0]
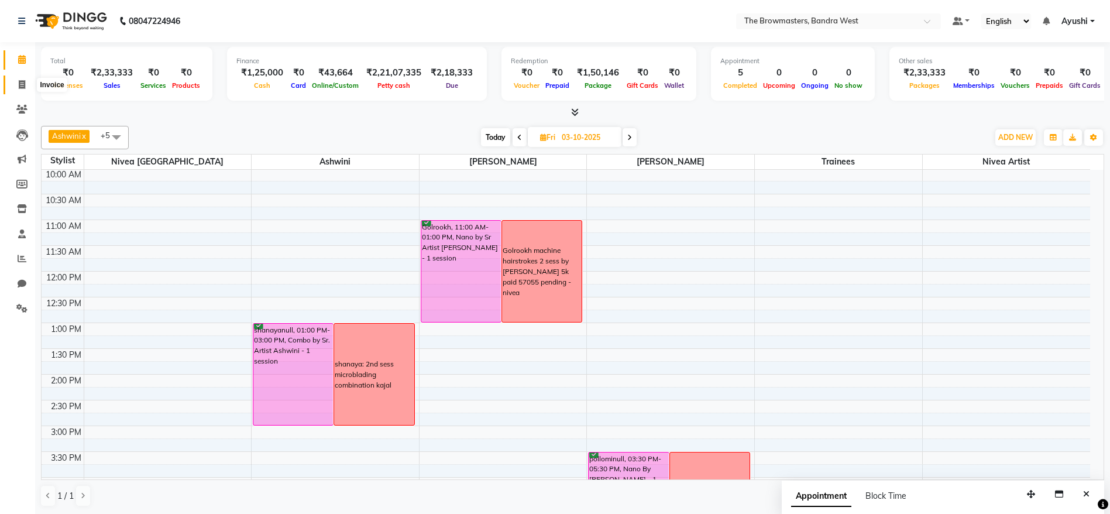
click at [23, 87] on icon at bounding box center [22, 84] width 6 height 9
select select "6949"
select select "service"
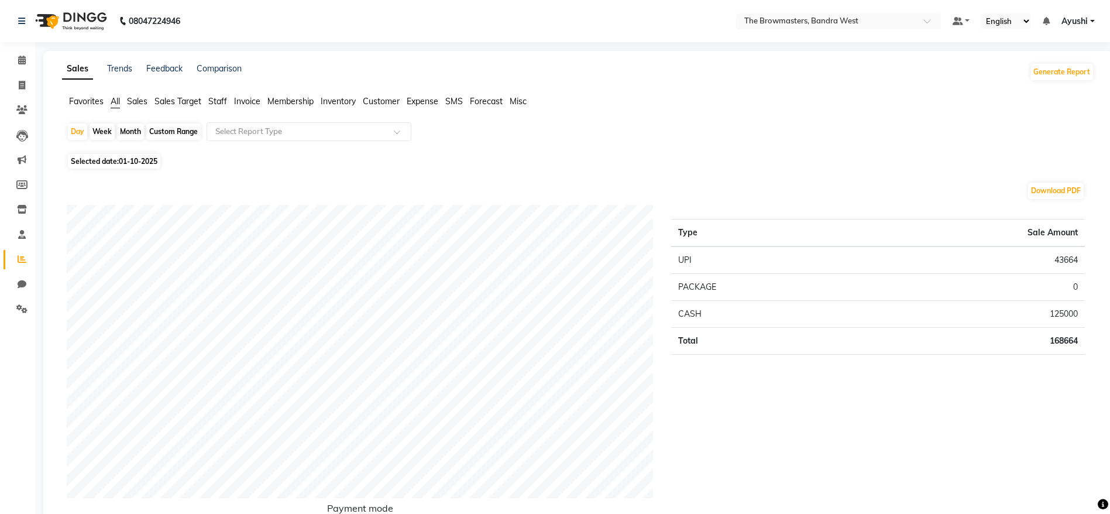
click at [1083, 25] on span "Ayushi" at bounding box center [1075, 21] width 26 height 12
click at [1038, 76] on link "Sign out" at bounding box center [1035, 80] width 107 height 18
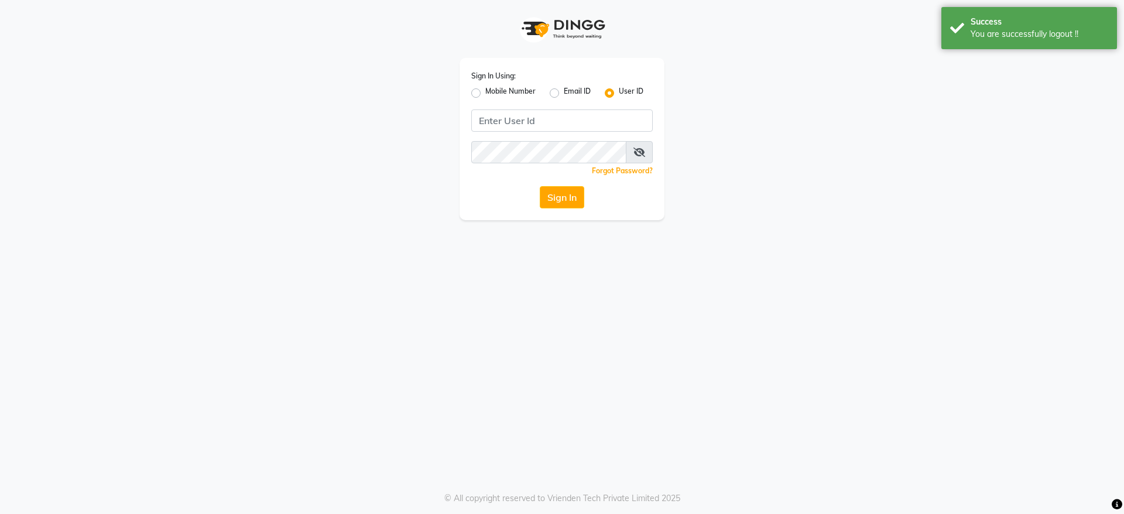
click at [485, 91] on label "Mobile Number" at bounding box center [510, 93] width 50 height 14
click at [485, 91] on input "Mobile Number" at bounding box center [489, 90] width 8 height 8
radio input "true"
radio input "false"
click at [546, 122] on input "Username" at bounding box center [581, 120] width 142 height 22
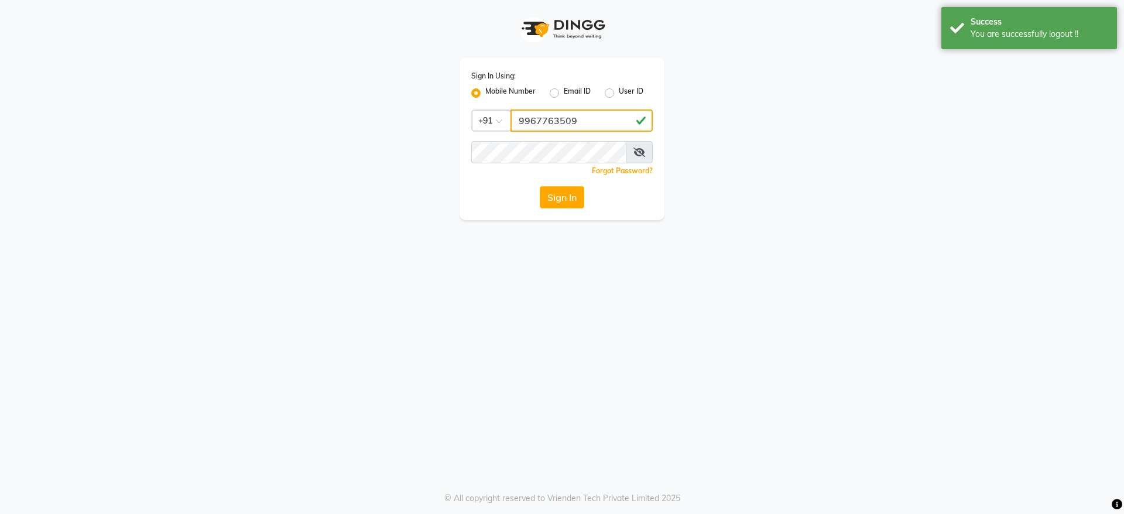
click at [546, 122] on input "9967763509" at bounding box center [581, 120] width 142 height 22
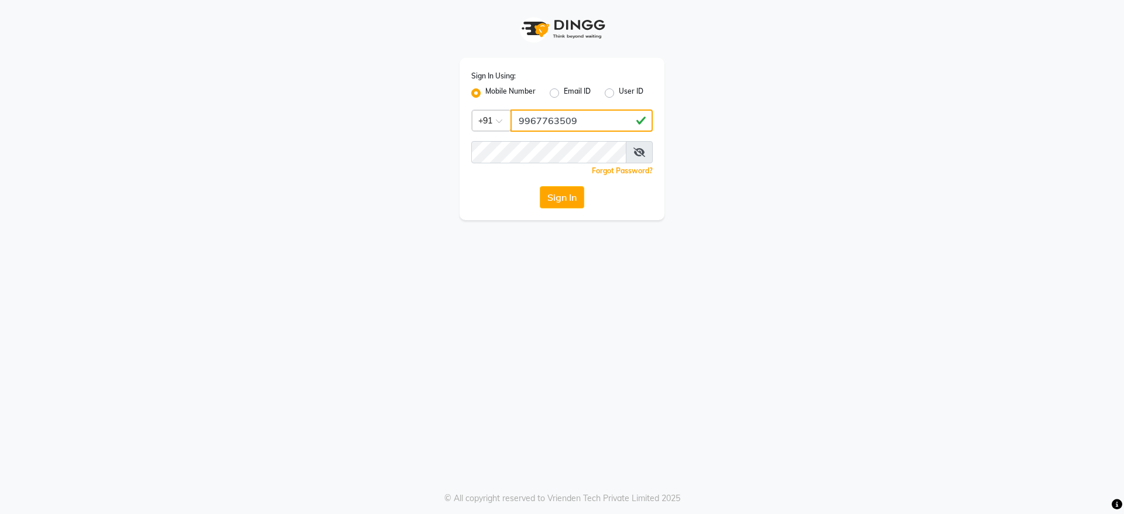
type input "9967763509"
click at [572, 196] on button "Sign In" at bounding box center [562, 197] width 44 height 22
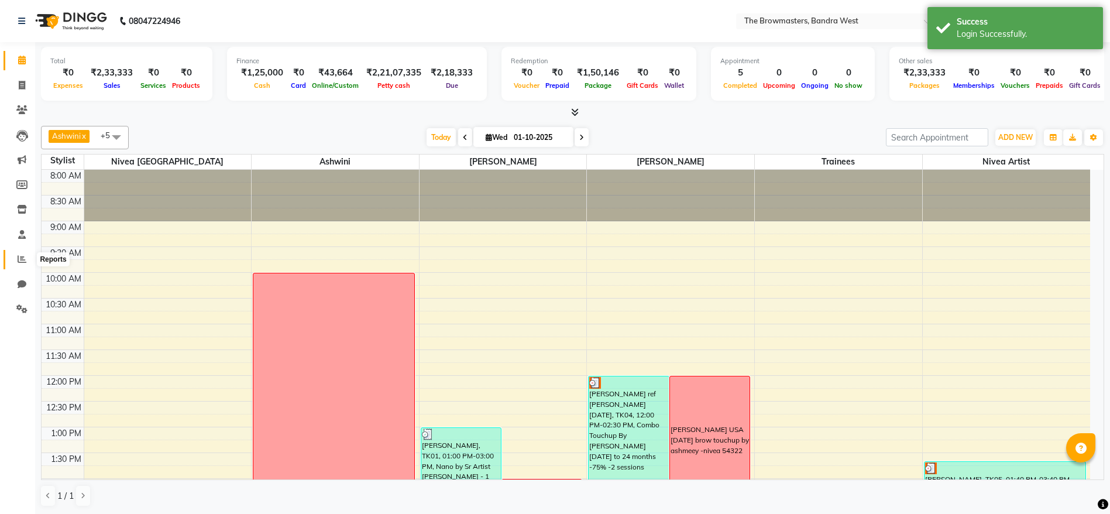
click at [17, 259] on span at bounding box center [22, 259] width 20 height 13
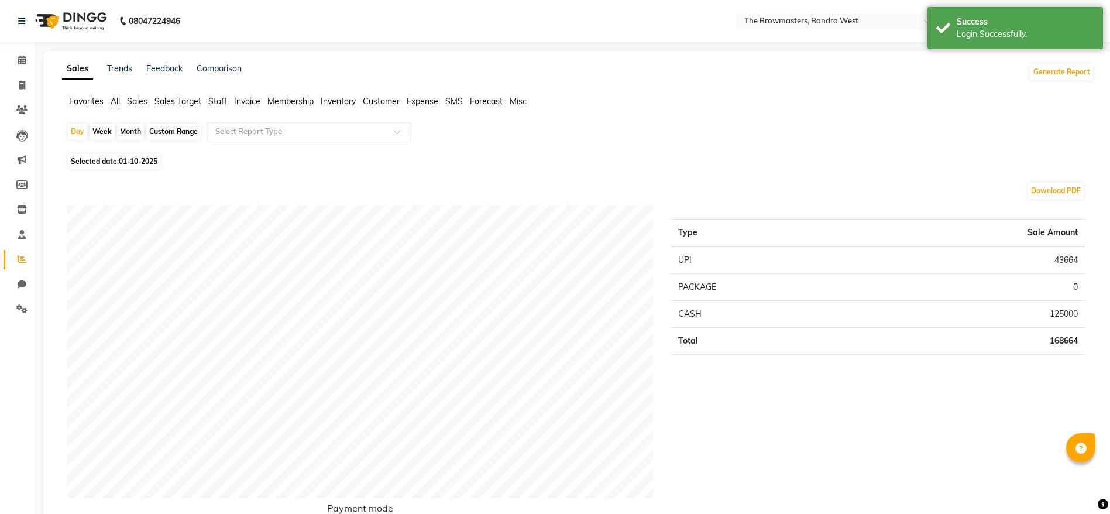
click at [209, 107] on li "Staff" at bounding box center [217, 101] width 19 height 12
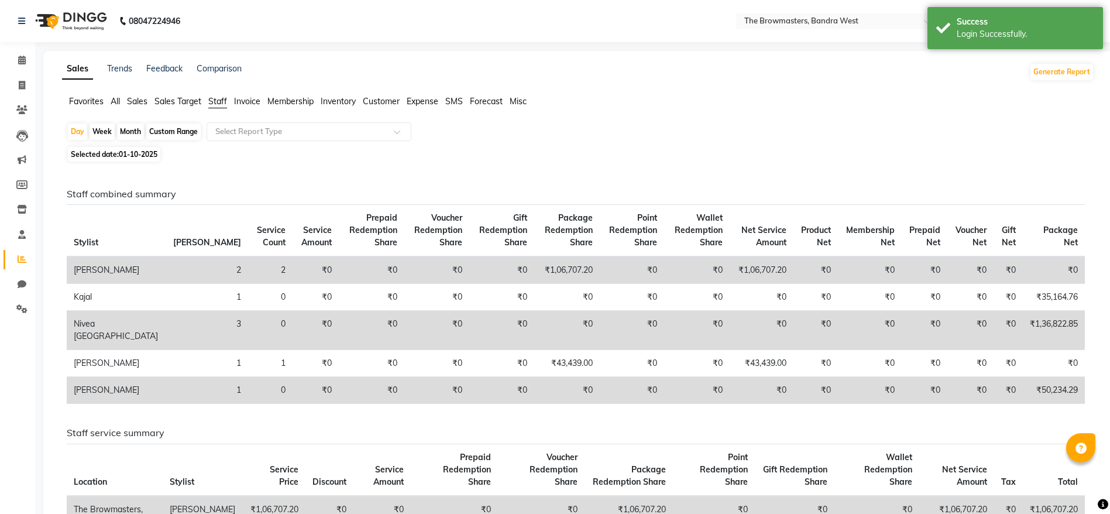
click at [125, 129] on div "Month" at bounding box center [130, 132] width 27 height 16
select select "10"
select select "2025"
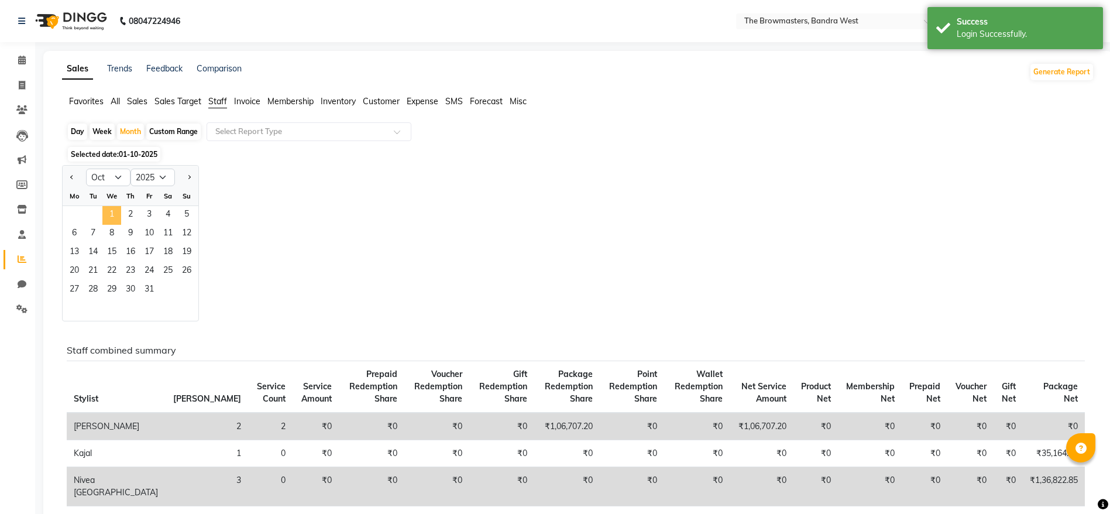
click at [109, 213] on span "1" at bounding box center [111, 215] width 19 height 19
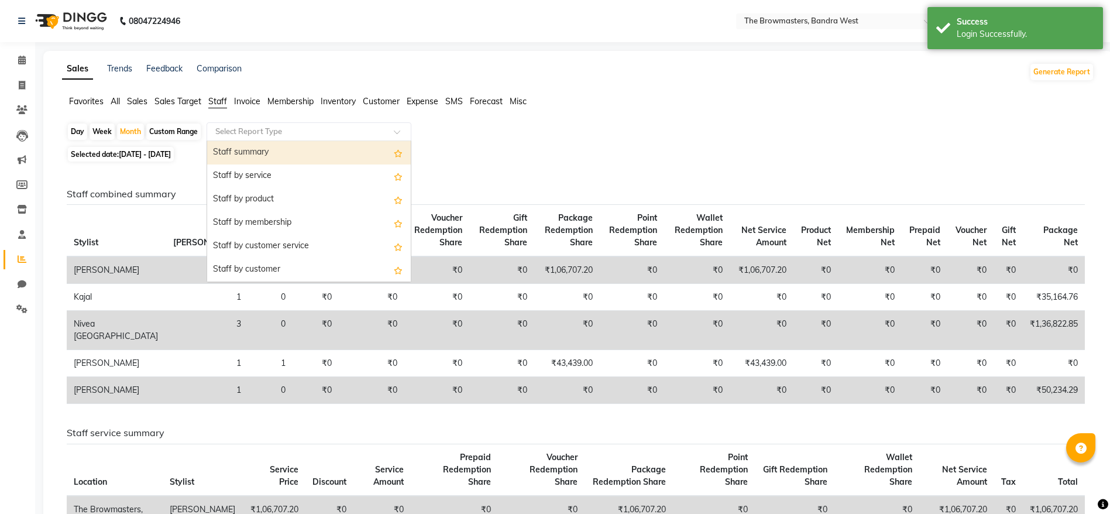
click at [300, 128] on input "text" at bounding box center [297, 132] width 169 height 12
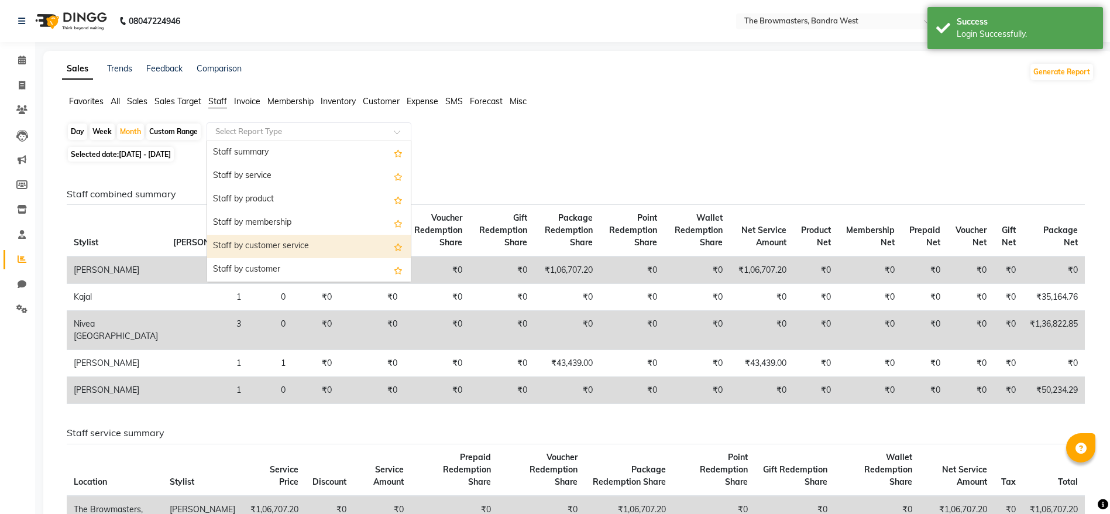
scroll to position [421, 0]
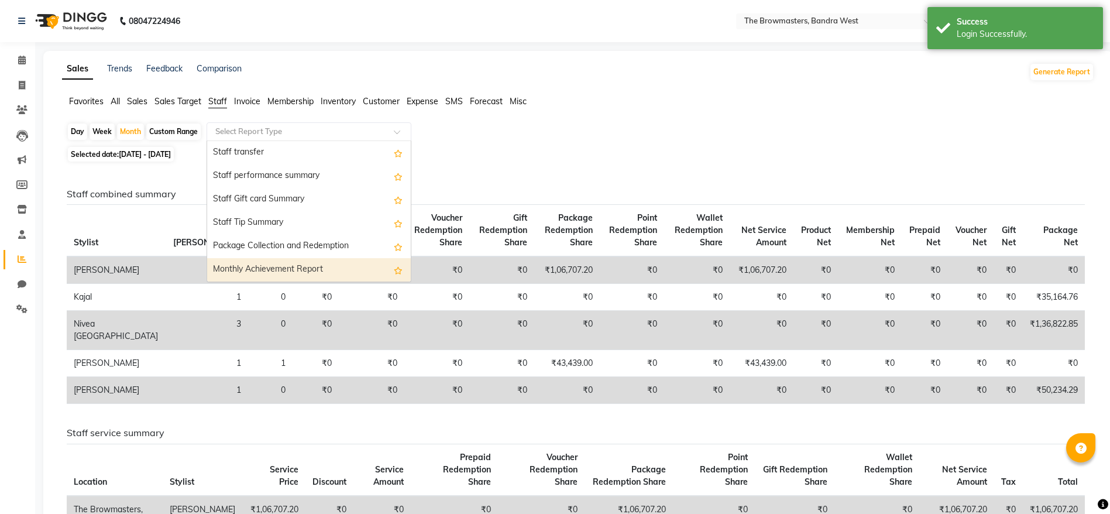
click at [297, 276] on div "Monthly Achievement Report" at bounding box center [309, 269] width 204 height 23
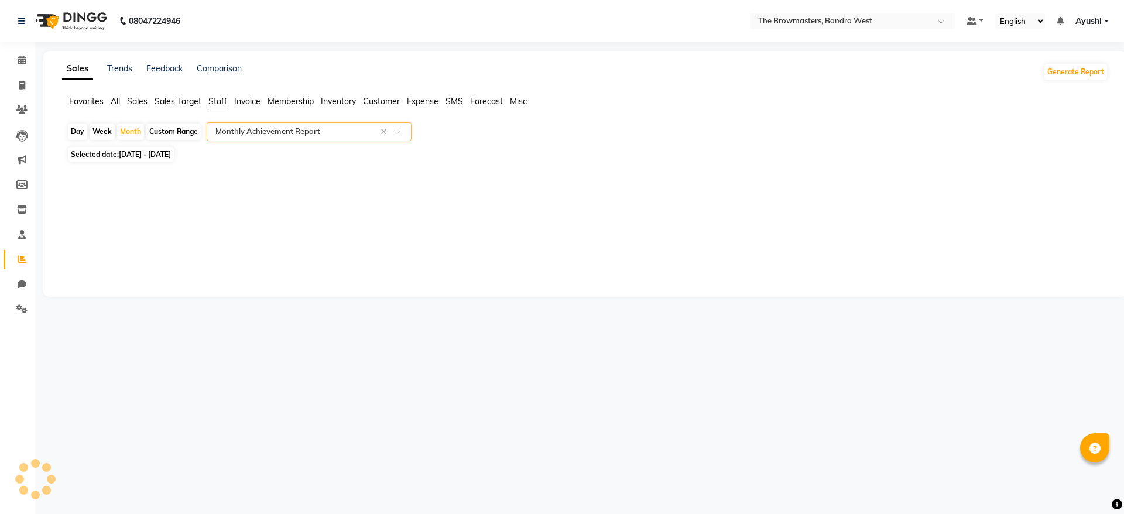
select select "full_report"
select select "csv"
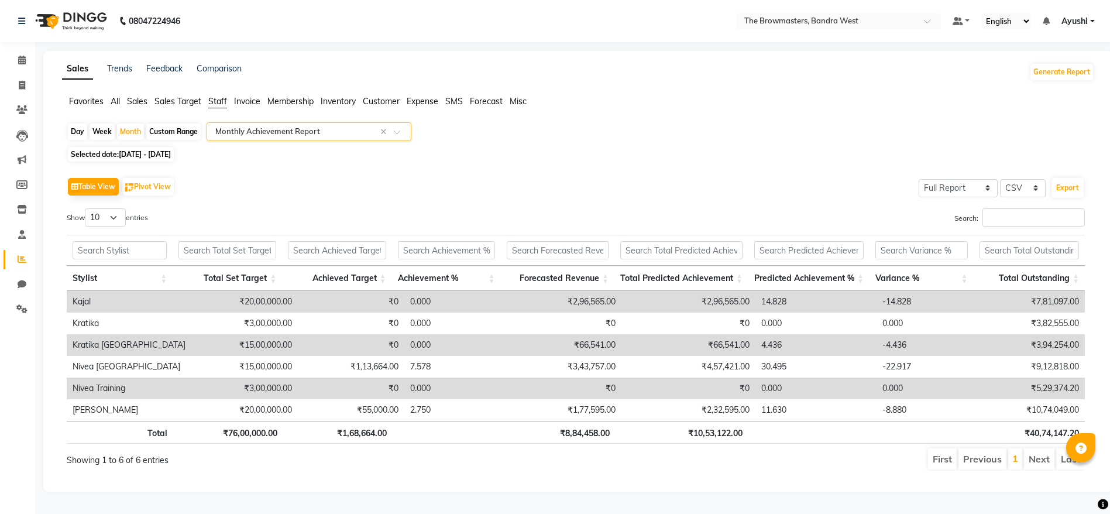
scroll to position [9, 0]
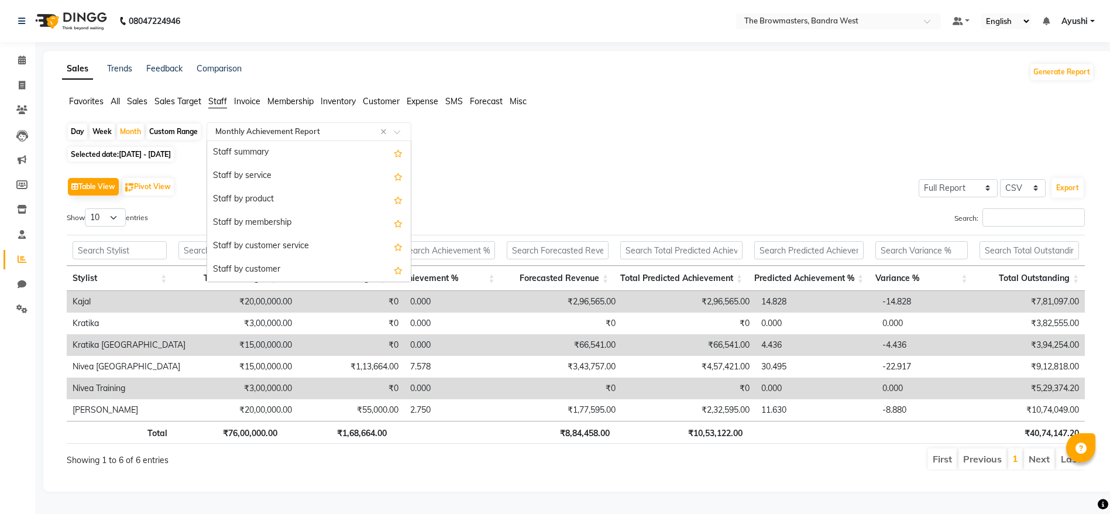
click at [251, 126] on input "text" at bounding box center [297, 132] width 169 height 12
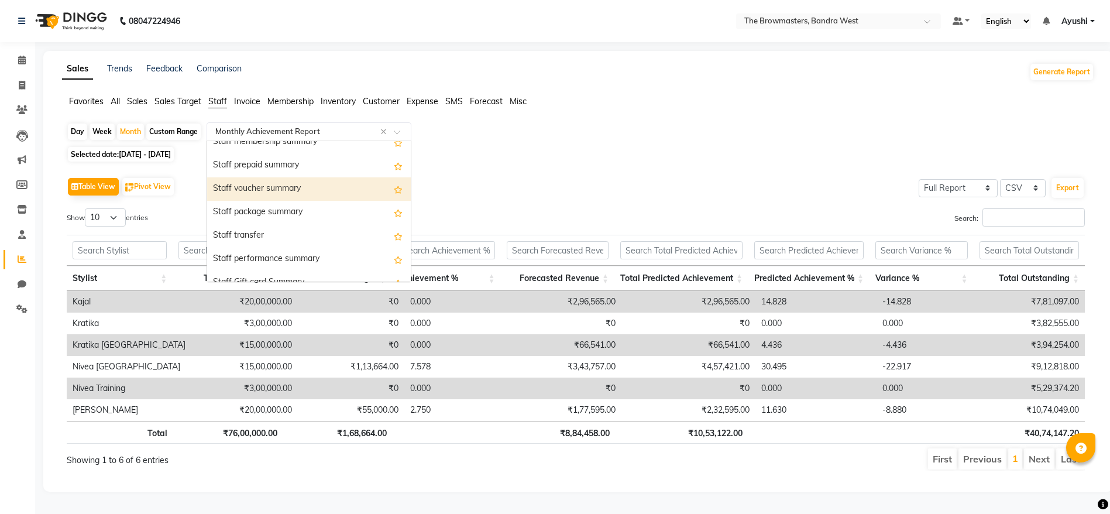
scroll to position [421, 0]
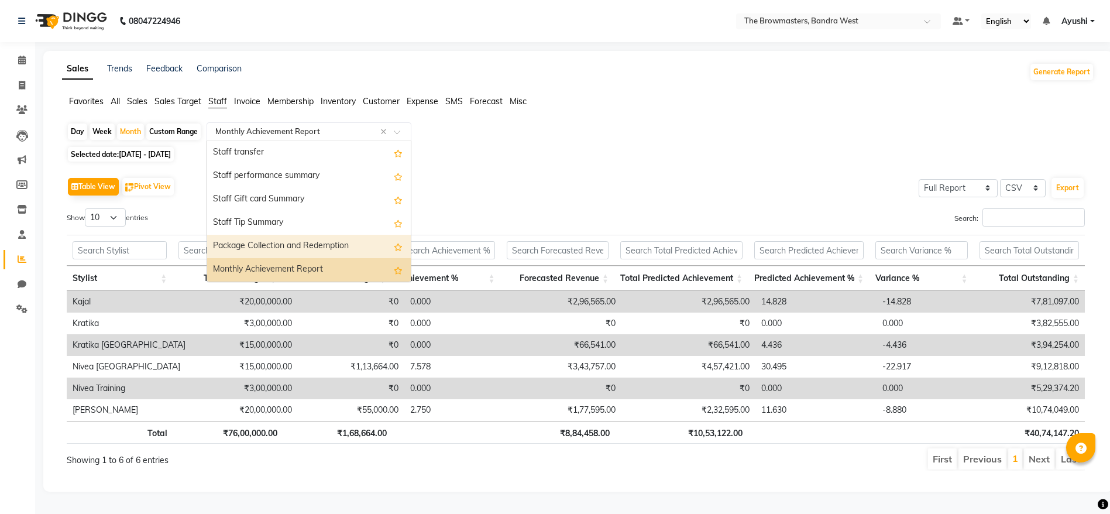
click at [313, 235] on div "Package Collection and Redemption" at bounding box center [309, 246] width 204 height 23
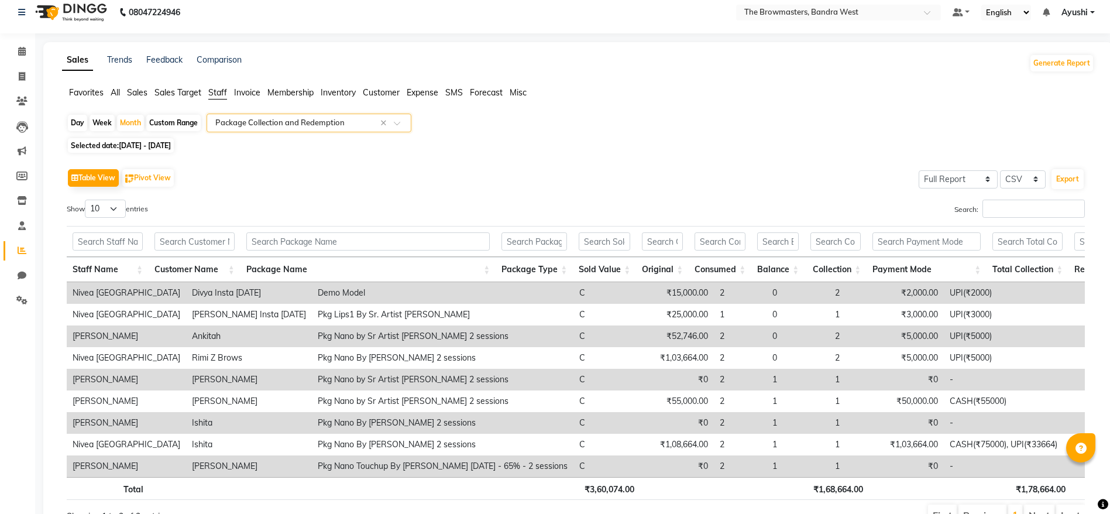
scroll to position [0, 0]
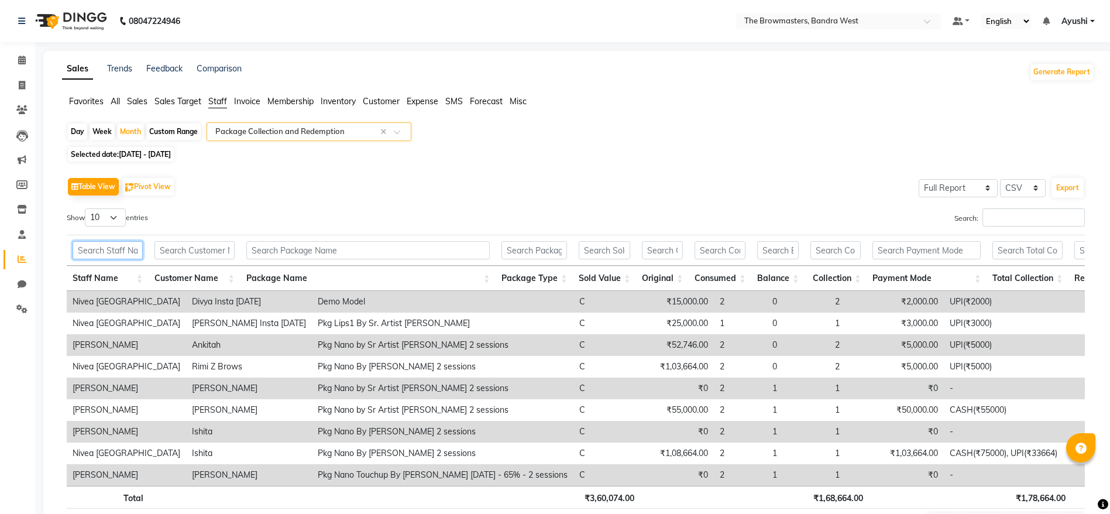
click at [140, 248] on input "text" at bounding box center [108, 250] width 70 height 18
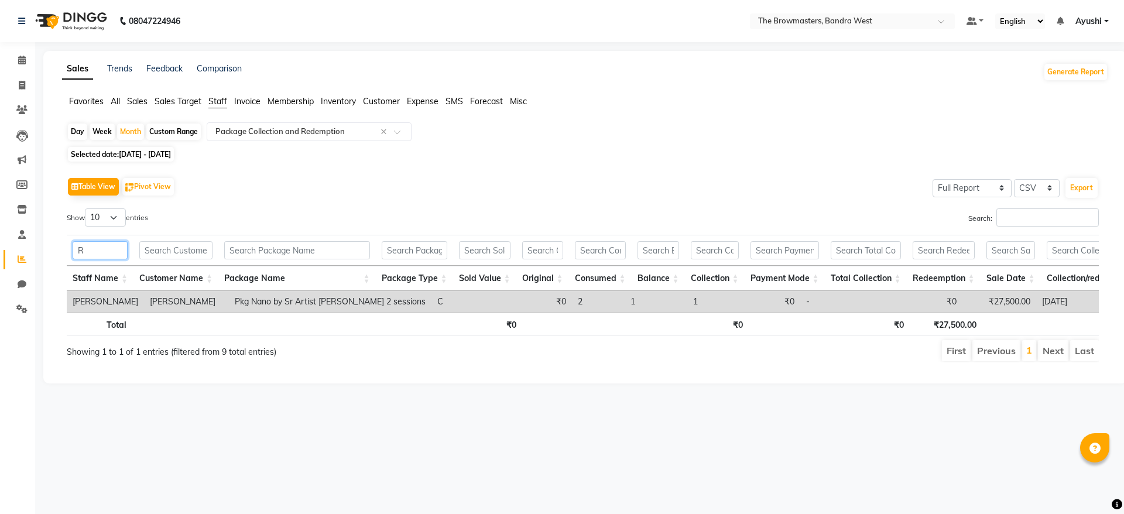
type input "R"
click at [963, 335] on th "₹27,500.00" at bounding box center [946, 324] width 73 height 23
copy th "₹27,500.00"
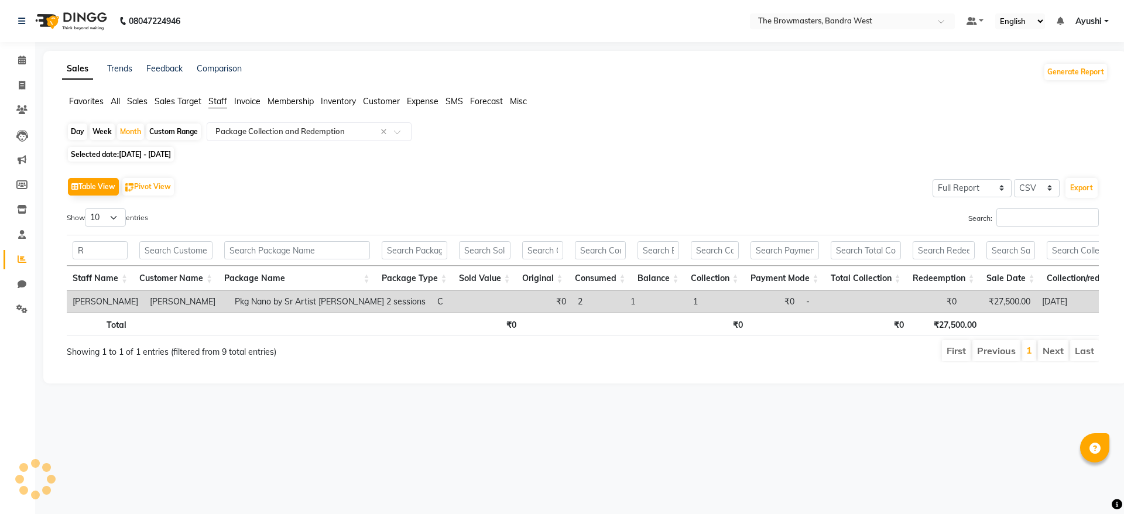
click at [72, 131] on div "Day" at bounding box center [77, 132] width 19 height 16
select select "10"
select select "2025"
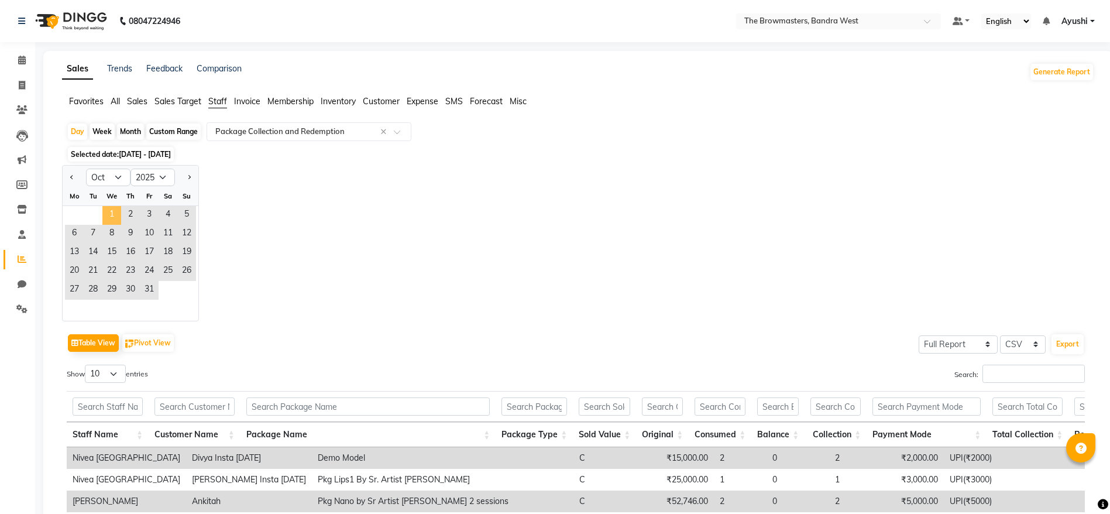
click at [105, 212] on span "1" at bounding box center [111, 215] width 19 height 19
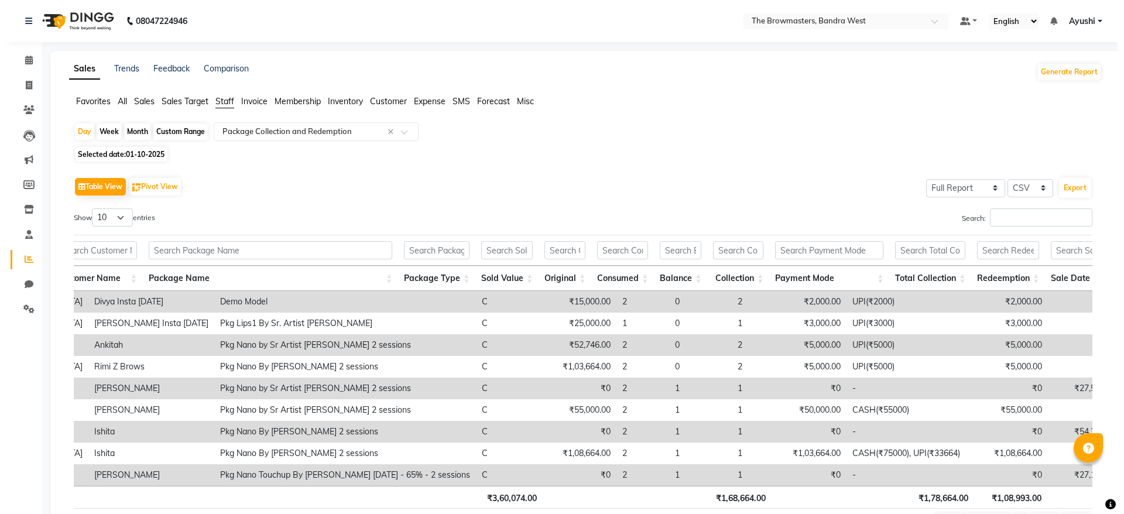
scroll to position [0, 107]
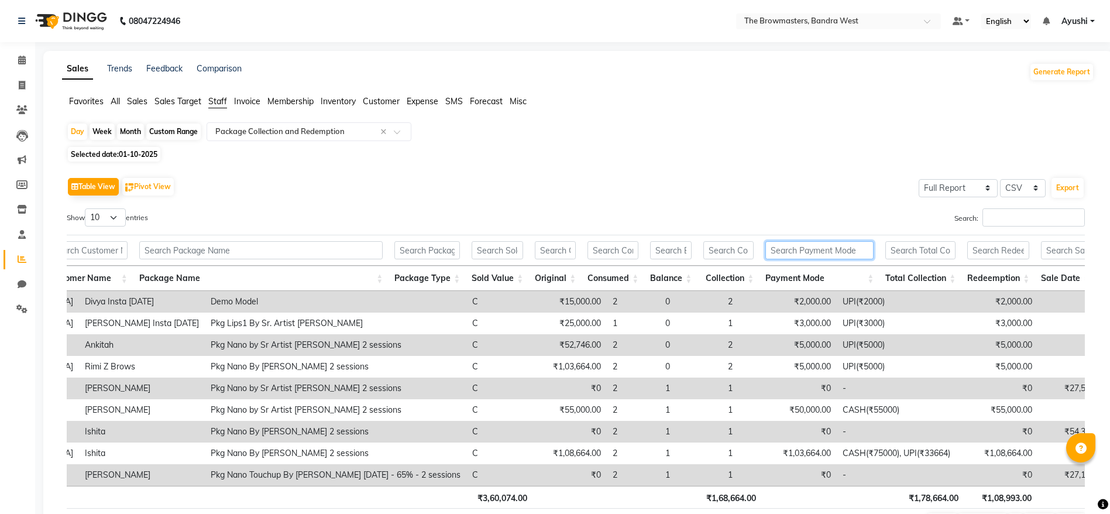
click at [799, 245] on input "text" at bounding box center [820, 250] width 108 height 18
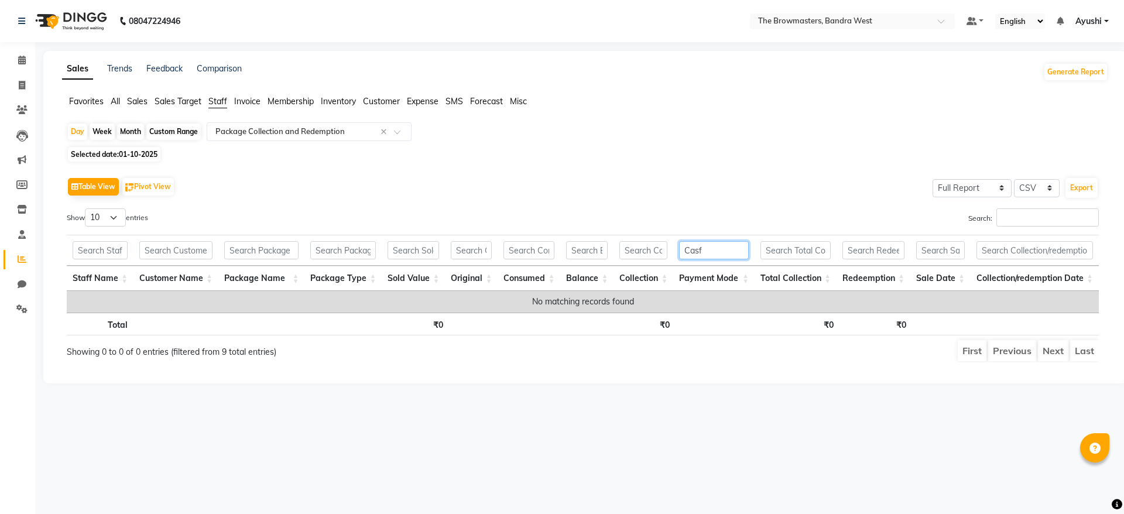
scroll to position [0, 0]
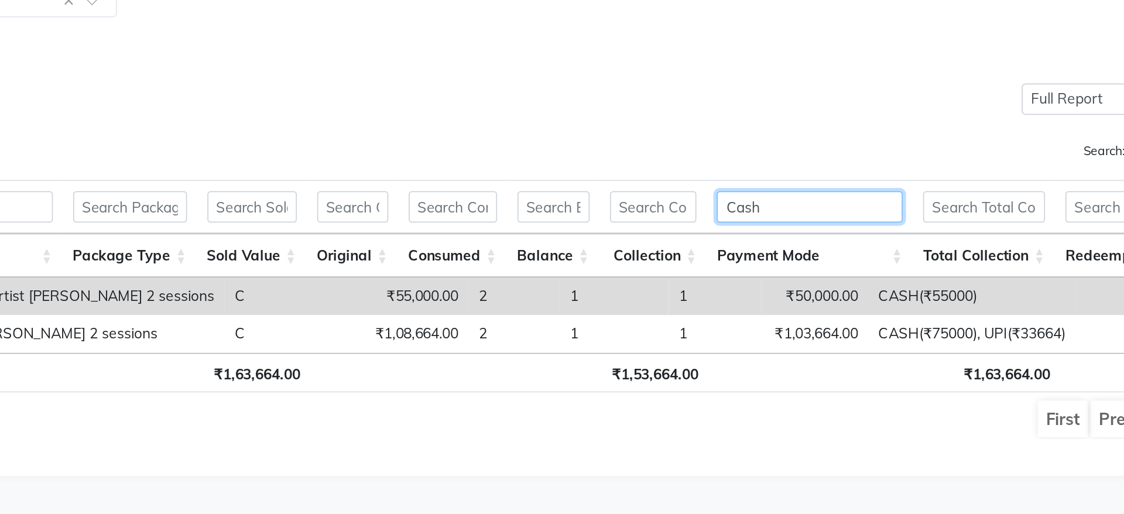
type input "Cash"
